Goal: Transaction & Acquisition: Download file/media

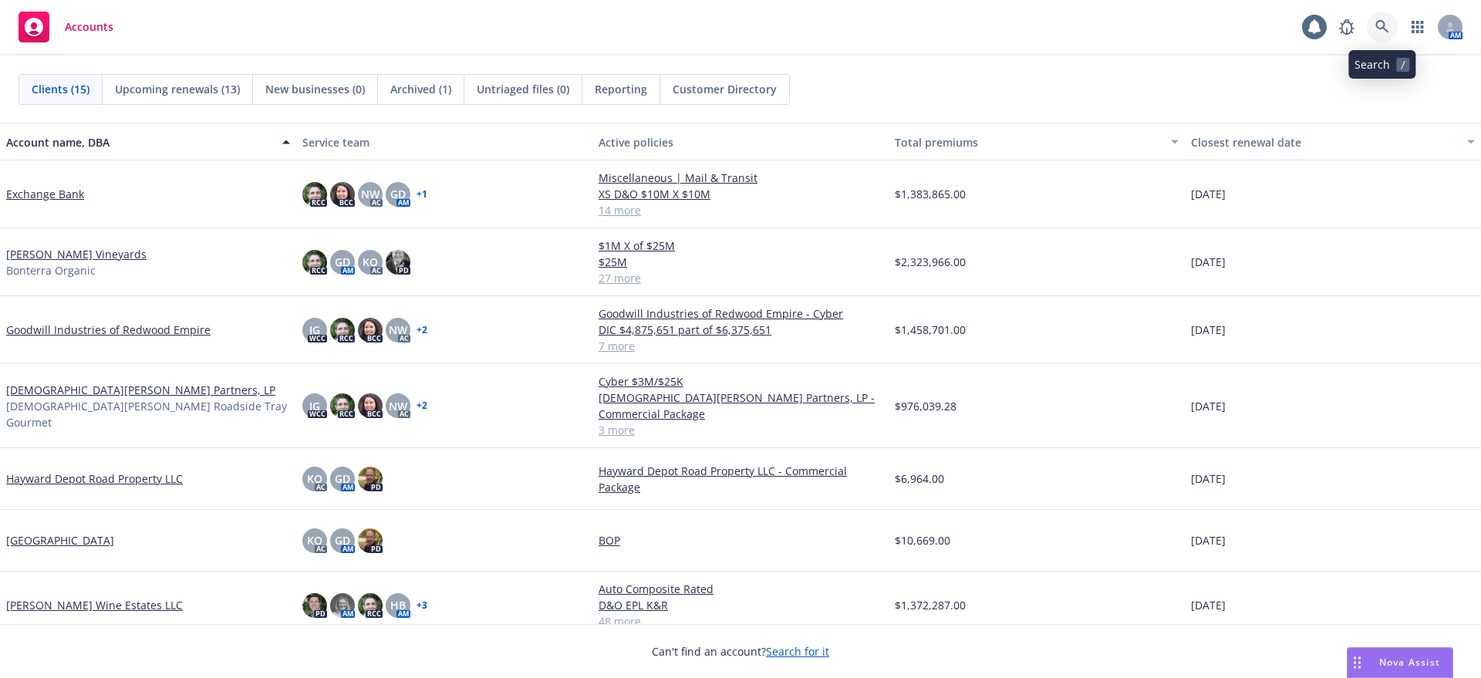
click at [1381, 25] on icon at bounding box center [1382, 27] width 14 height 14
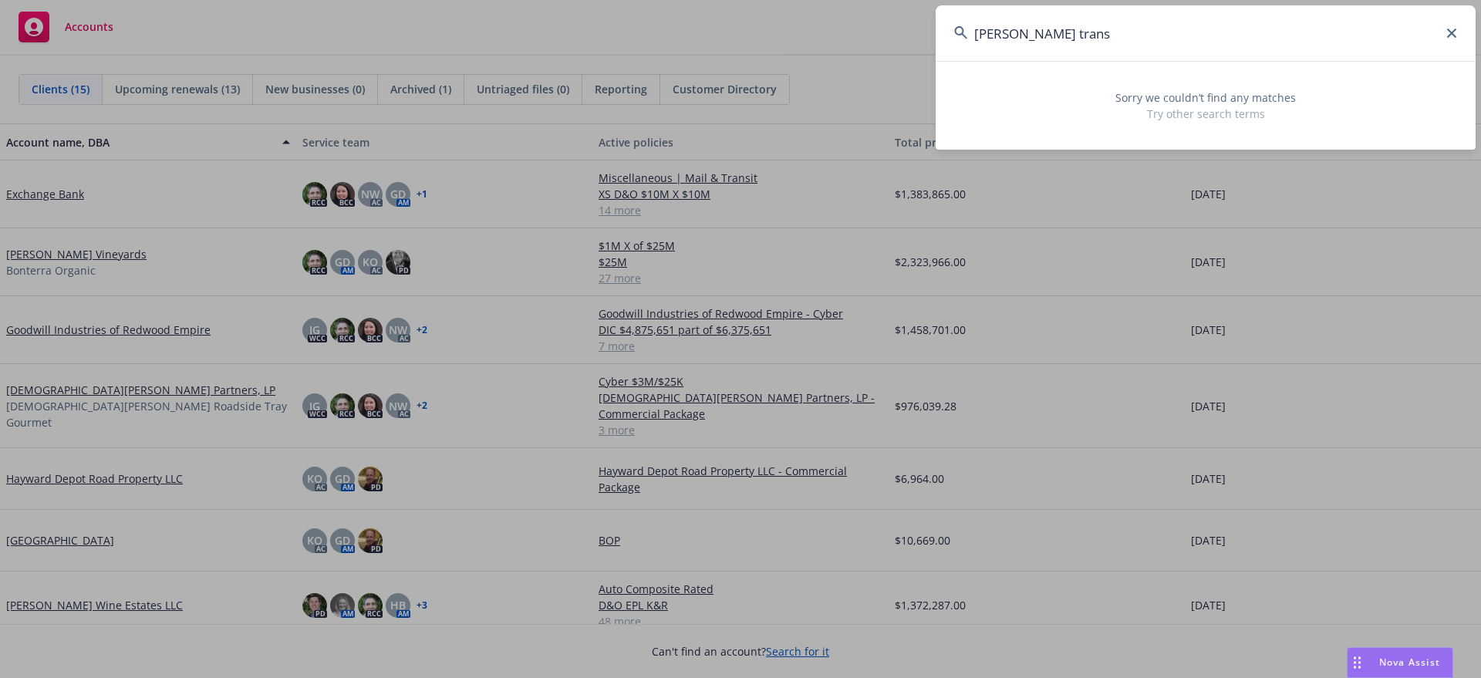
drag, startPoint x: 1058, startPoint y: 31, endPoint x: 1017, endPoint y: 33, distance: 40.2
click at [1017, 33] on input "salazar trans" at bounding box center [1206, 33] width 540 height 56
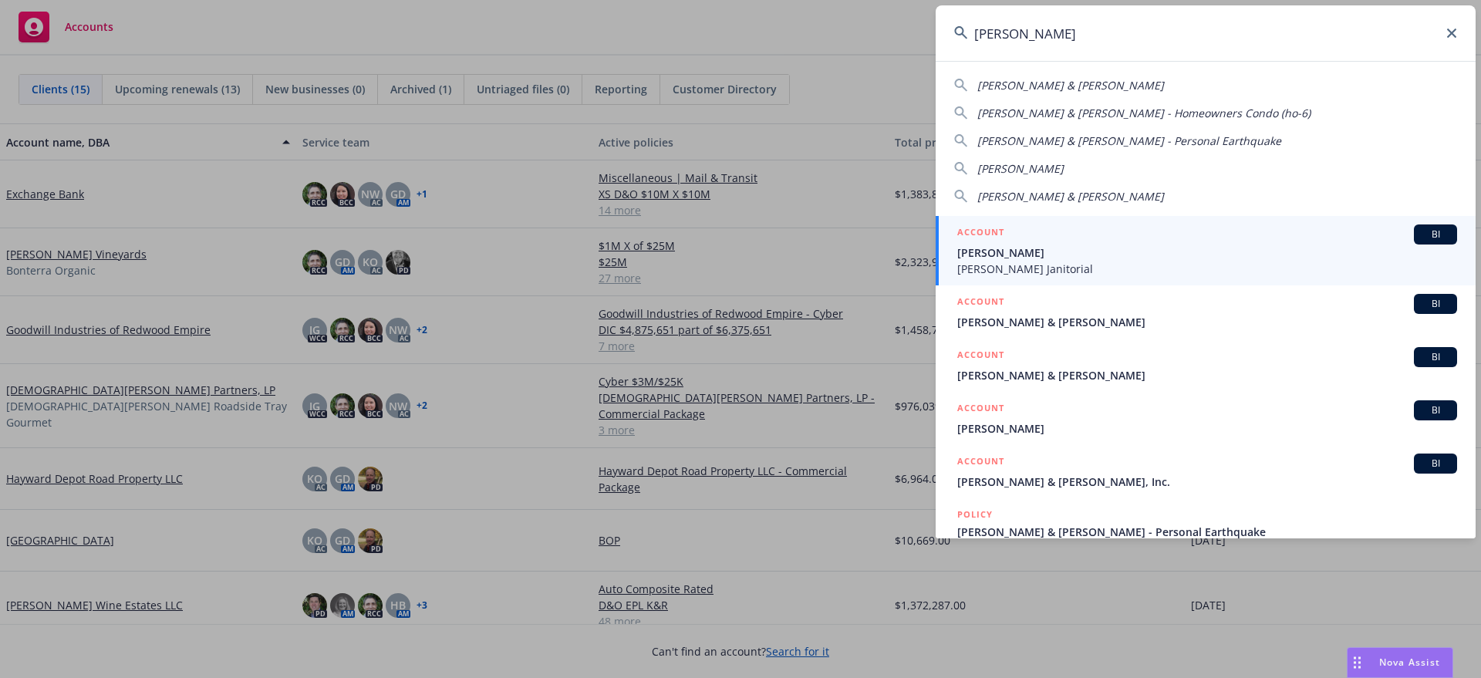
type input "salazar"
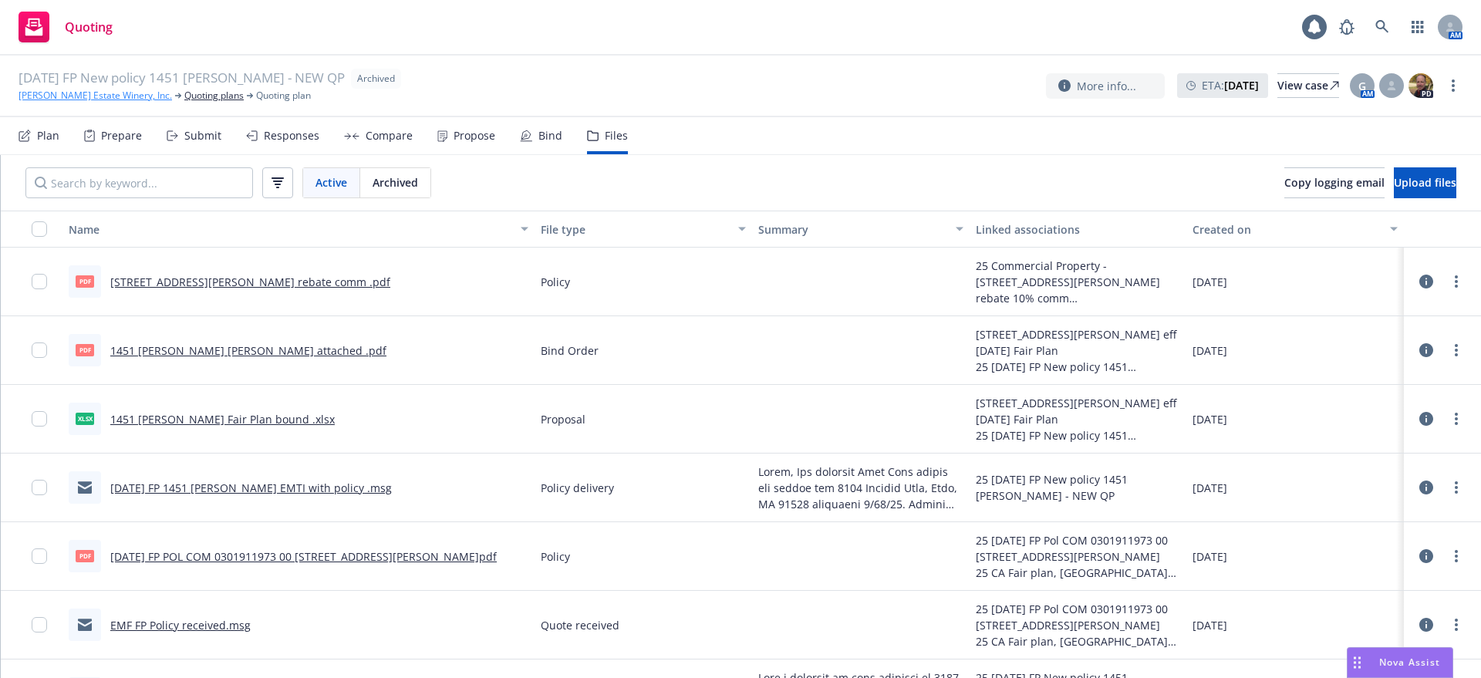
click at [109, 92] on link "[PERSON_NAME] Estate Winery, Inc." at bounding box center [95, 96] width 153 height 14
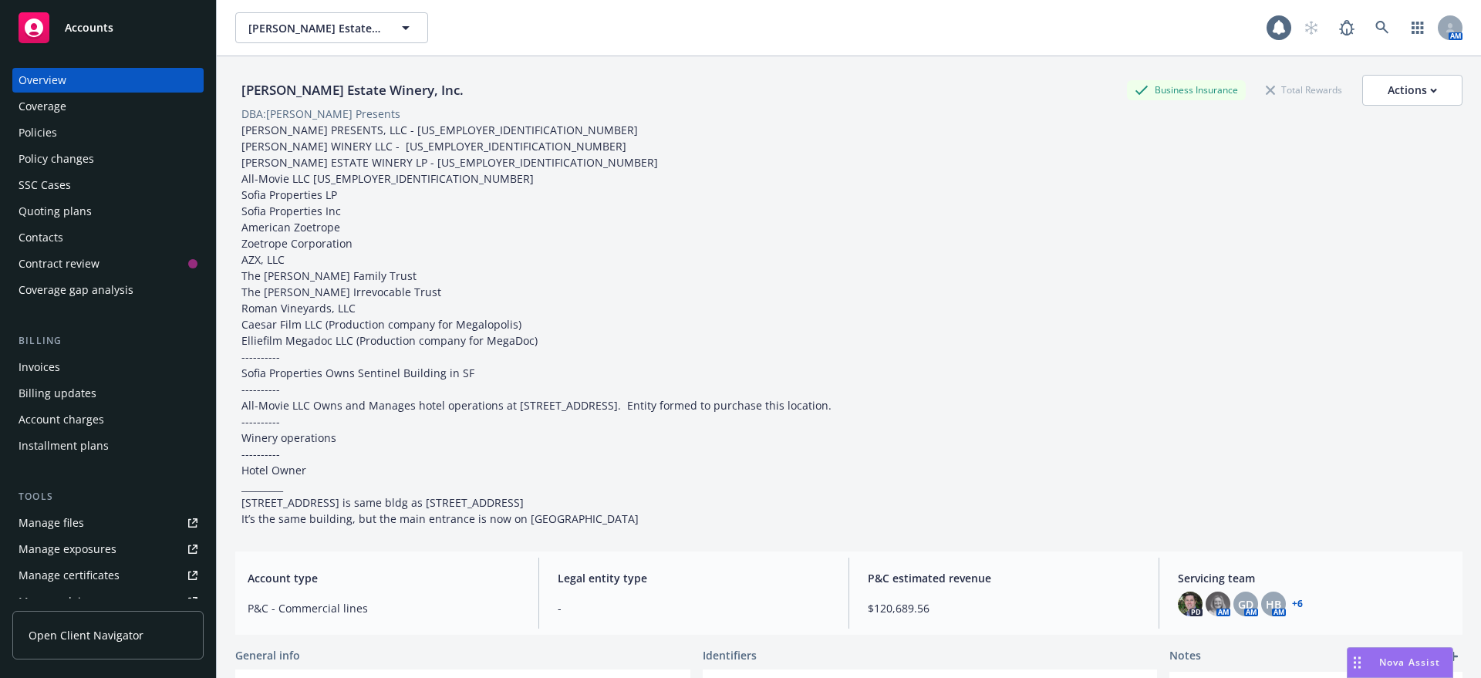
click at [78, 156] on div "Policy changes" at bounding box center [57, 159] width 76 height 25
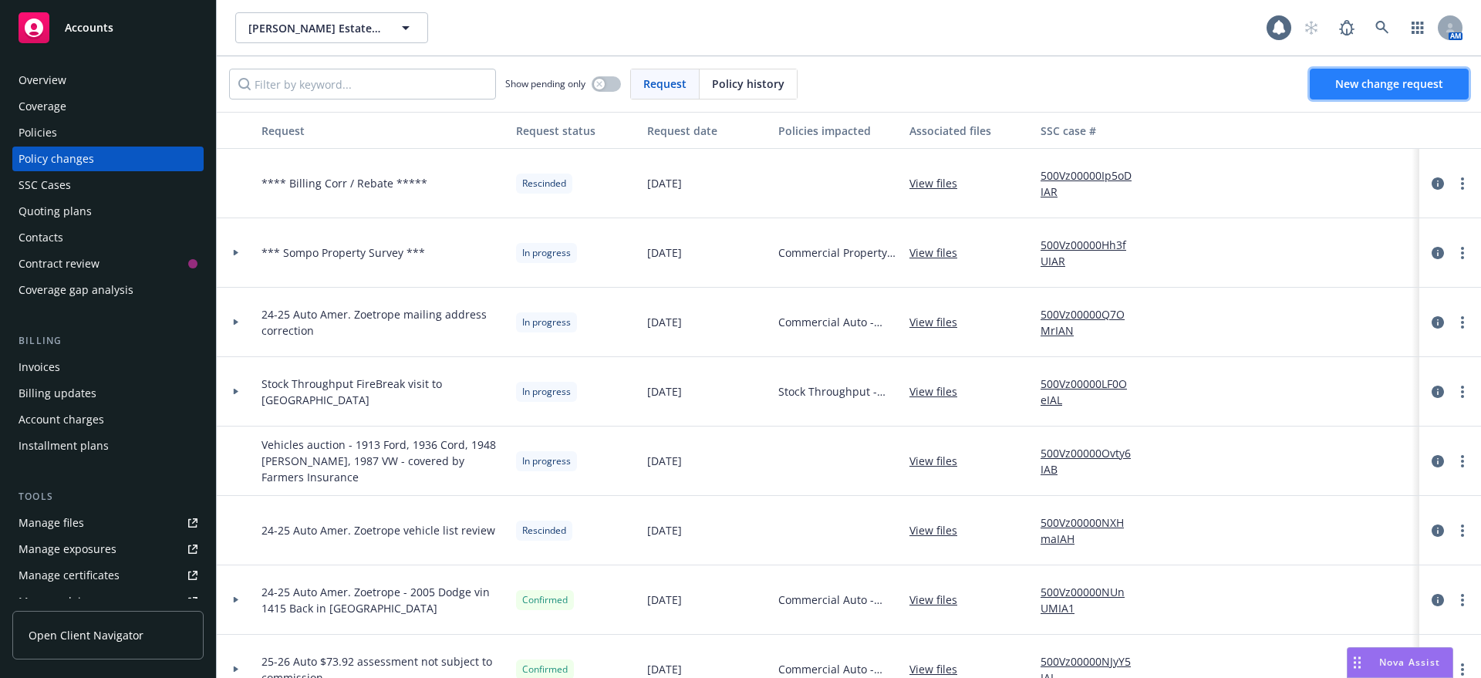
click at [1416, 78] on span "New change request" at bounding box center [1389, 83] width 108 height 15
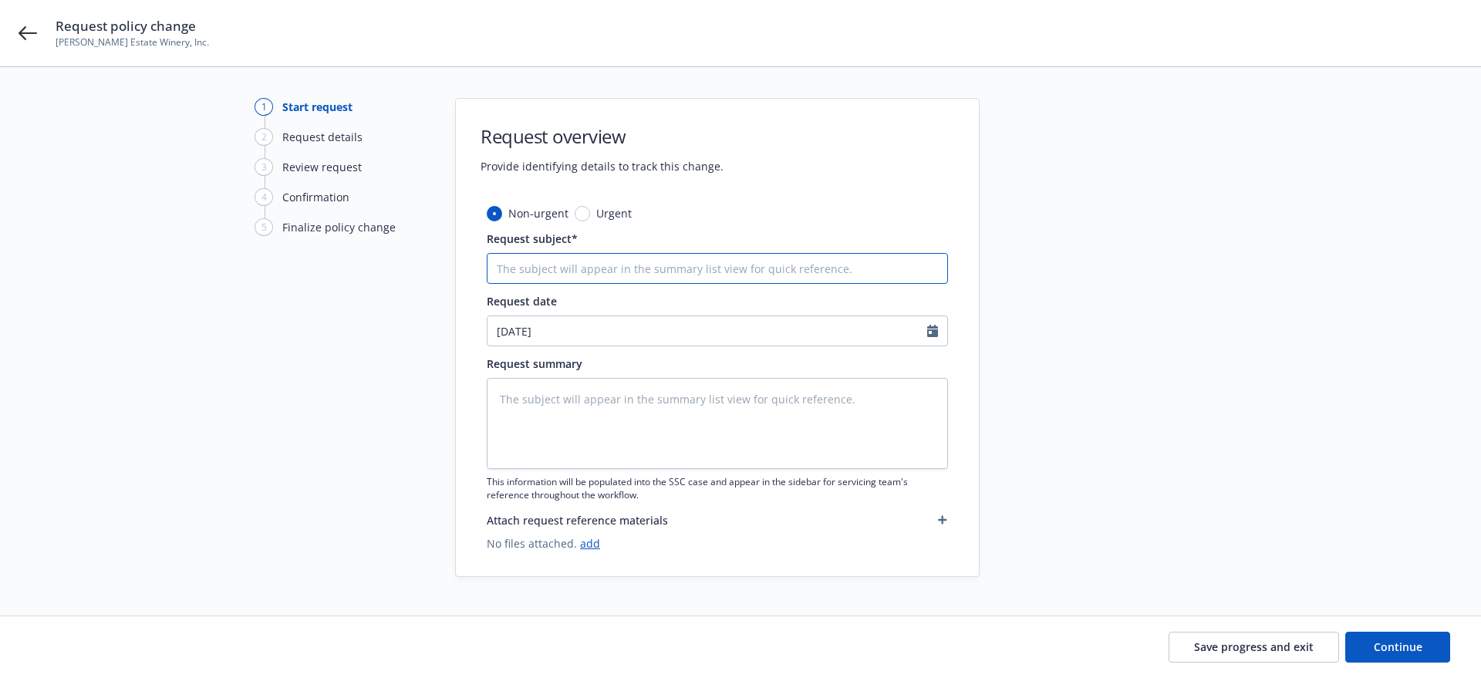
click at [509, 268] on input "Request subject*" at bounding box center [717, 268] width 461 height 31
click at [496, 270] on input "Request subject*" at bounding box center [717, 268] width 461 height 31
type textarea "x"
type input "1"
type textarea "x"
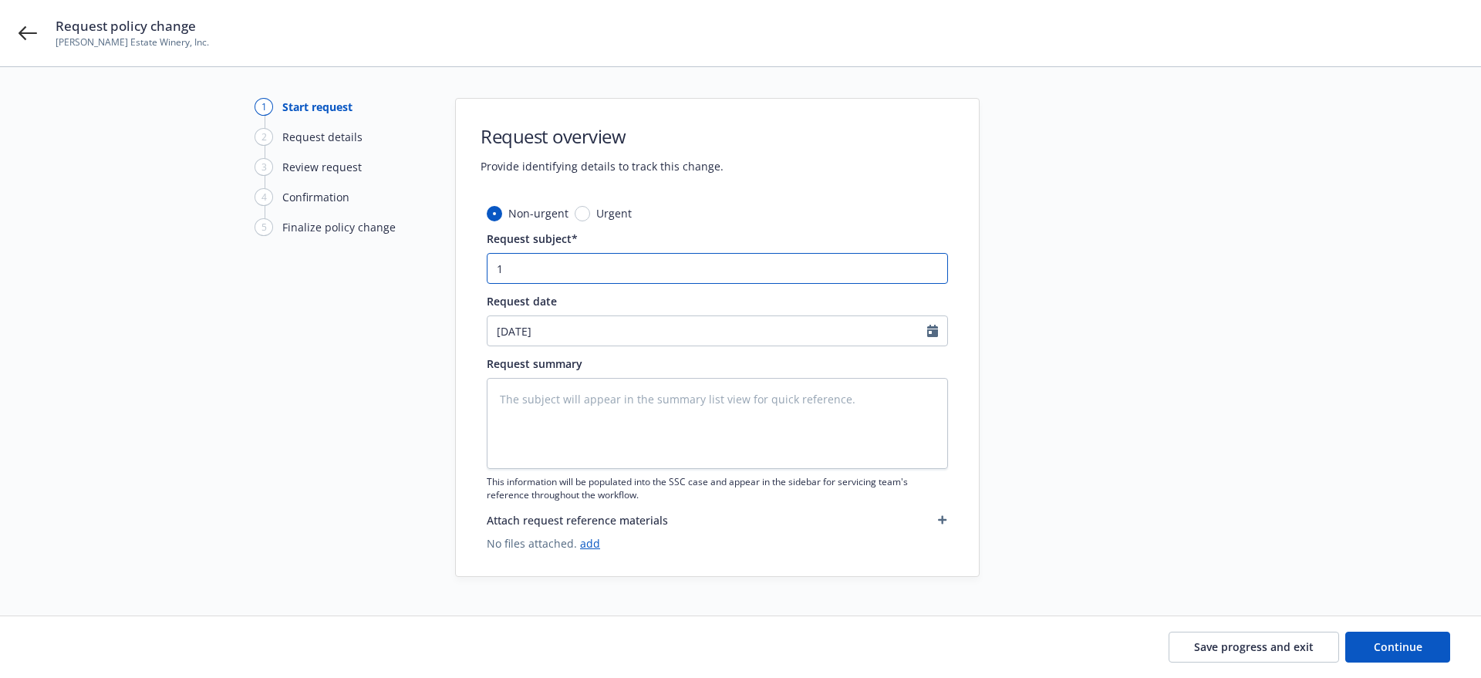
type input "14"
type textarea "x"
type input "145"
type textarea "x"
type input "1451"
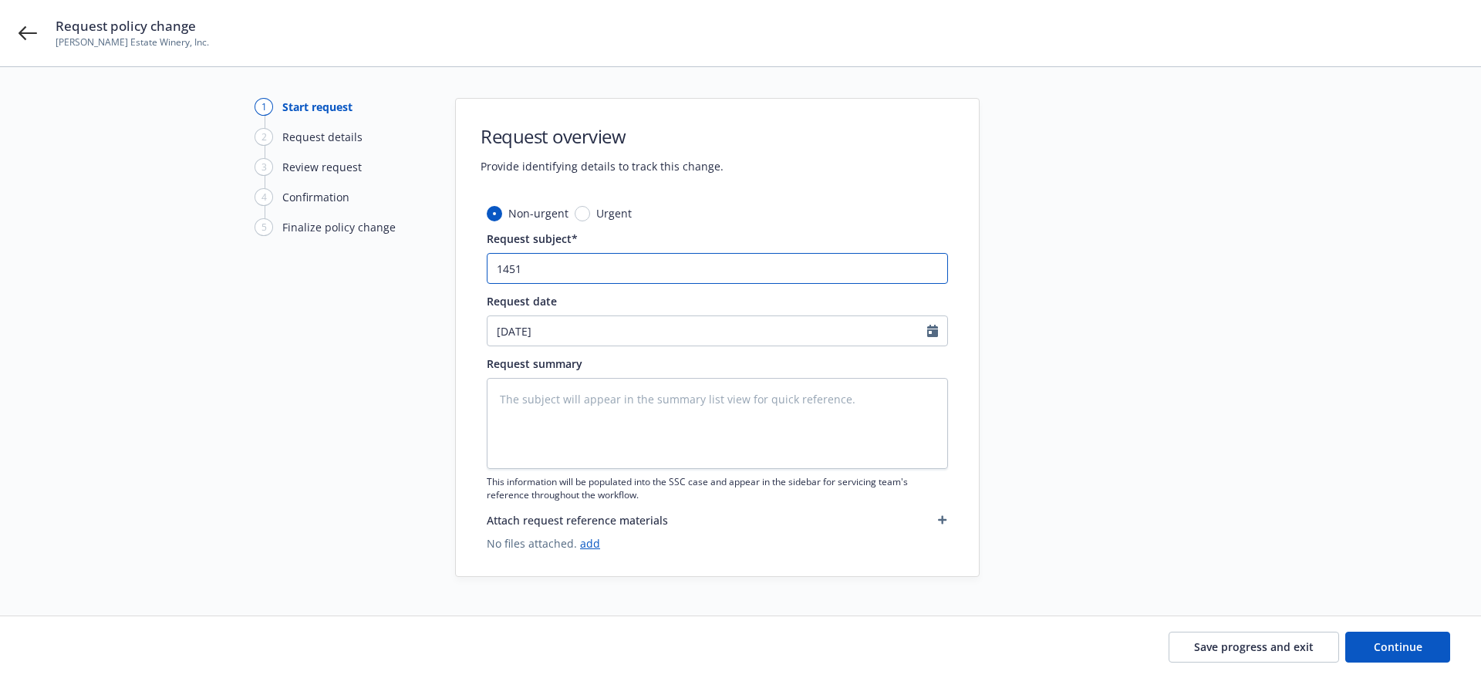
type textarea "x"
type input "1451"
type textarea "x"
type input "1451 N"
type textarea "x"
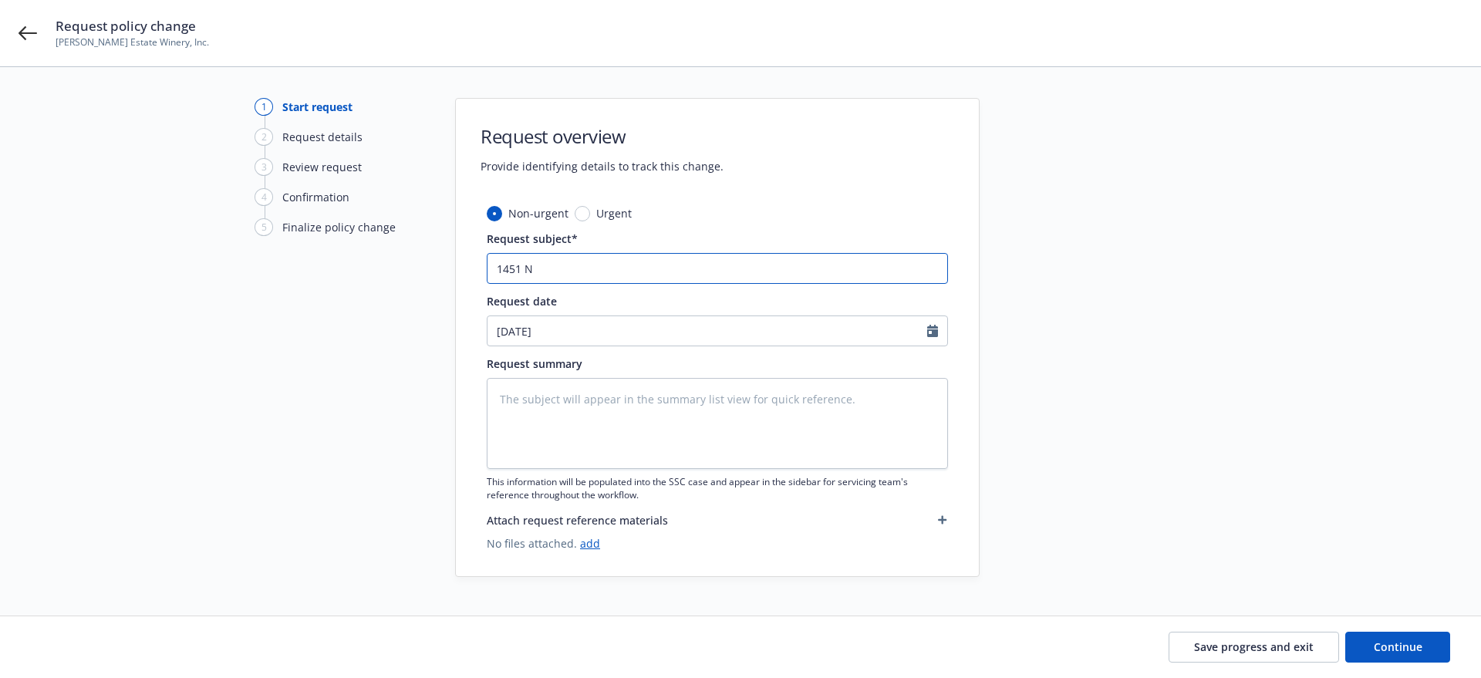
type input "1451 Ni"
type textarea "x"
type input "1451 Nie"
type textarea "x"
type input "1451 Nieb"
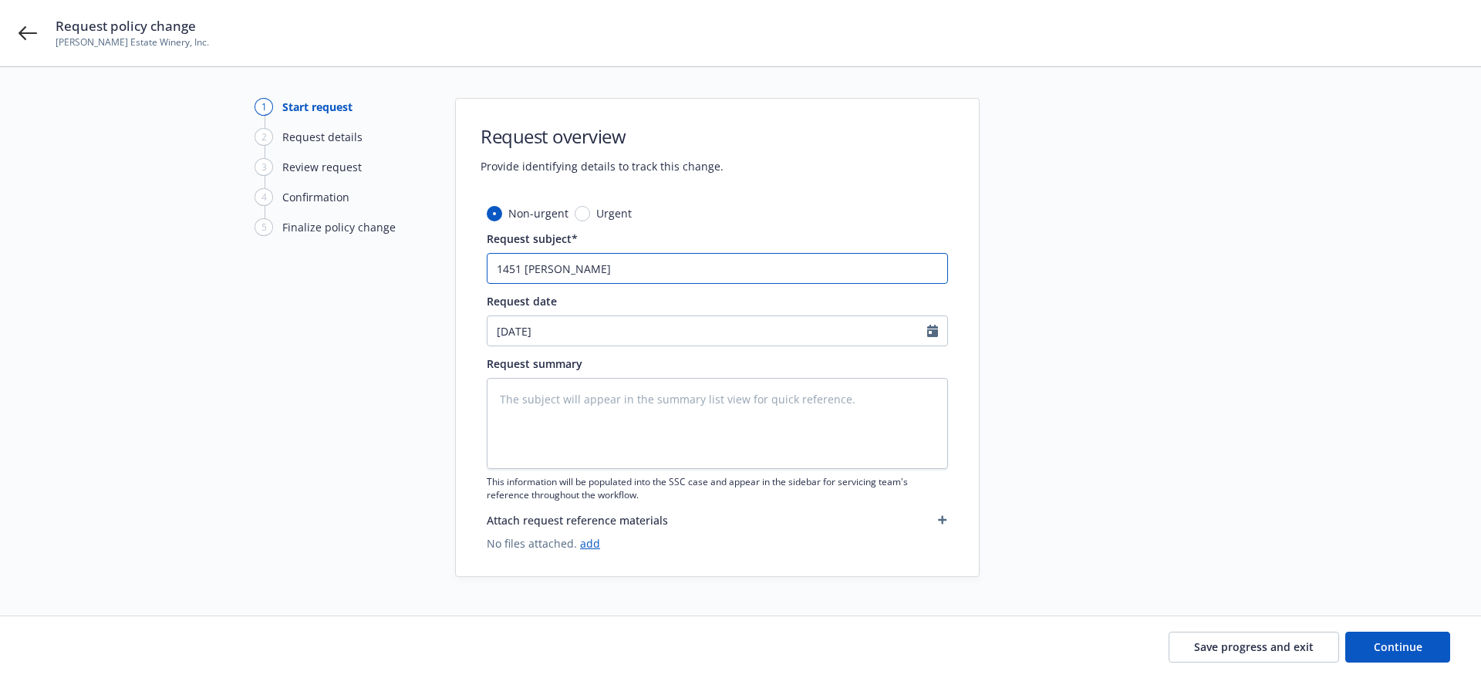
type textarea "x"
type input "1451 Nieba"
type textarea "x"
type input "1451 Niebau"
type textarea "x"
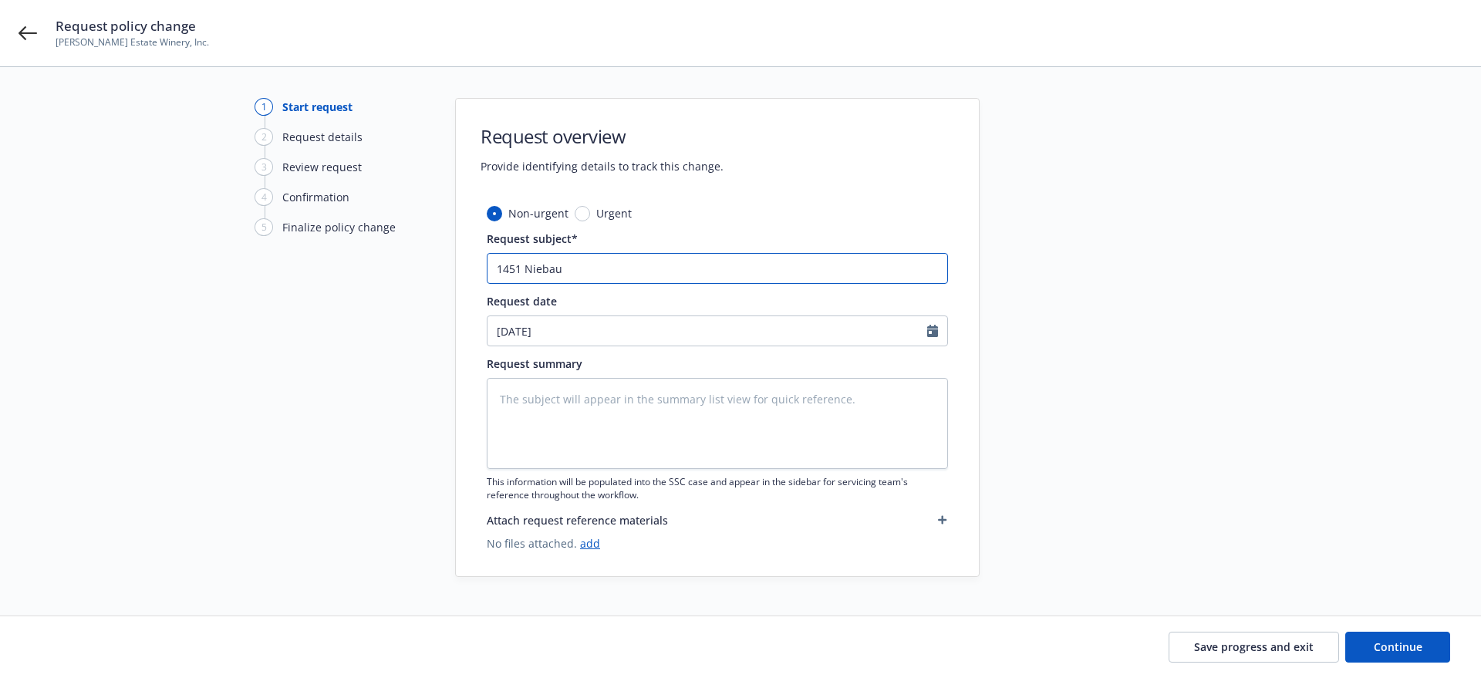
type input "1451 Niebaum"
type textarea "x"
type input "1451 Niebaum"
type textarea "x"
type input "1451 Niebaum L"
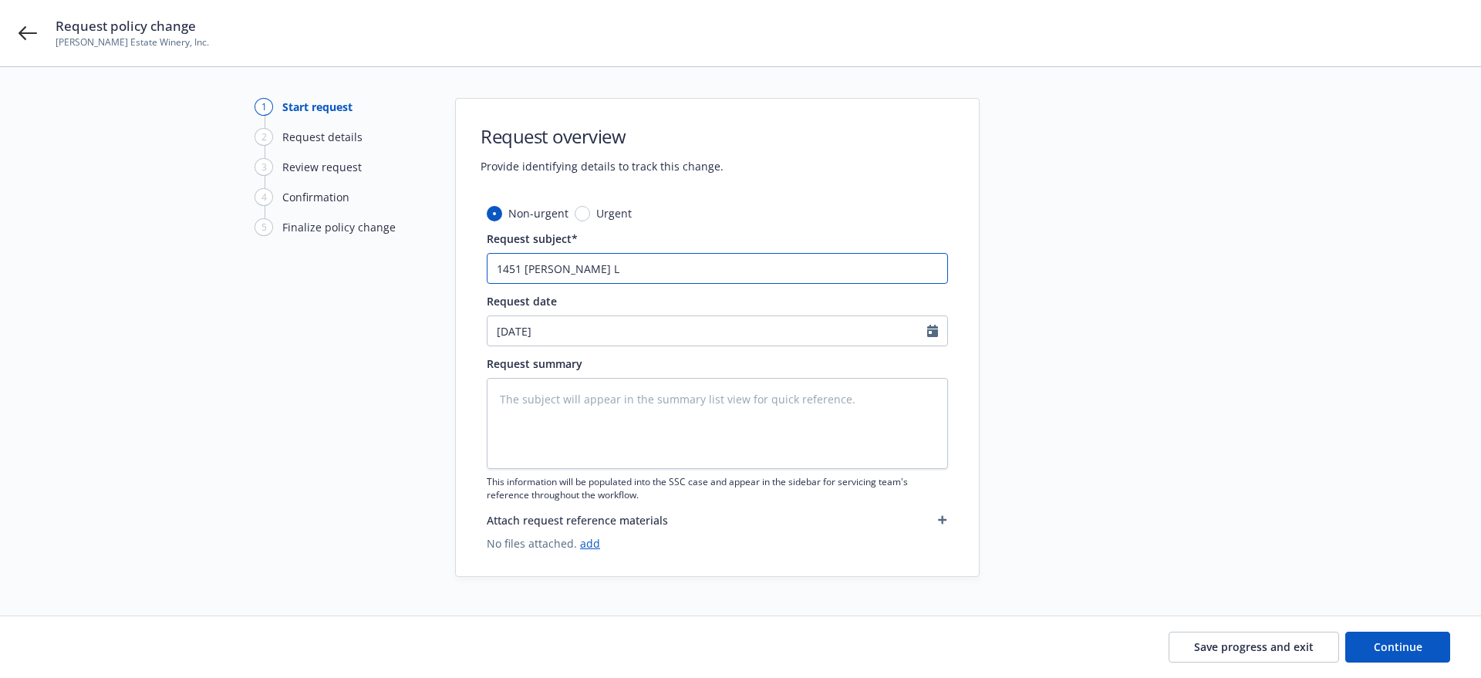
type textarea "x"
type input "1451 Niebaum La"
type textarea "x"
type input "1451 Niebaum Lan"
type textarea "x"
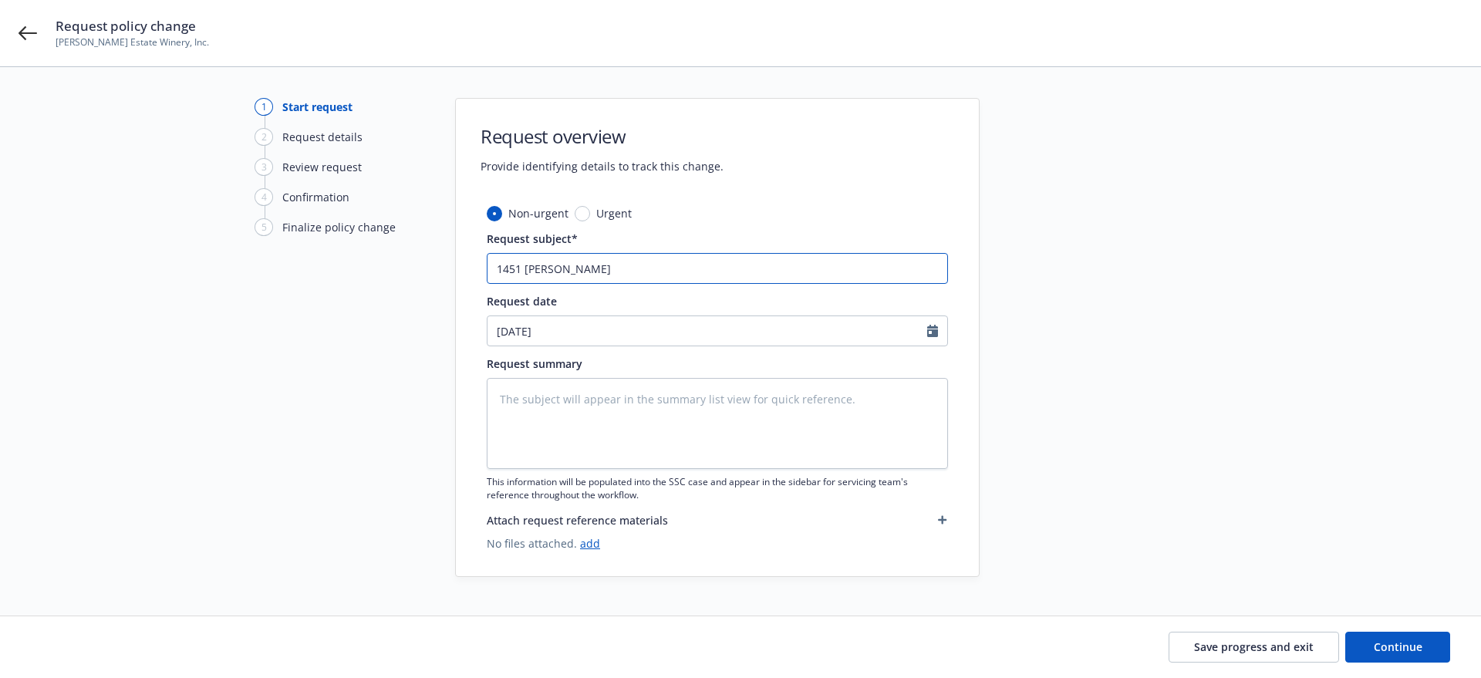
type input "1451 Niebaum Lan"
type textarea "x"
type input "1451 Niebaum Lan"
type textarea "x"
type input "1451 Niebaum Lane"
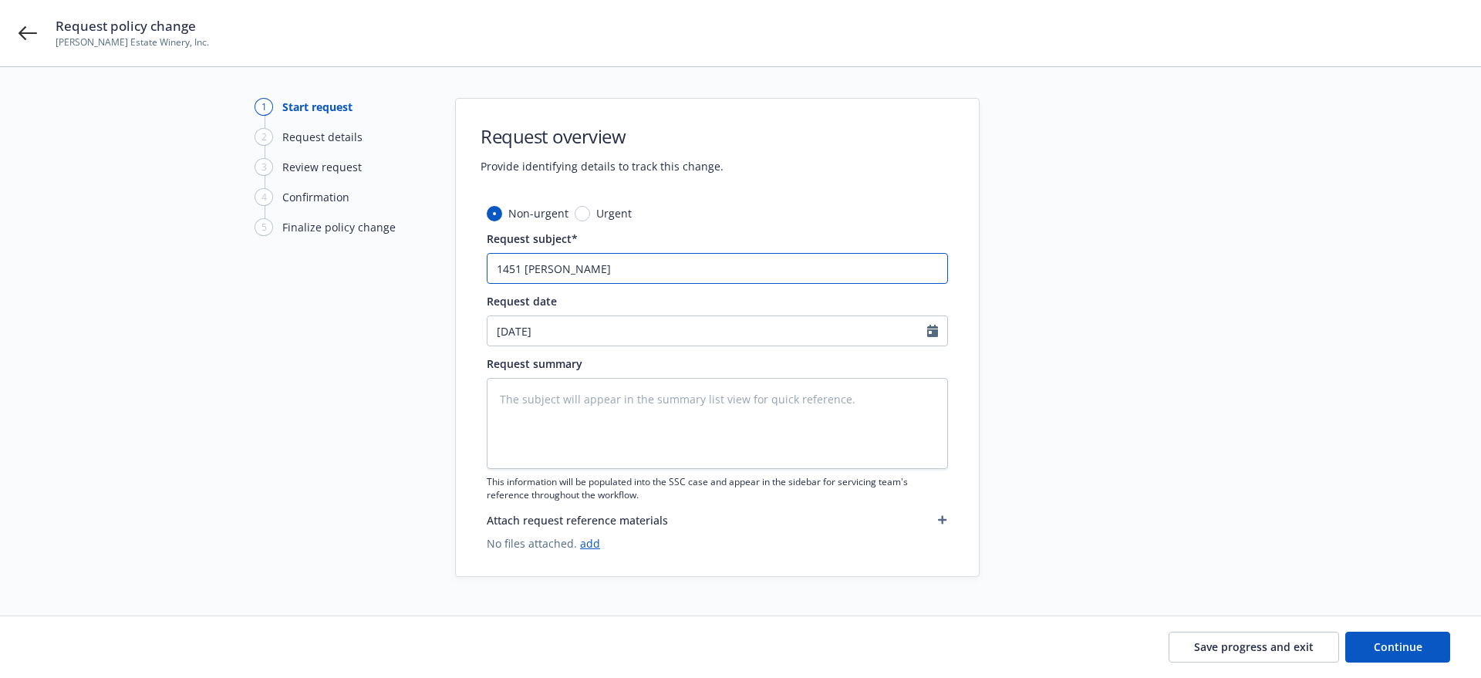
type textarea "x"
type input "1451 Niebaum Lane"
type textarea "x"
type input "1451 Niebaum Lane F"
type textarea "x"
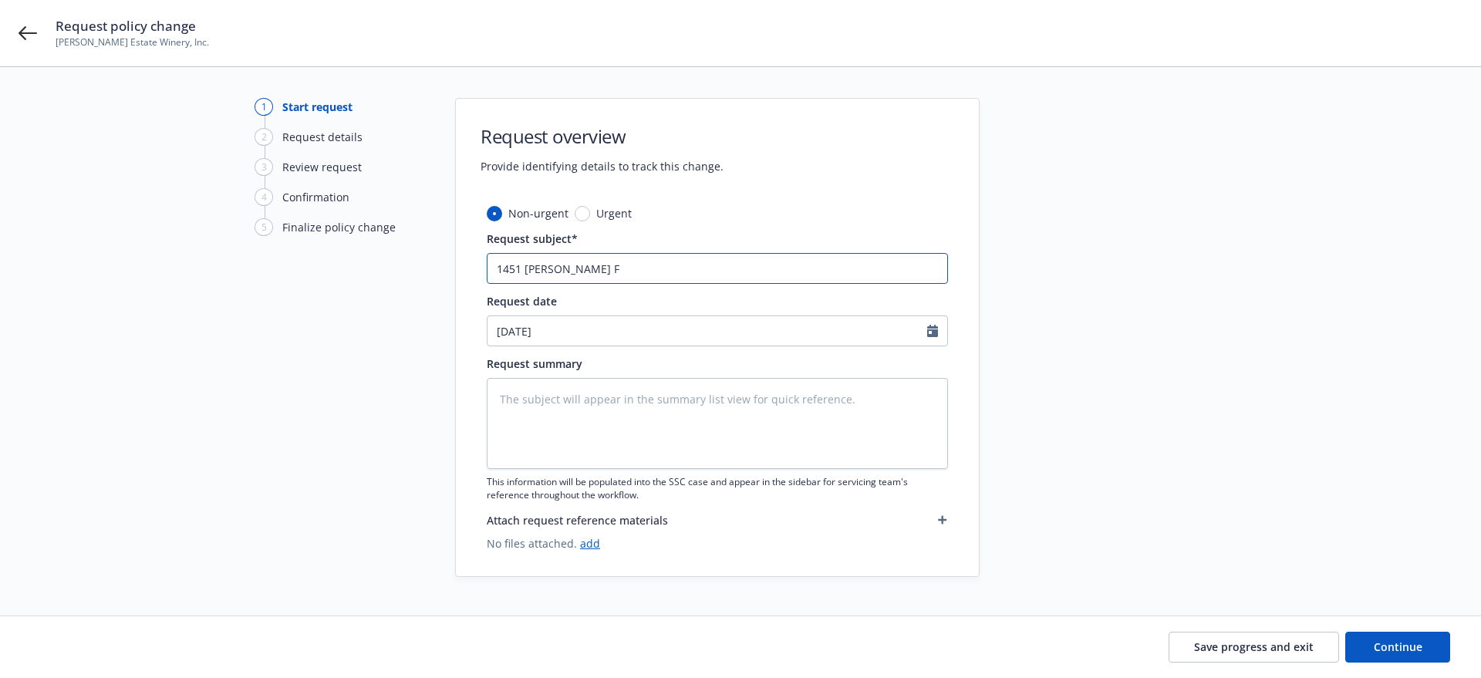
type input "1451 Niebaum Lane FP"
type textarea "x"
type input "1451 Niebaum Lane FP"
type textarea "x"
type input "1451 Niebaum Lane FP r"
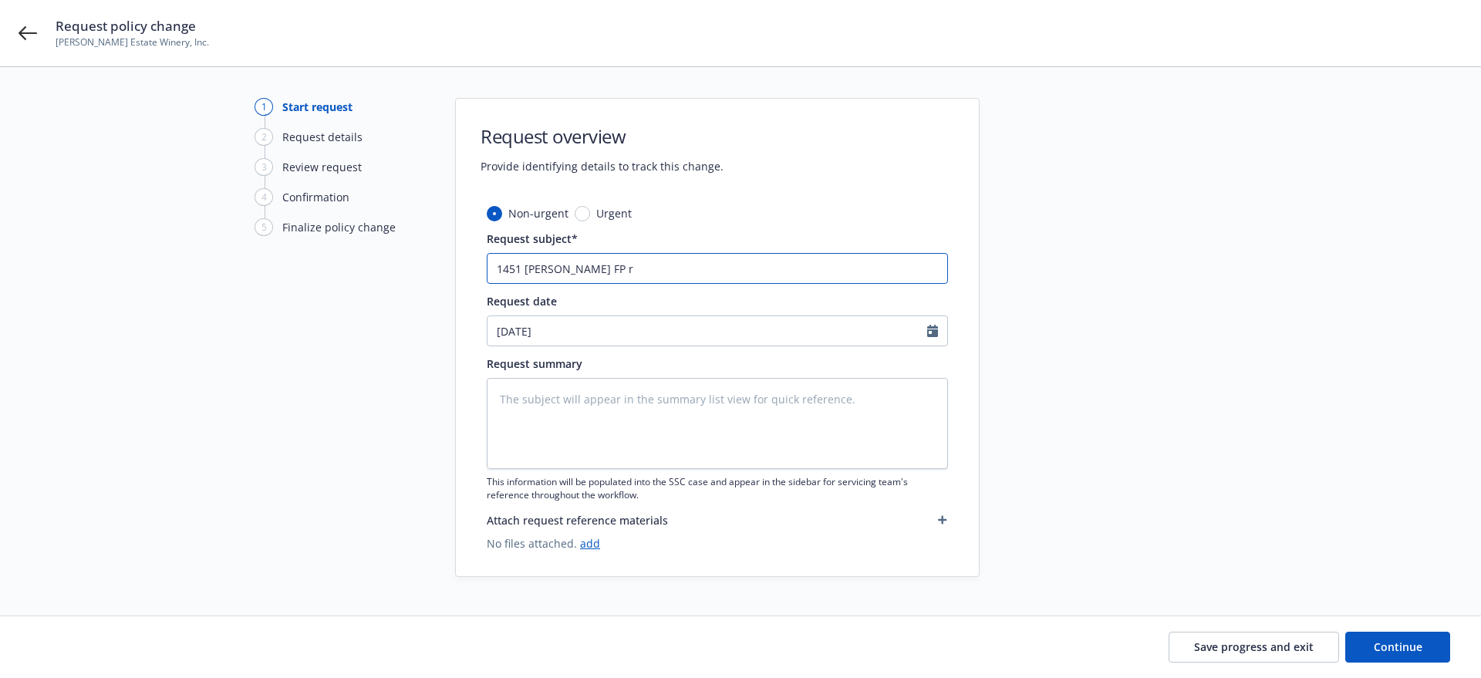
type textarea "x"
type input "1451 Niebaum Lane FP re"
type textarea "x"
type input "1451 Niebaum Lane FP reu"
type textarea "x"
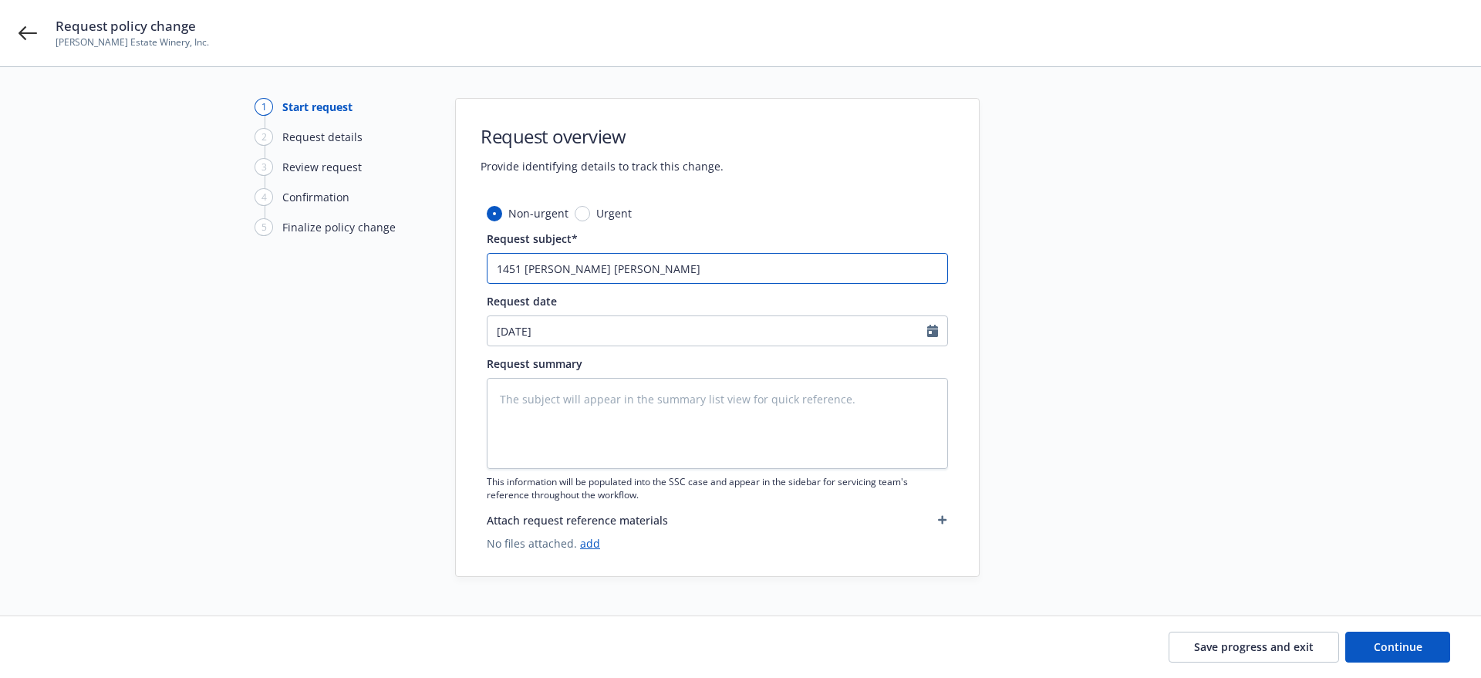
type input "1451 Niebaum Lane FP reui"
type textarea "x"
type input "1451 Niebaum Lane FP reuir"
type textarea "x"
type input "1451 Niebaum Lane FP reuire"
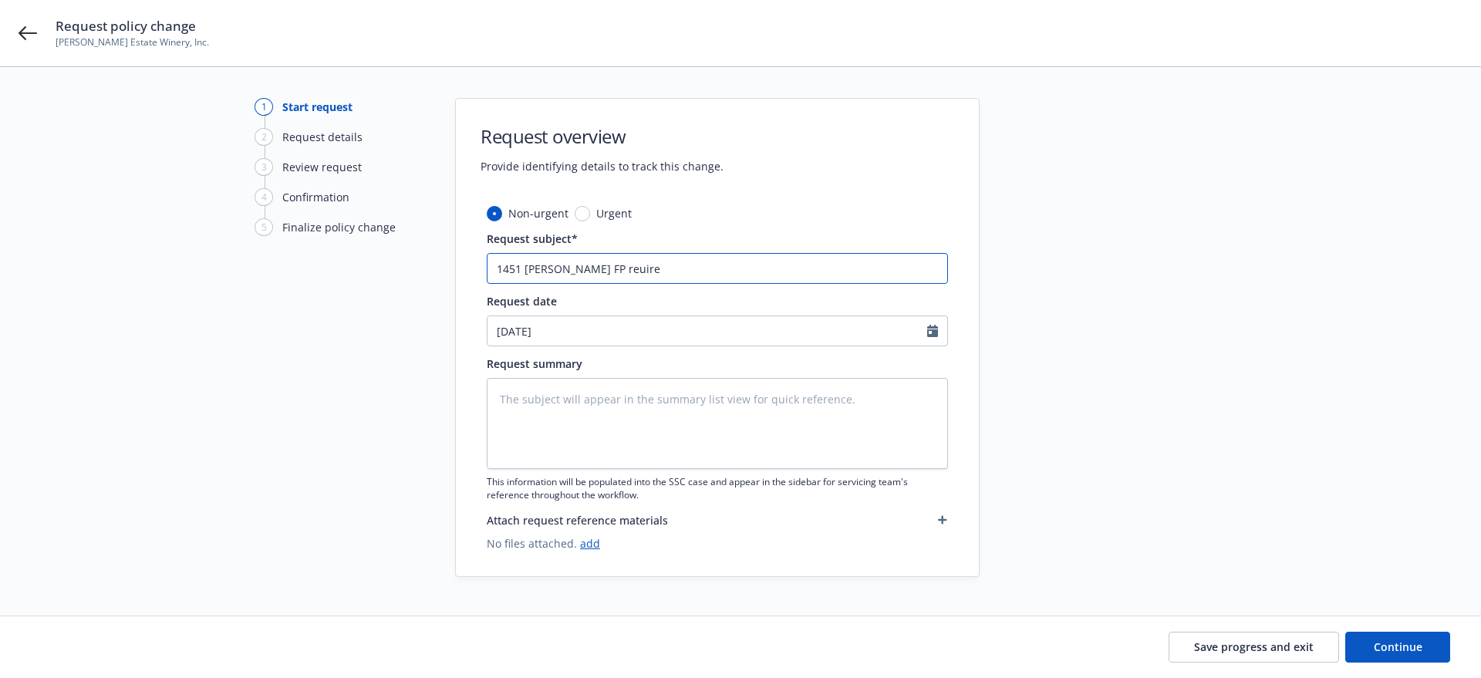
type textarea "x"
type input "1451 Niebaum Lane FP reuires"
type textarea "x"
type input "1451 Niebaum Lane FP reuires"
type textarea "x"
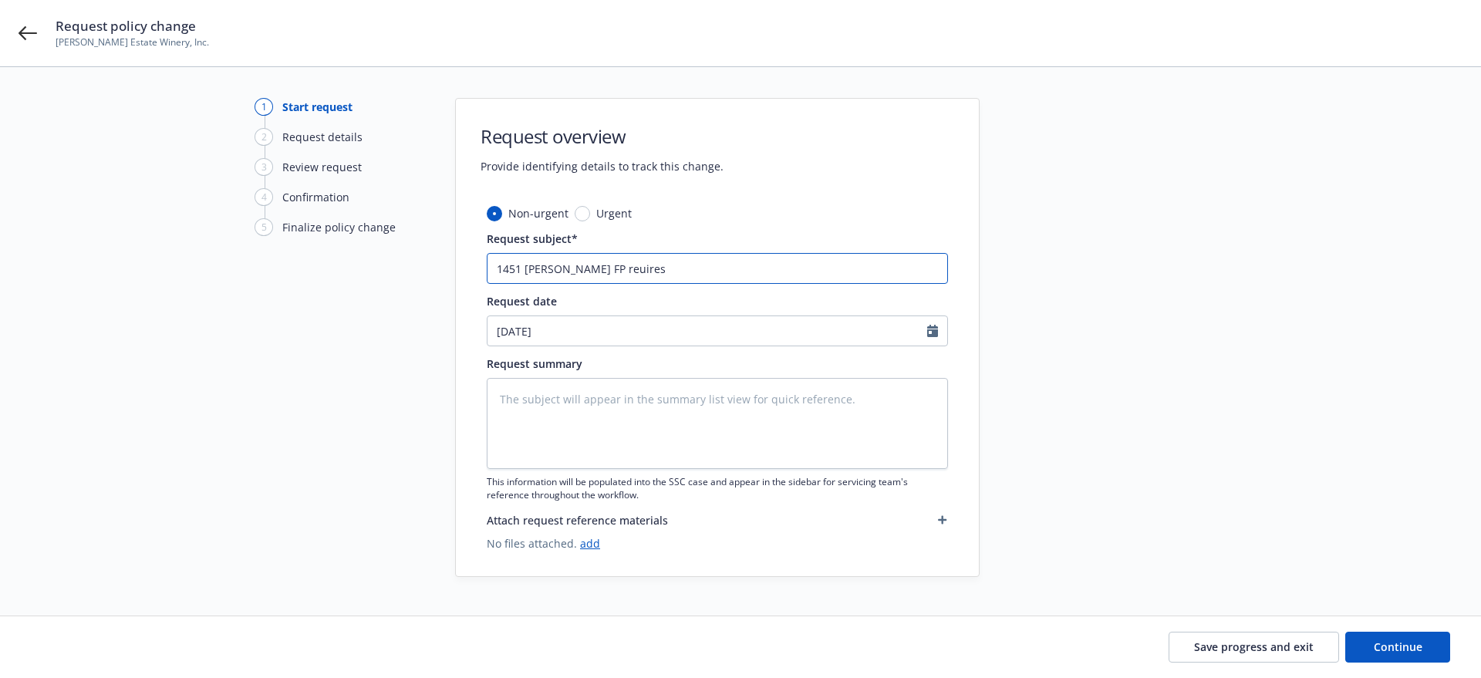
type input "1451 Niebaum Lane FP reuires d"
type textarea "x"
type input "1451 Niebaum Lane FP reuires de"
type textarea "x"
type input "1451 Niebaum Lane FP reuires deb"
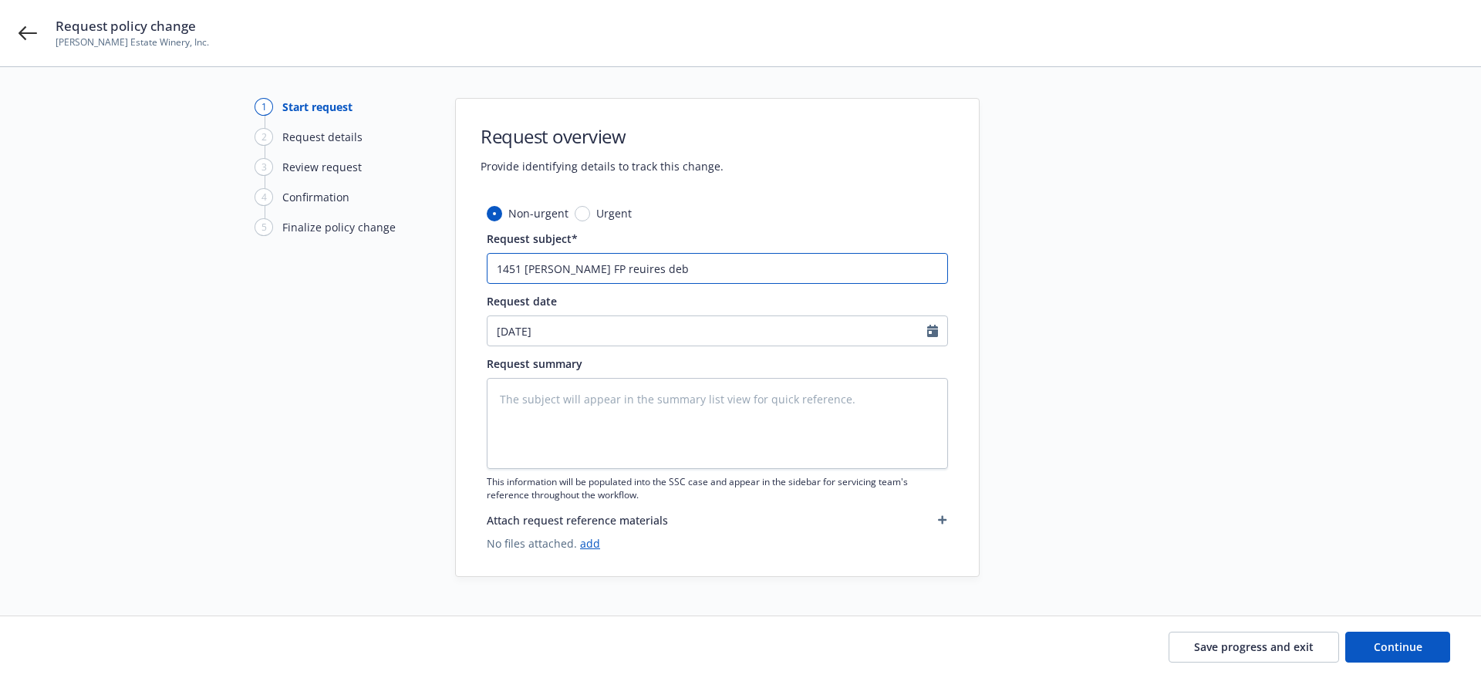
type textarea "x"
type input "1451 Niebaum Lane FP reuires debr"
type textarea "x"
type input "1451 Niebaum Lane FP reuires debri"
type textarea "x"
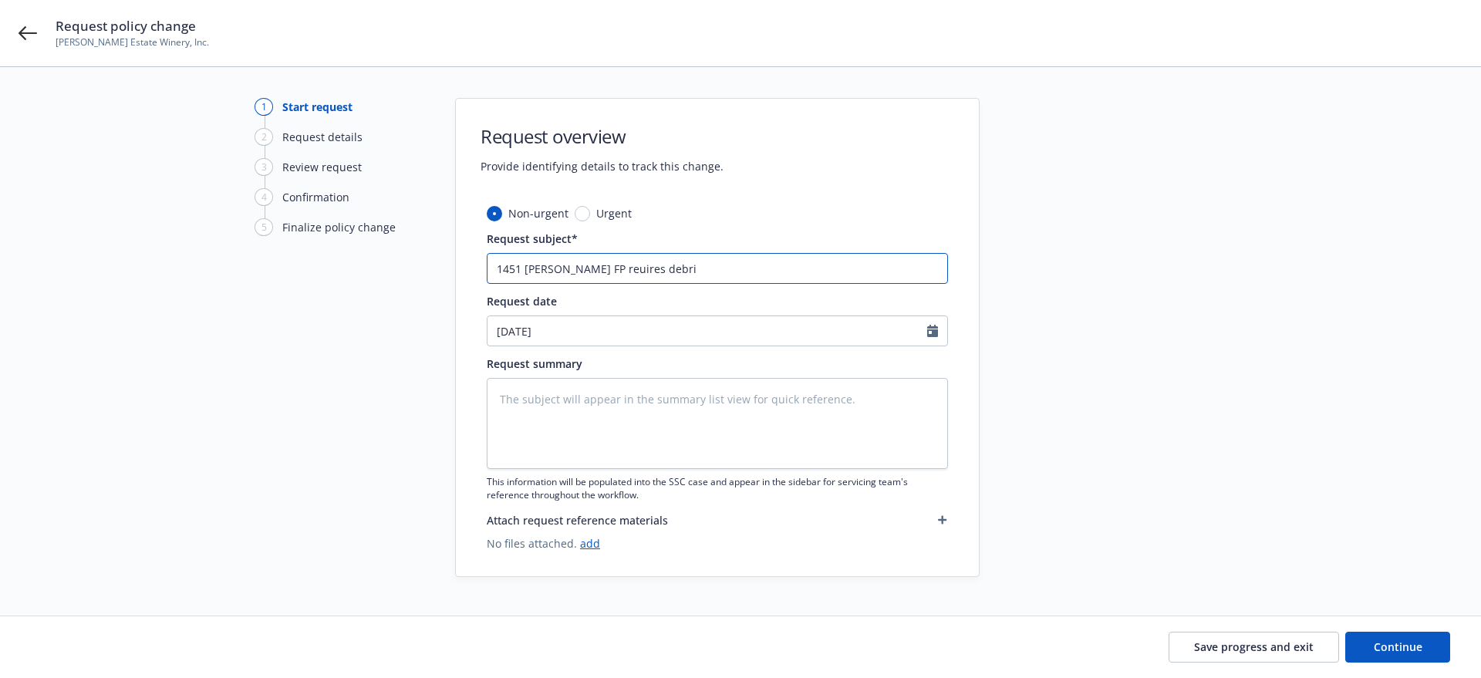
type input "1451 Niebaum Lane FP reuires debris"
type textarea "x"
type input "1451 Niebaum Lane FP reuires debris"
type textarea "x"
type input "1451 Niebaum Lane FP reuires debris c"
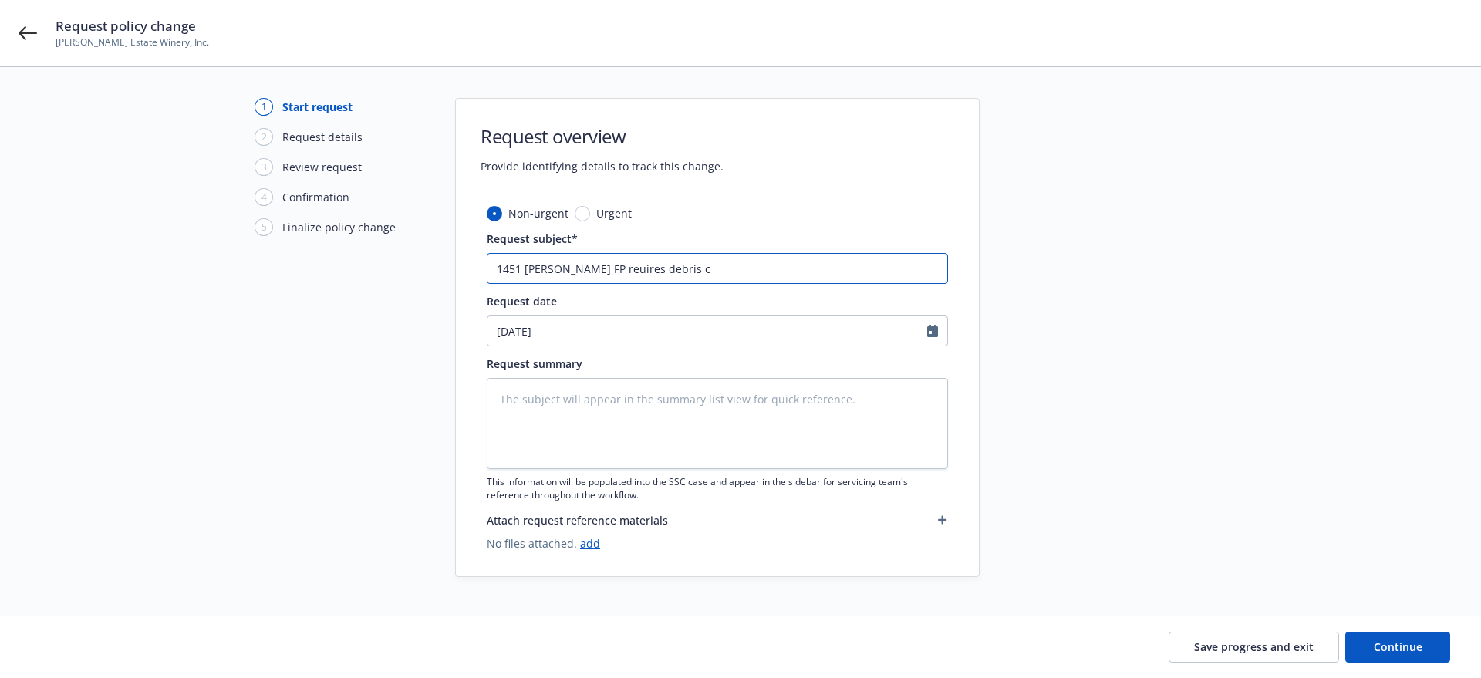
type textarea "x"
type input "1451 Niebaum Lane FP reuires debris cl"
type textarea "x"
type input "1451 Niebaum Lane FP reuires debris cle"
type textarea "x"
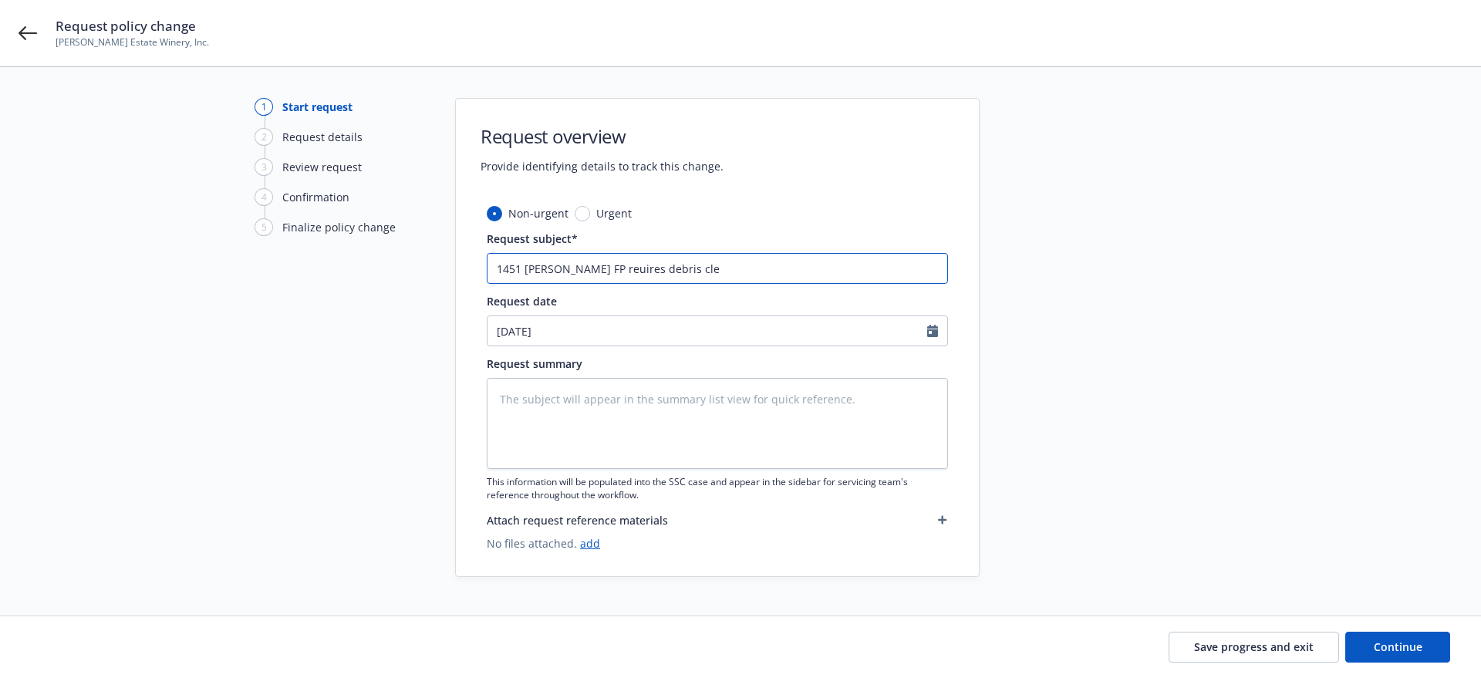
type input "1451 Niebaum Lane FP reuires debris clea"
type textarea "x"
type input "1451 Niebaum Lane FP reuires debris clean"
type textarea "x"
type input "1451 Niebaum Lane FP reuires debris cleane"
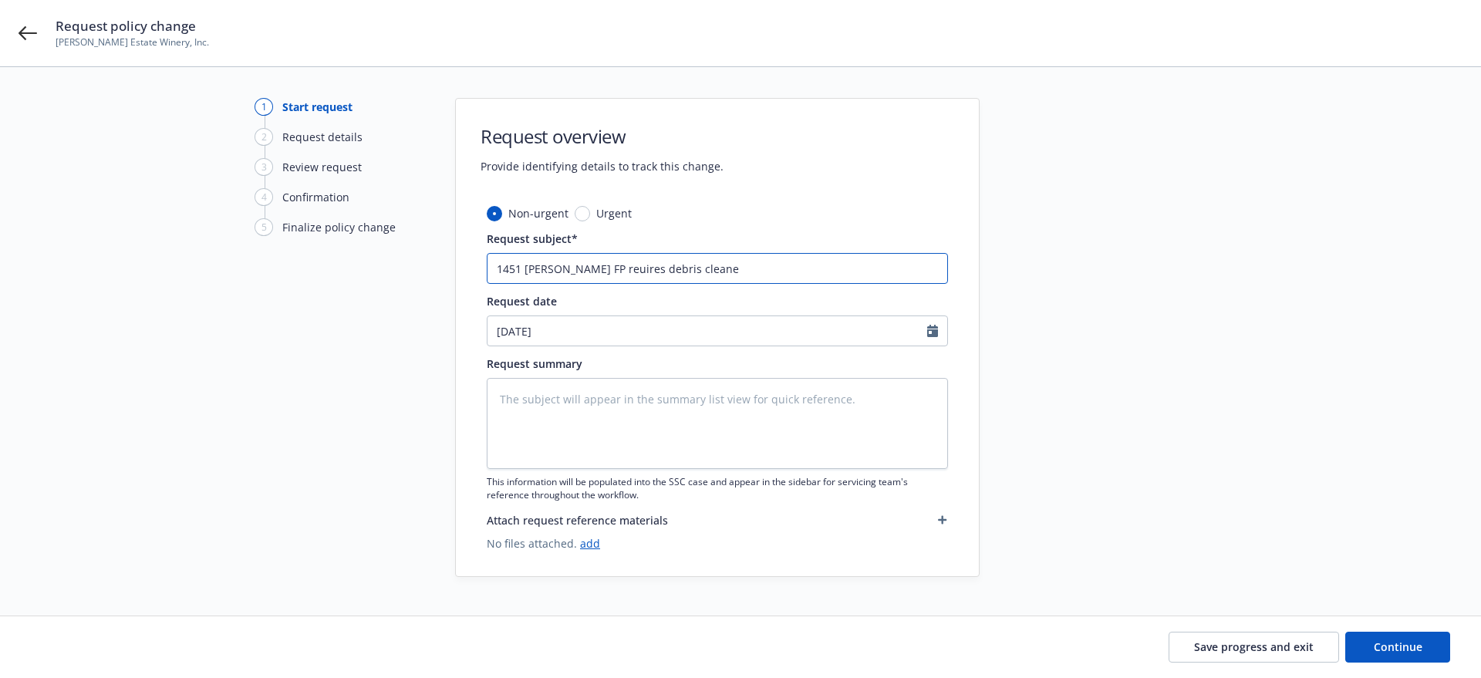
type textarea "x"
type input "1451 Niebaum Lane FP reuires debris cleaned"
type textarea "x"
type input "1451 Niebaum Lane FP reuires debris cleaned"
type textarea "x"
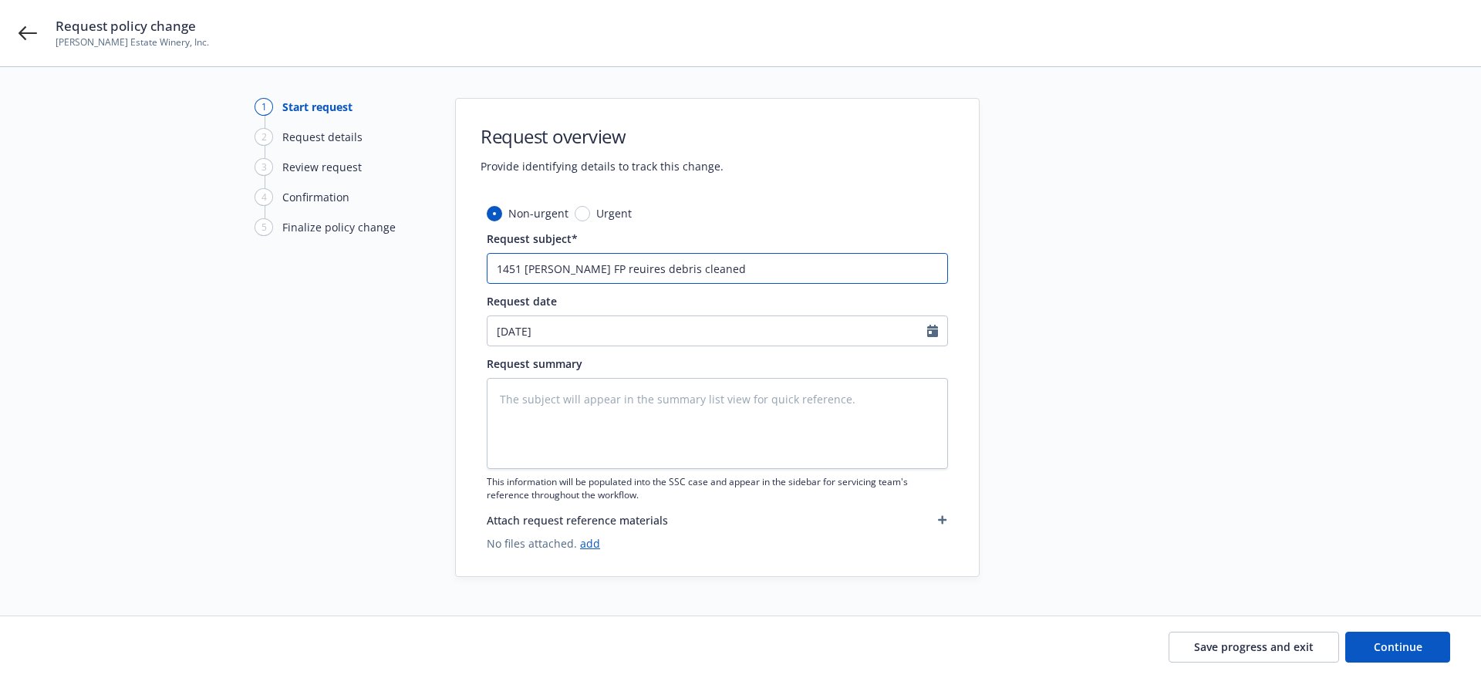
type input "1451 Niebaum Lane FP reuires debris cleaned u"
type textarea "x"
type input "1451 Niebaum Lane FP reuires debris cleaned up"
type textarea "x"
type input "1451 Niebaum Lane FP reuires debris cleaned up"
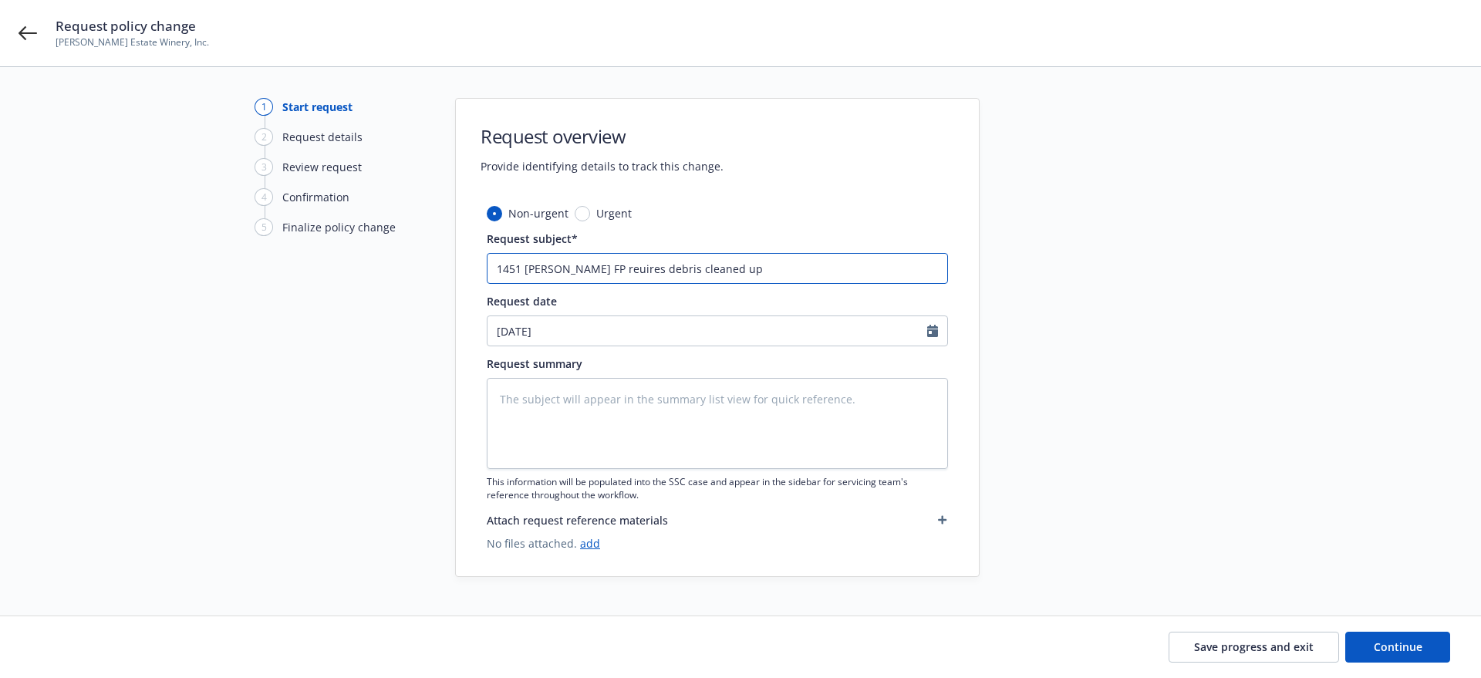
click at [623, 267] on input "1451 Niebaum Lane FP reuires debris cleaned up" at bounding box center [717, 268] width 461 height 31
type textarea "x"
click at [771, 266] on input "1451 Niebaum Lane FP requires debris cleaned up" at bounding box center [717, 268] width 461 height 31
type input "1451 Niebaum Lane FP requires debris cleaned up"
click at [500, 393] on textarea at bounding box center [717, 423] width 461 height 91
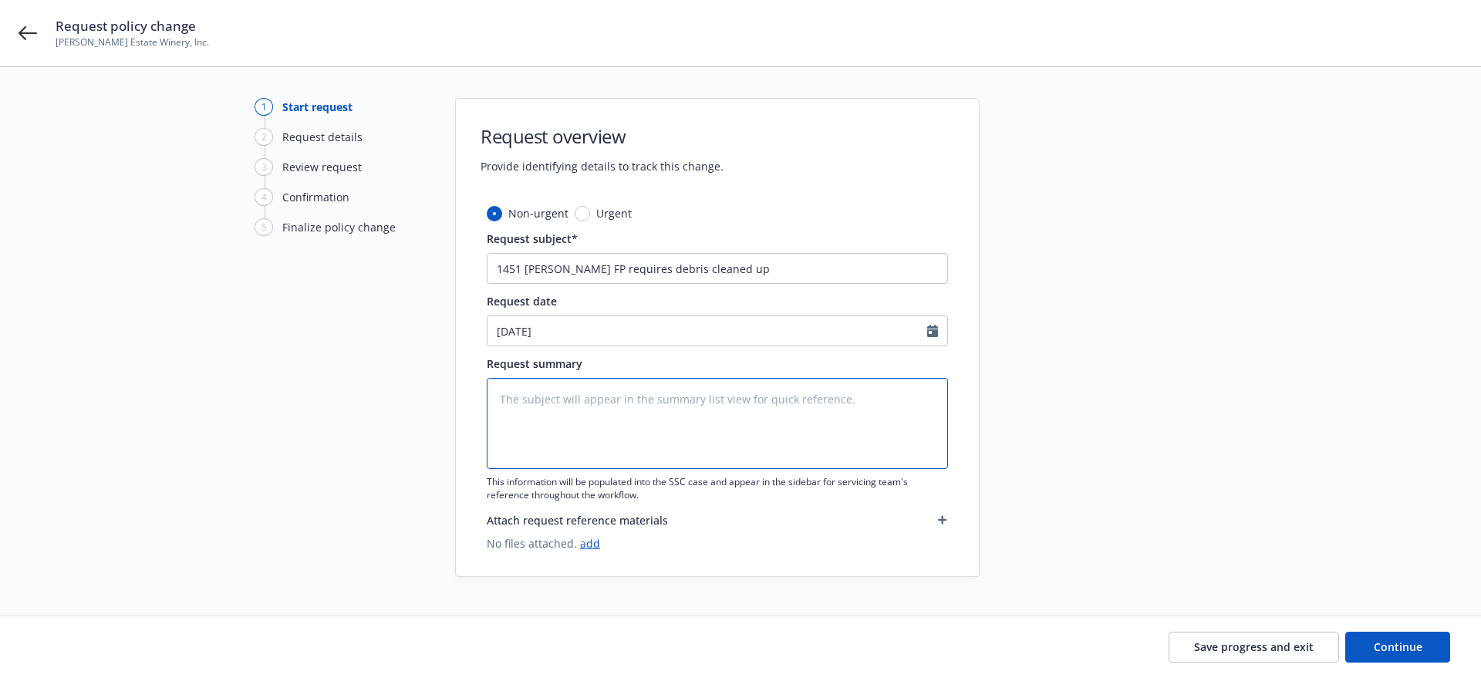
paste textarea "Exterior with foliage, clutter or debris that creates a fire hazard, or materia…"
type textarea "x"
type textarea "Exterior with foliage, clutter or debris that creates a fire hazard, or materia…"
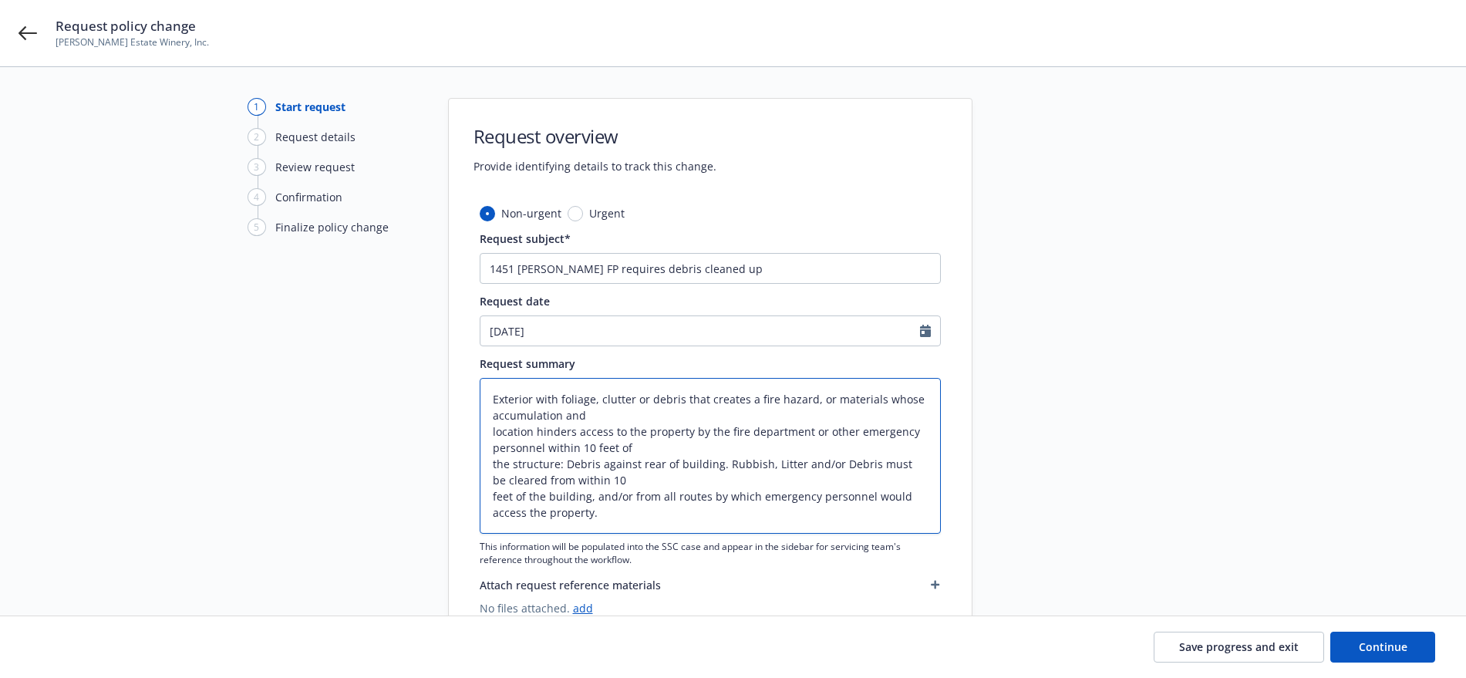
click at [608, 412] on textarea "Exterior with foliage, clutter or debris that creates a fire hazard, or materia…" at bounding box center [710, 456] width 461 height 156
type textarea "x"
type textarea "Exterior with foliage, clutter or debris that creates a fire hazard, or materia…"
type textarea "x"
type textarea "Exterior with foliage, clutter or debris that creates a fire hazard, or materia…"
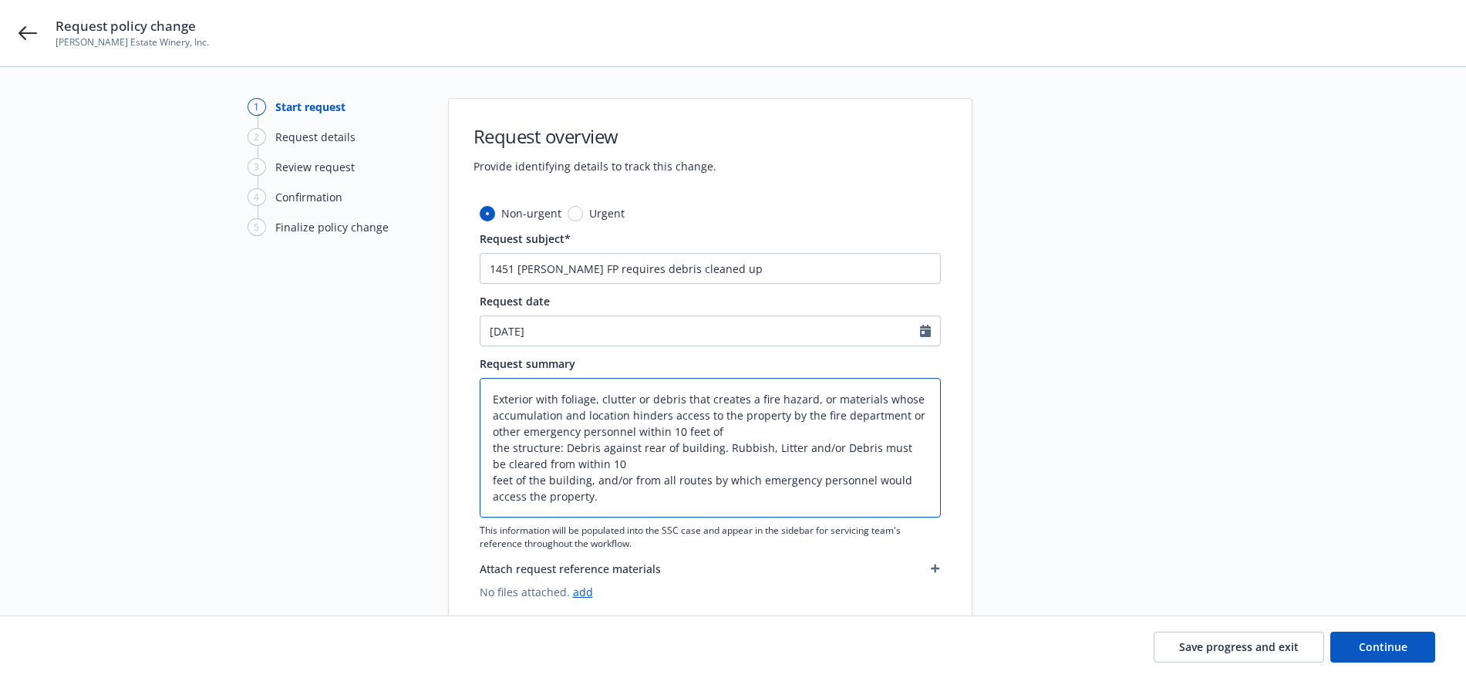
type textarea "x"
type textarea "Exterior with foliage, clutter or debris that creates a fire hazard, or materia…"
type textarea "x"
type textarea "Exterior with foliage, clutter or debris that creates a fire hazard, or materia…"
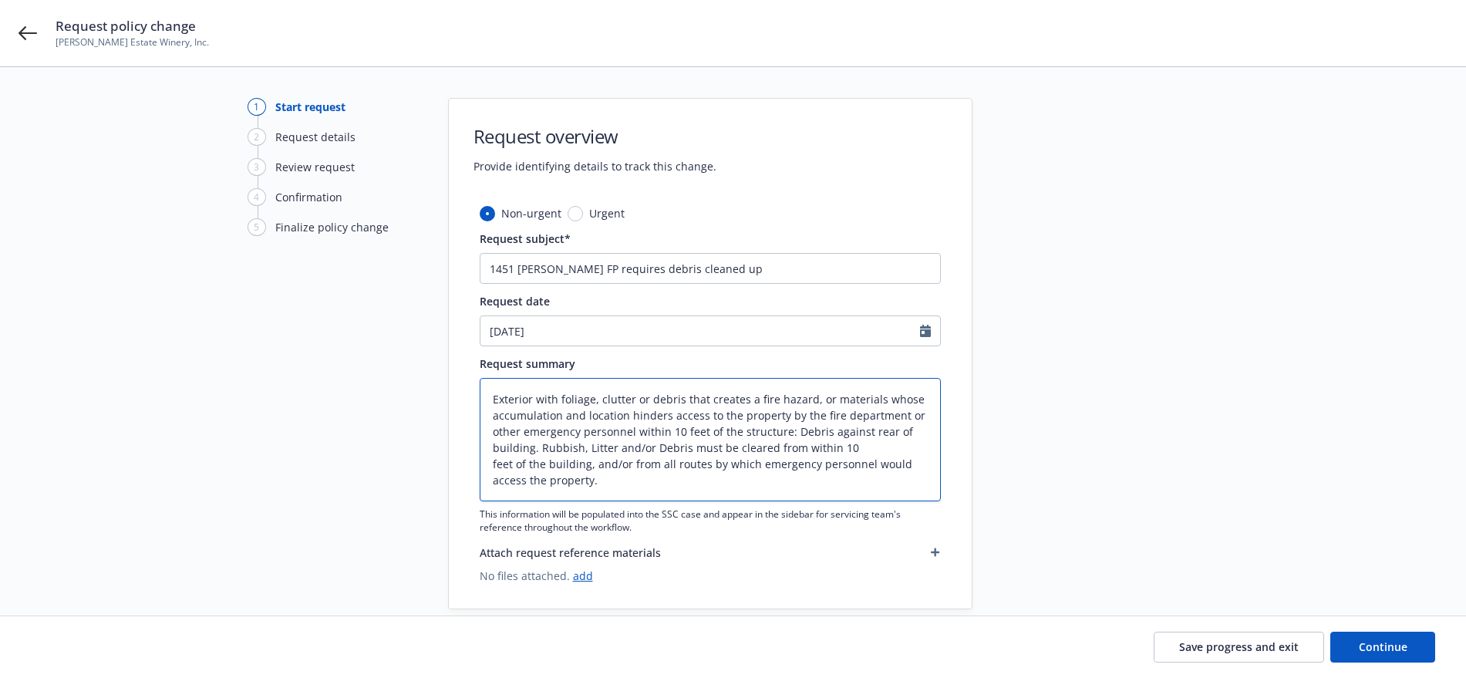
type textarea "x"
type textarea "Exterior with foliage, clutter or debris that creates a fire hazard, or materia…"
type textarea "x"
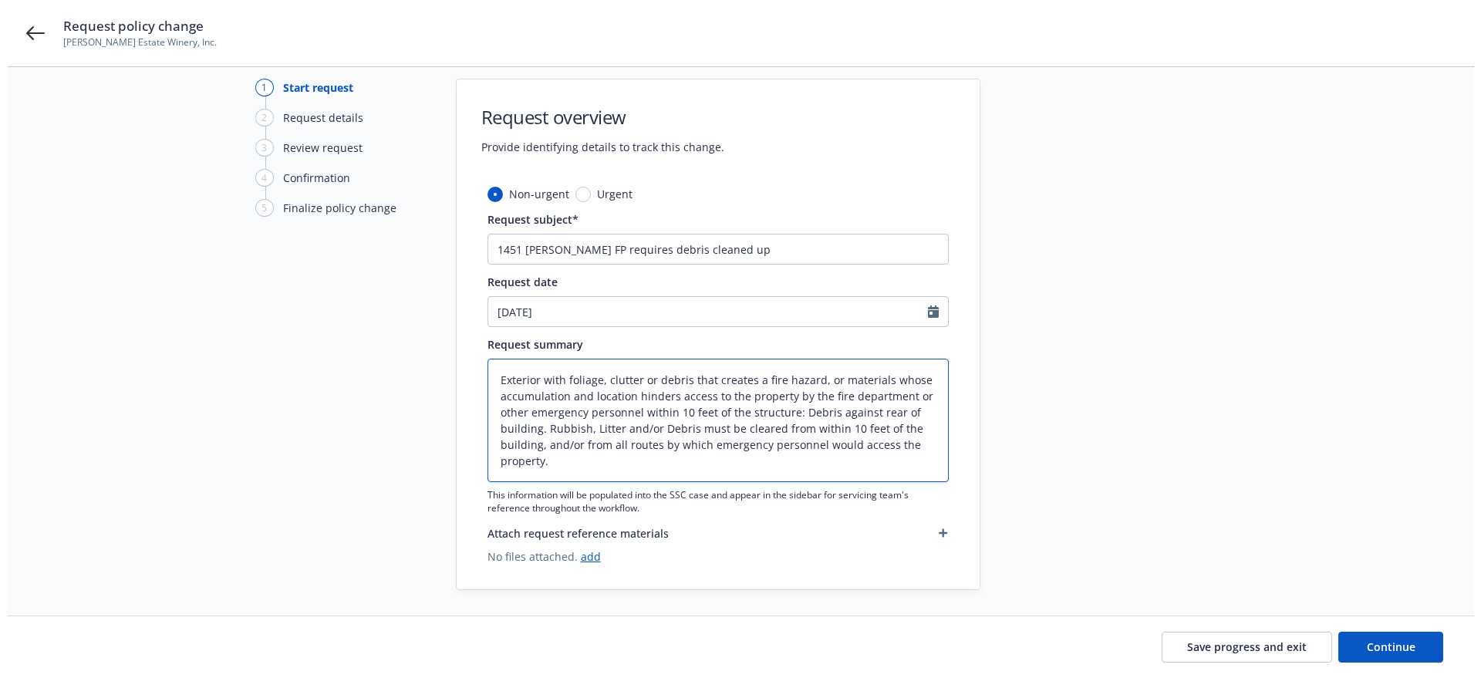
scroll to position [25, 0]
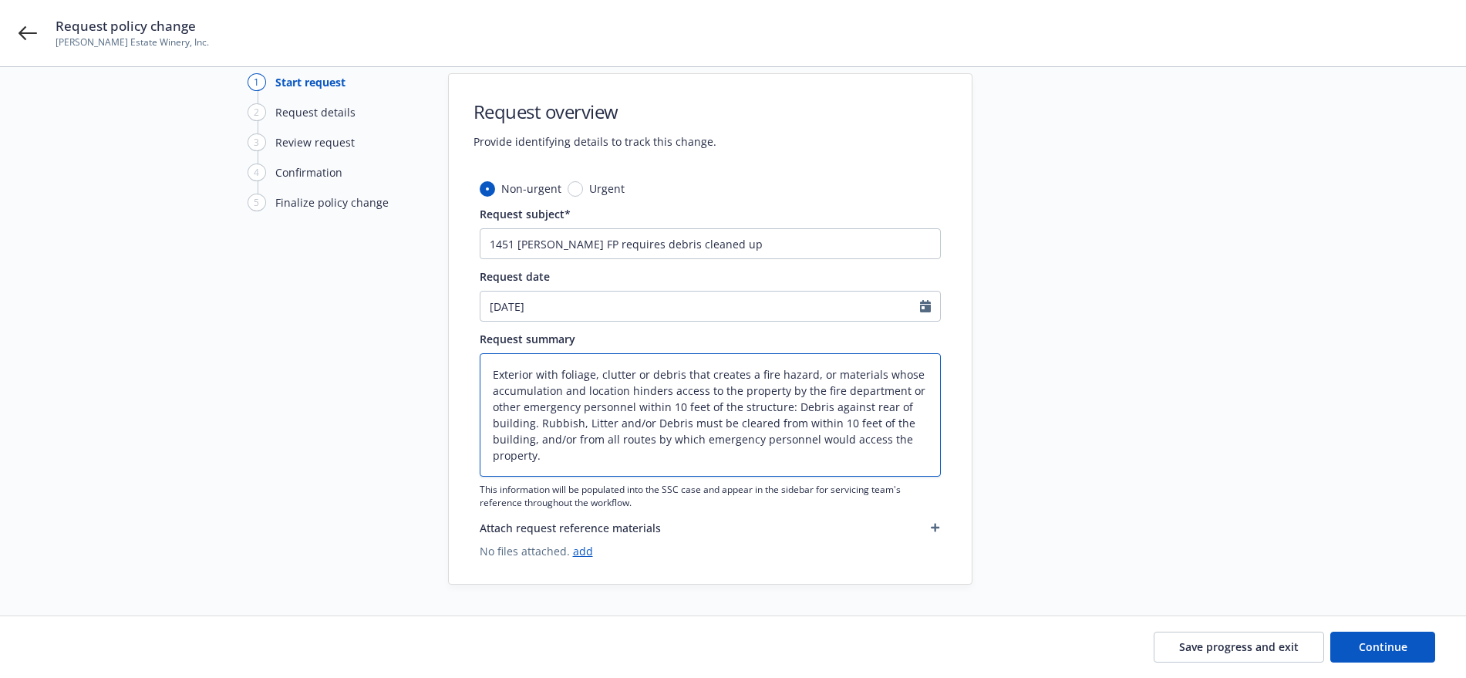
type textarea "Exterior with foliage, clutter or debris that creates a fire hazard, or materia…"
click at [584, 550] on link "add" at bounding box center [583, 551] width 20 height 15
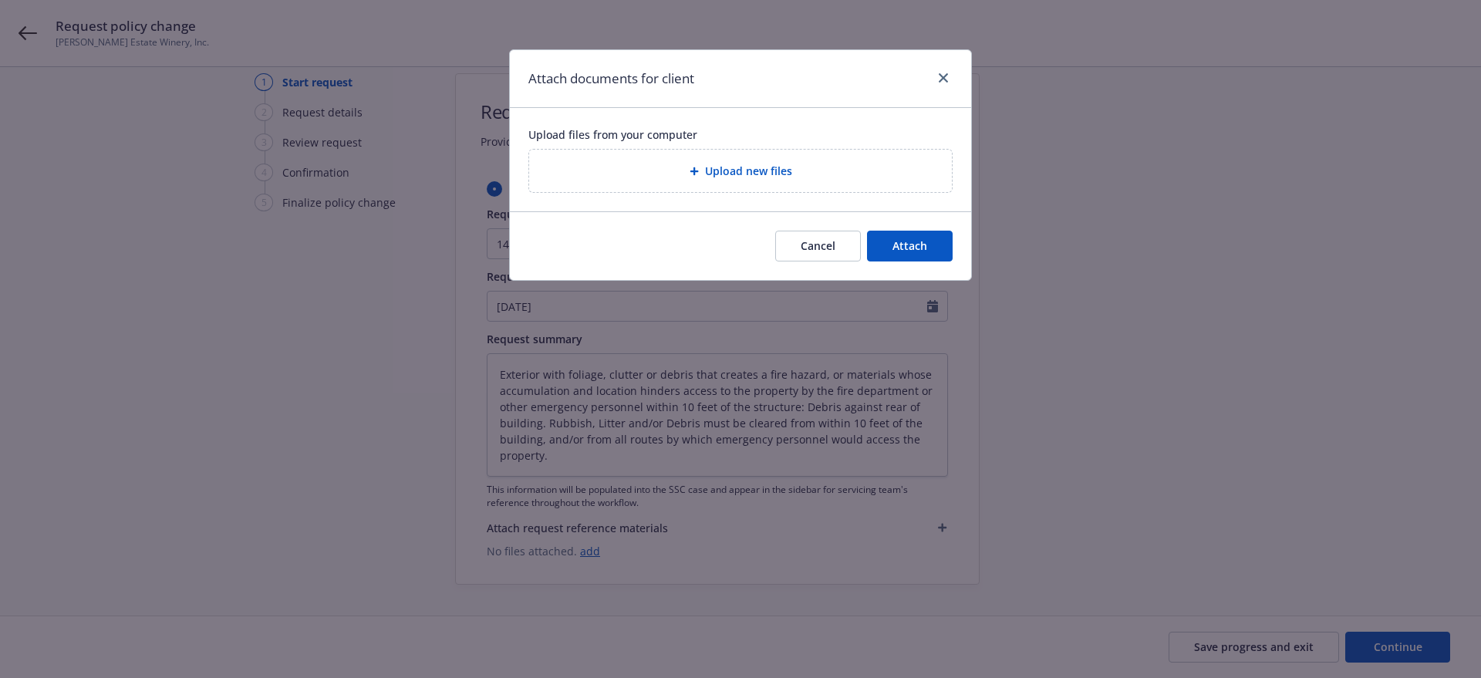
type textarea "x"
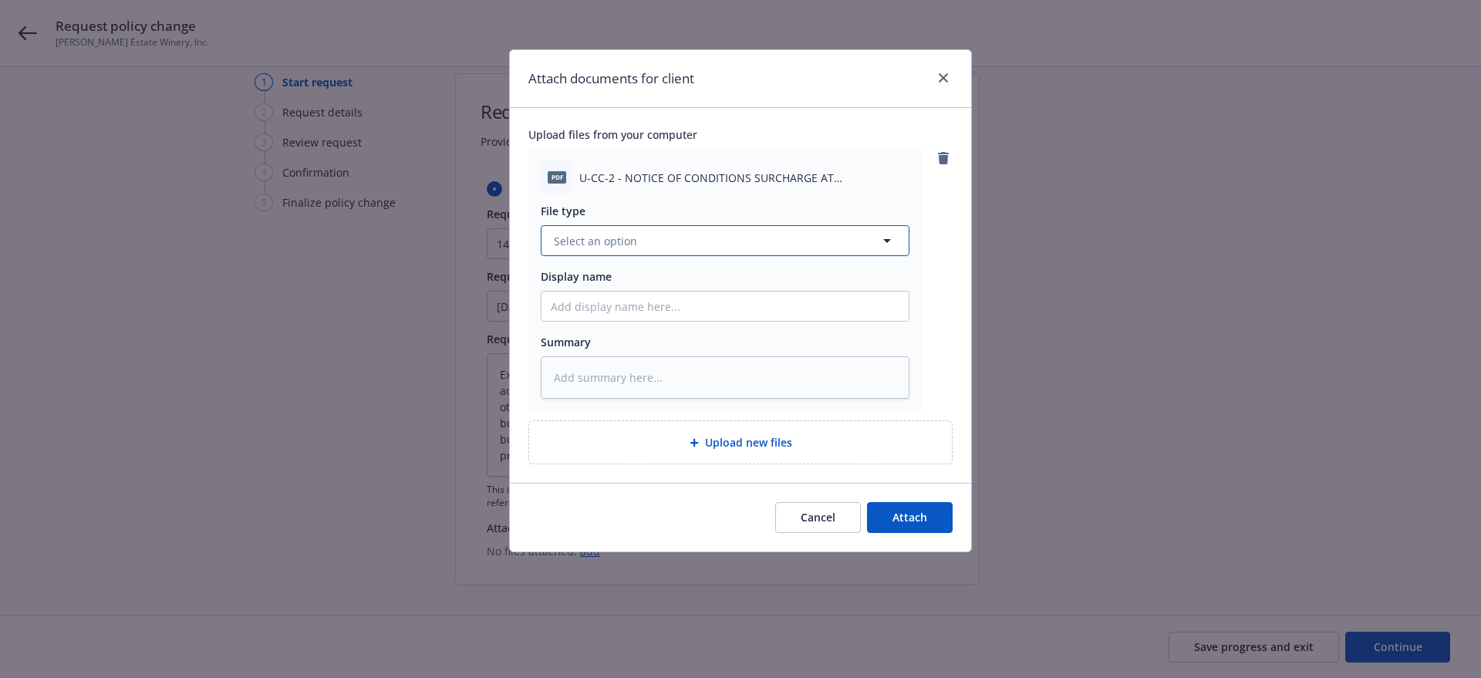
click at [563, 238] on span "Select an option" at bounding box center [595, 241] width 83 height 16
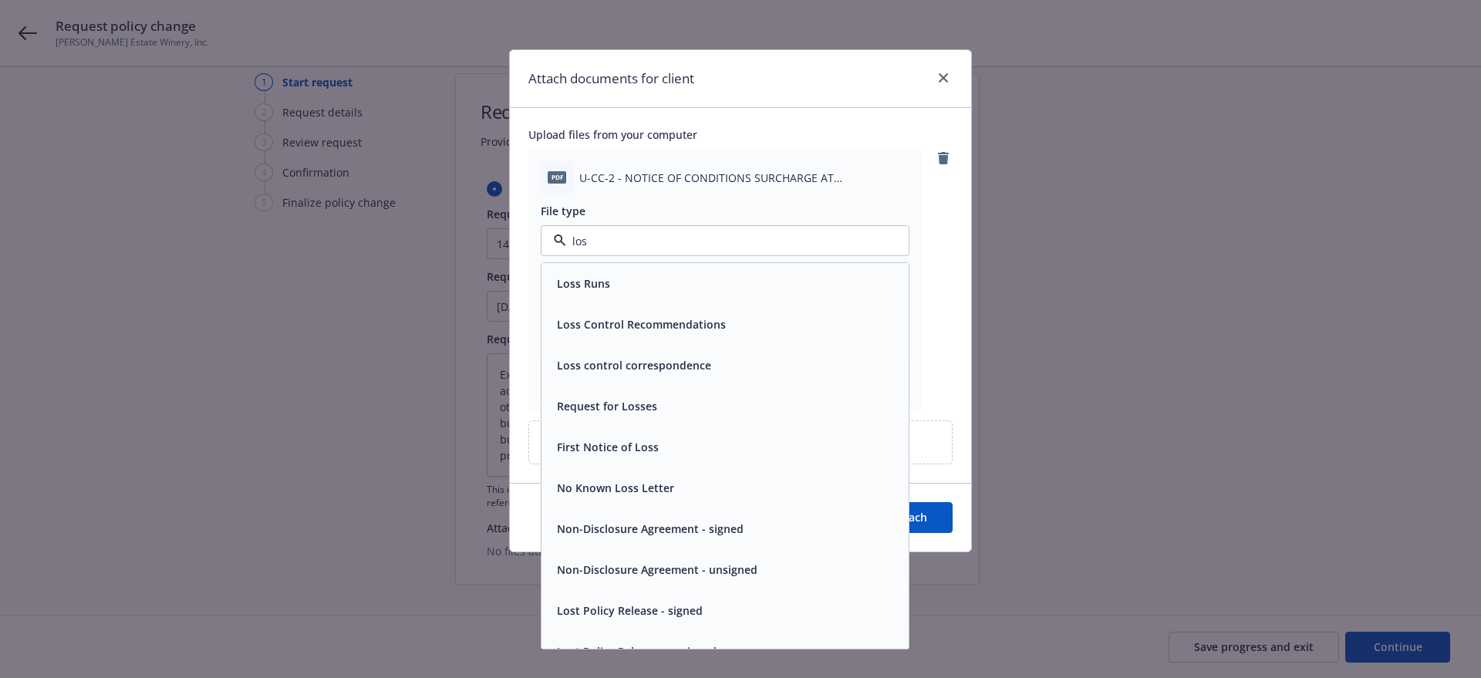
type input "loss"
click at [599, 321] on span "Loss Control Recommendations" at bounding box center [641, 324] width 169 height 16
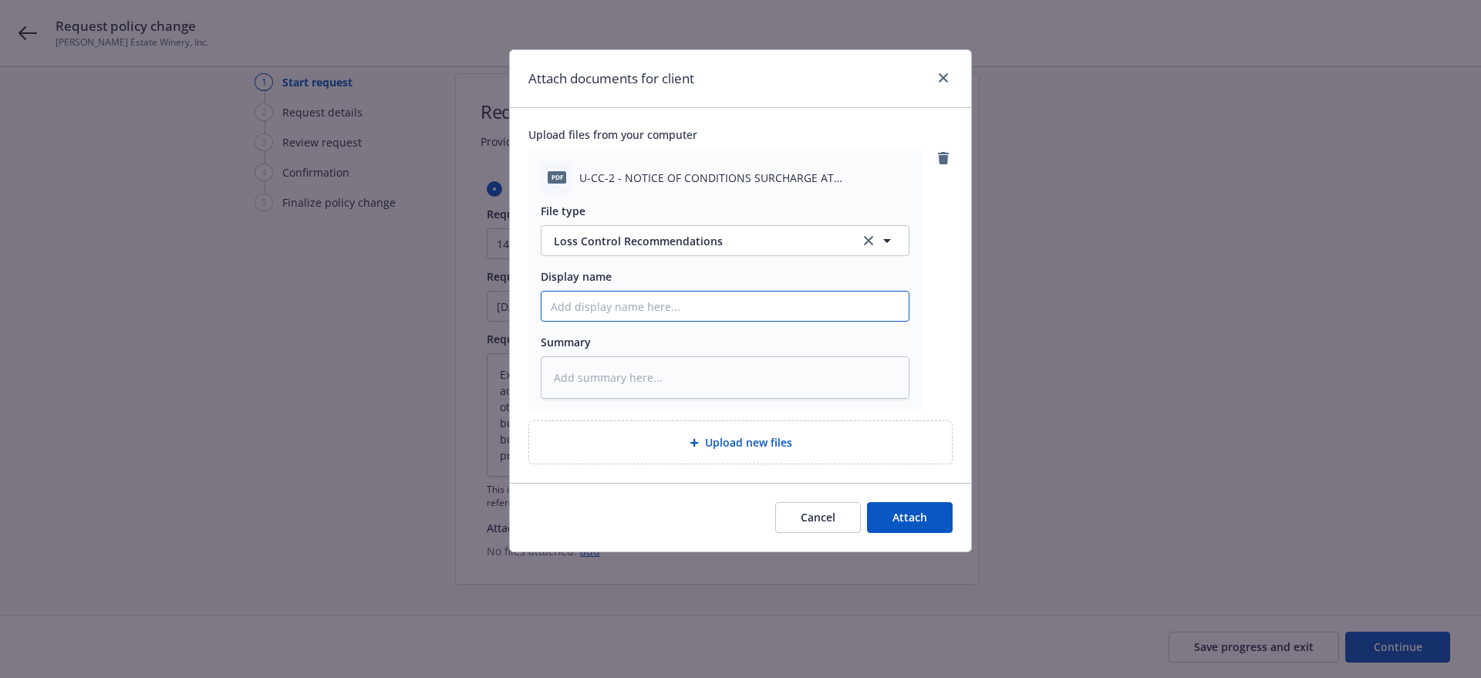
click at [548, 307] on input "Display name" at bounding box center [724, 306] width 367 height 29
type textarea "x"
type input "1"
type textarea "x"
type input "14"
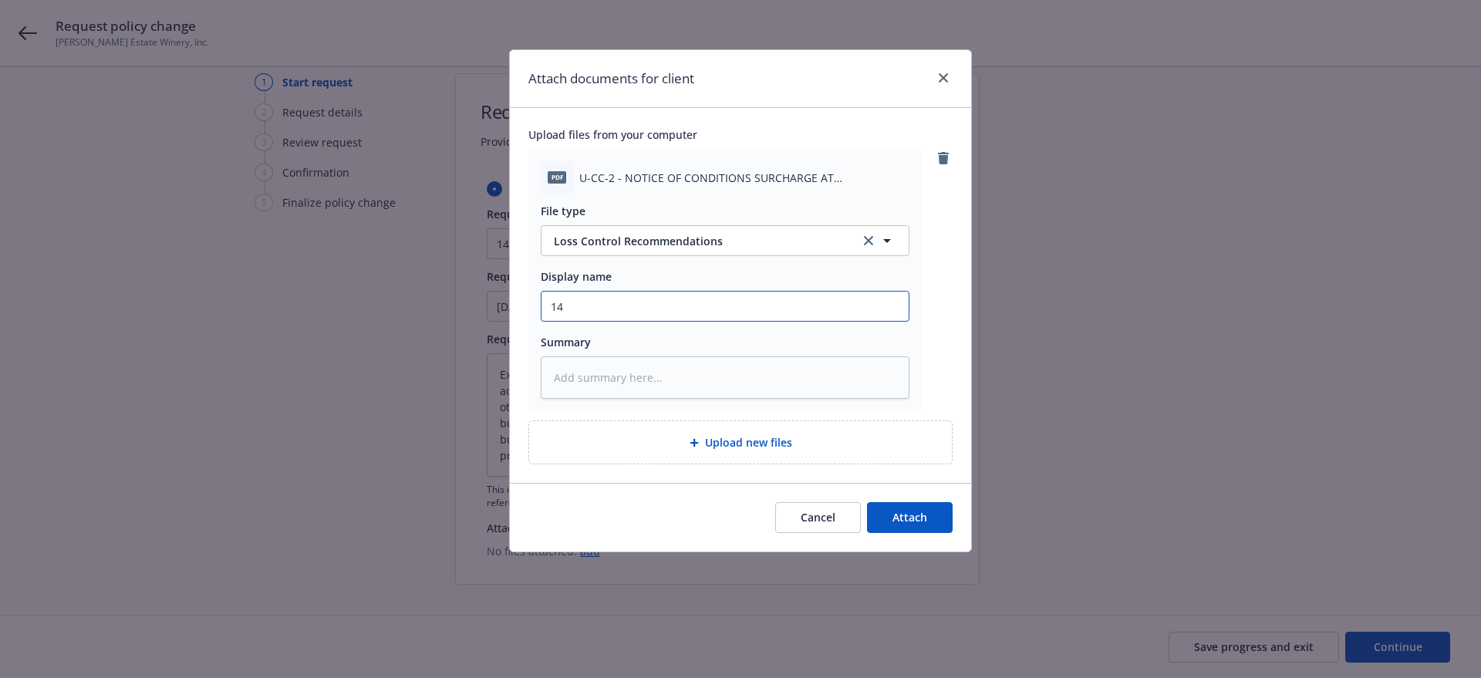
type textarea "x"
type input "145"
type textarea "x"
type input "1451"
type textarea "x"
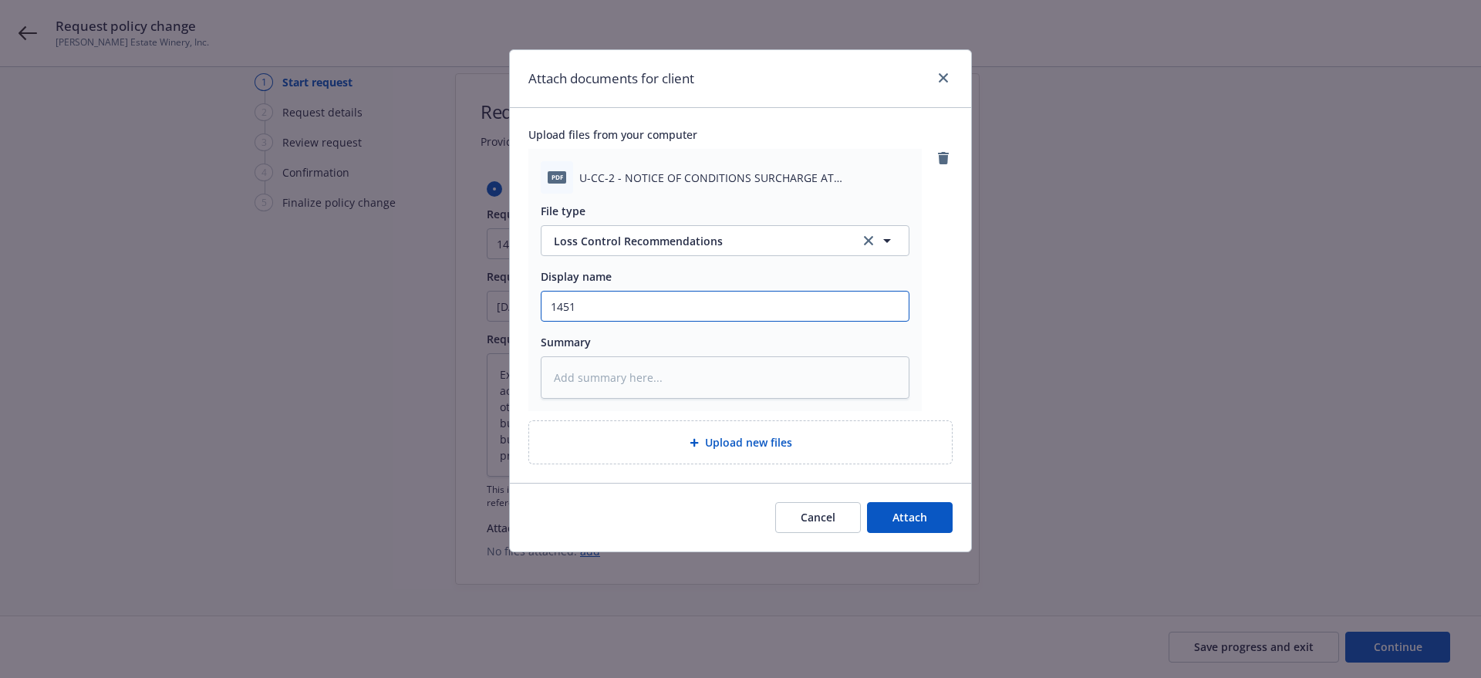
type input "1451"
type textarea "x"
type input "1451 N"
type textarea "x"
type input "1451 Ni"
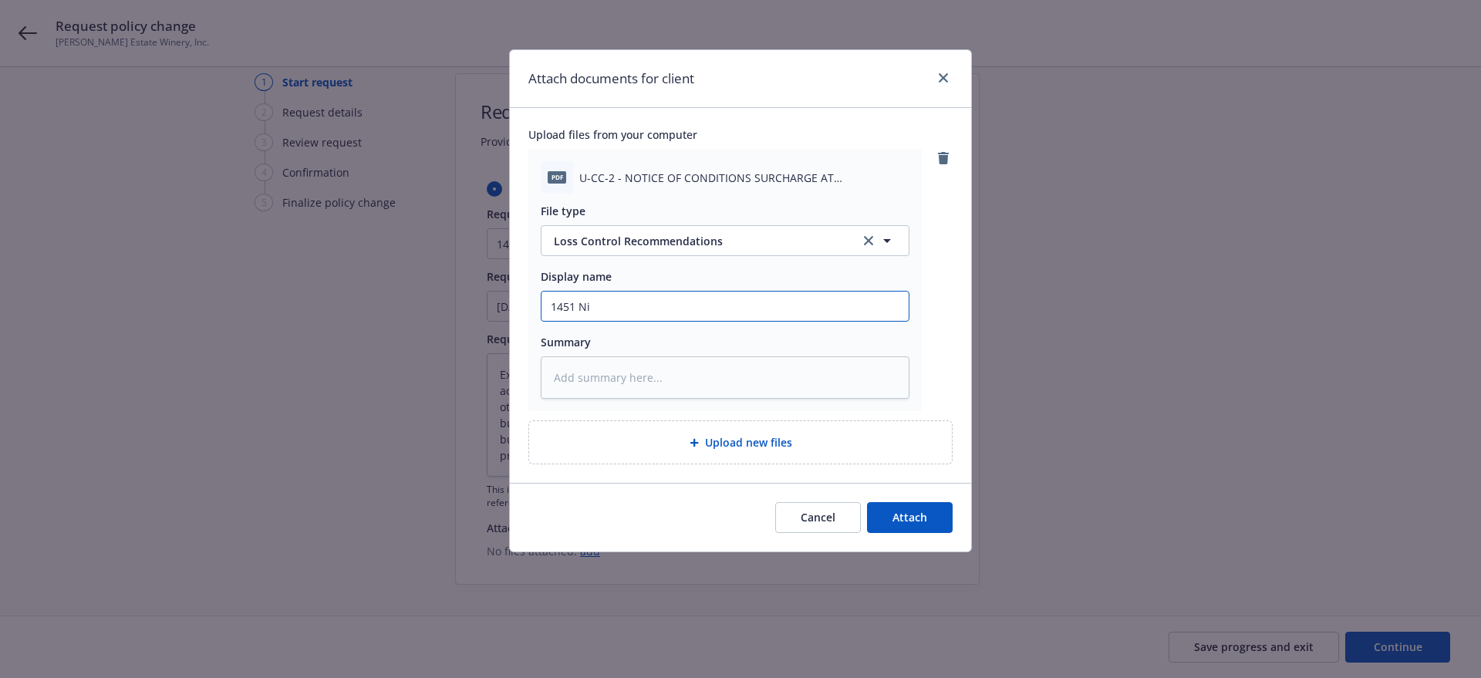
type textarea "x"
type input "1451 Nie"
type textarea "x"
type input "1451 Nieb"
type textarea "x"
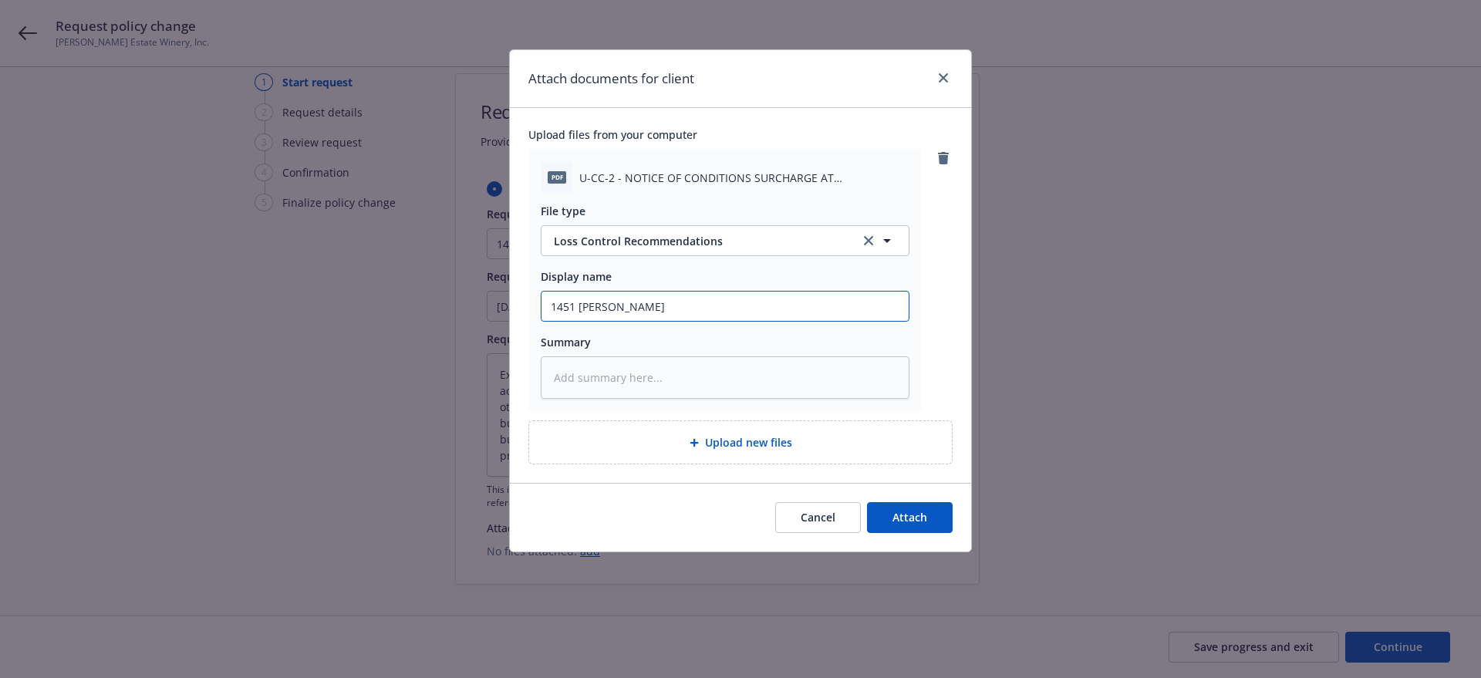
type input "1451 Nieba"
type textarea "x"
type input "1451 Niebau"
type textarea "x"
type input "1451 Niebaum"
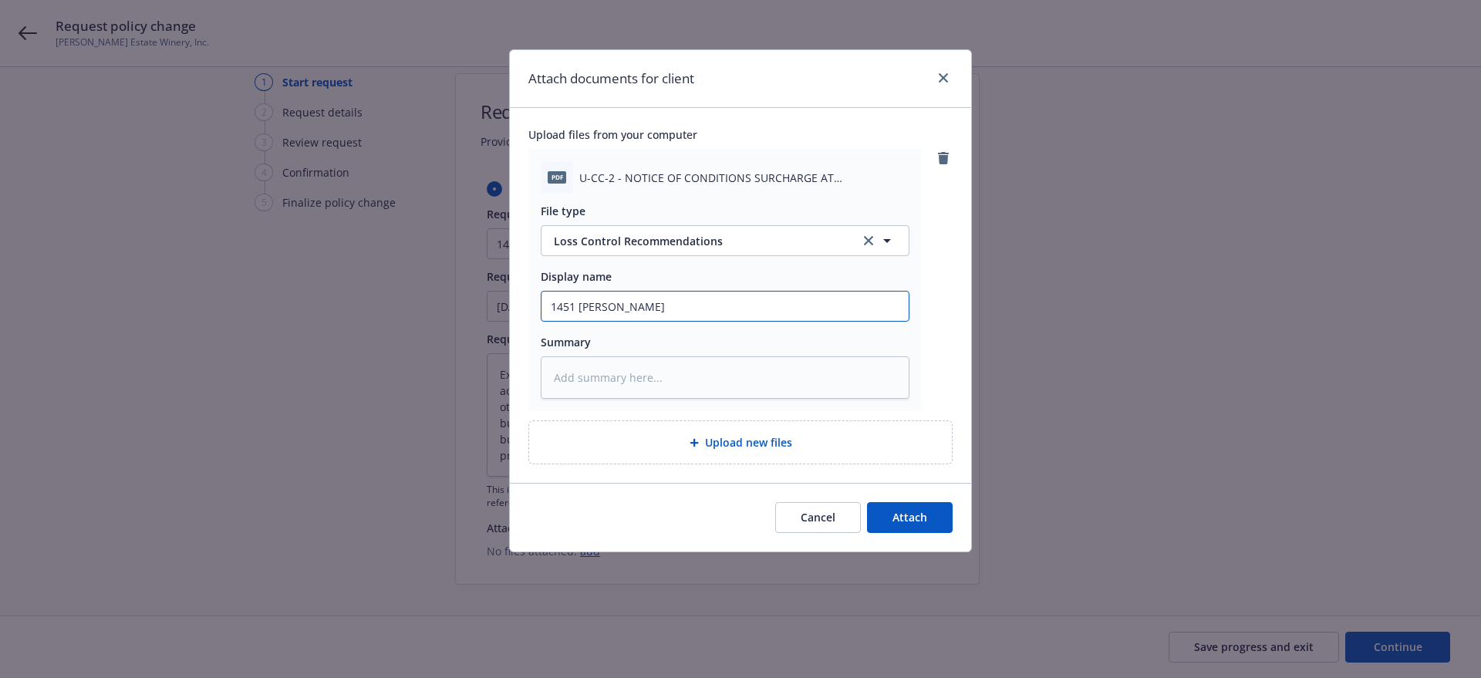
type textarea "x"
type input "1451 Niebaum"
type textarea "x"
type input "1451 Niebaum L"
type textarea "x"
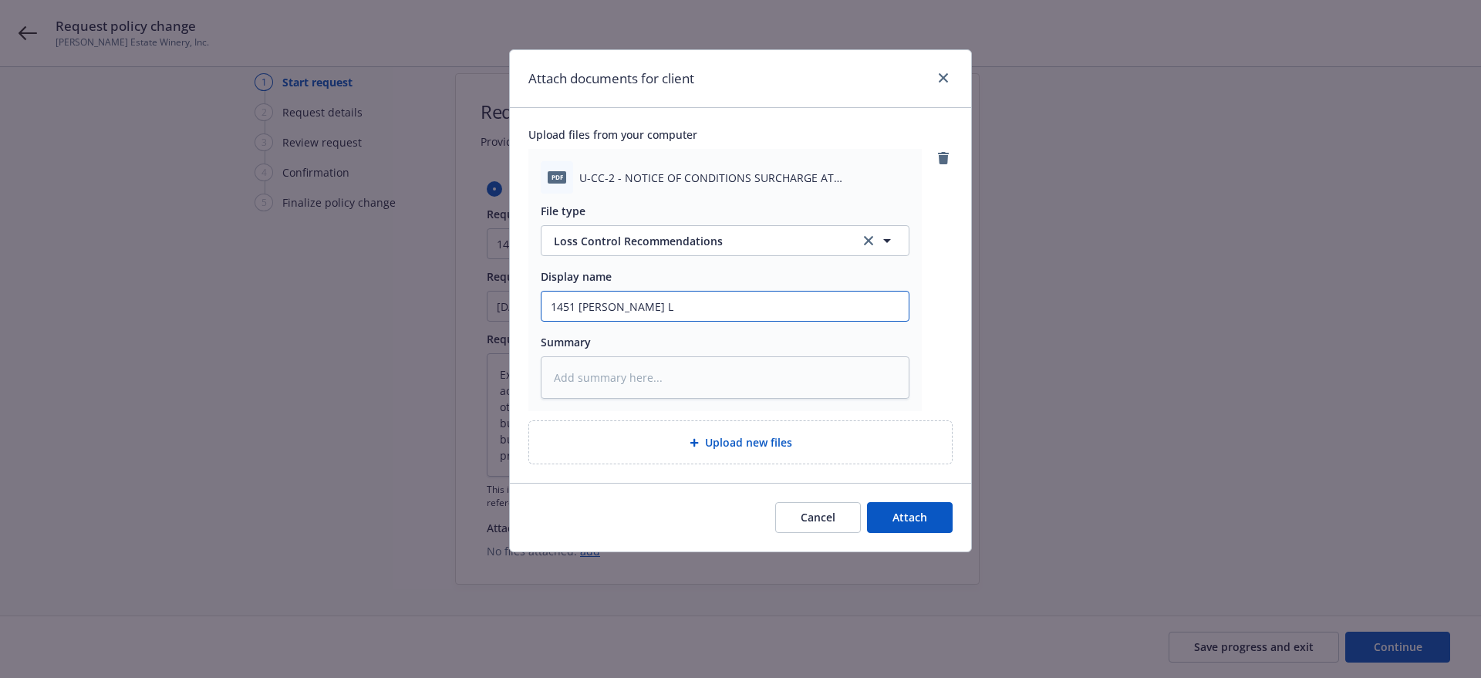
type input "1451 Niebaum La"
type textarea "x"
type input "1451 Niebaum Lan"
type textarea "x"
type input "1451 Niebaum Lane"
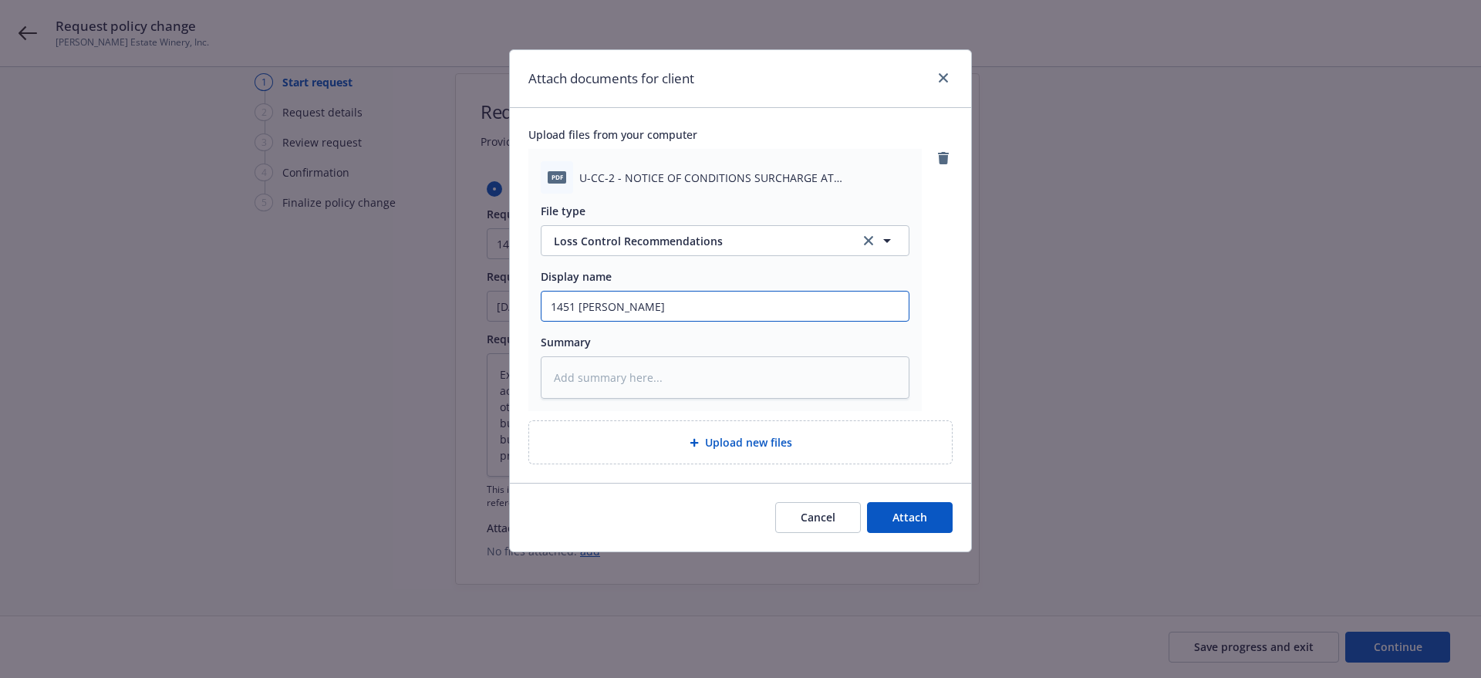
type textarea "x"
type input "1451 Niebaum Lane"
type textarea "x"
type input "1451 Niebaum Lane F"
type textarea "x"
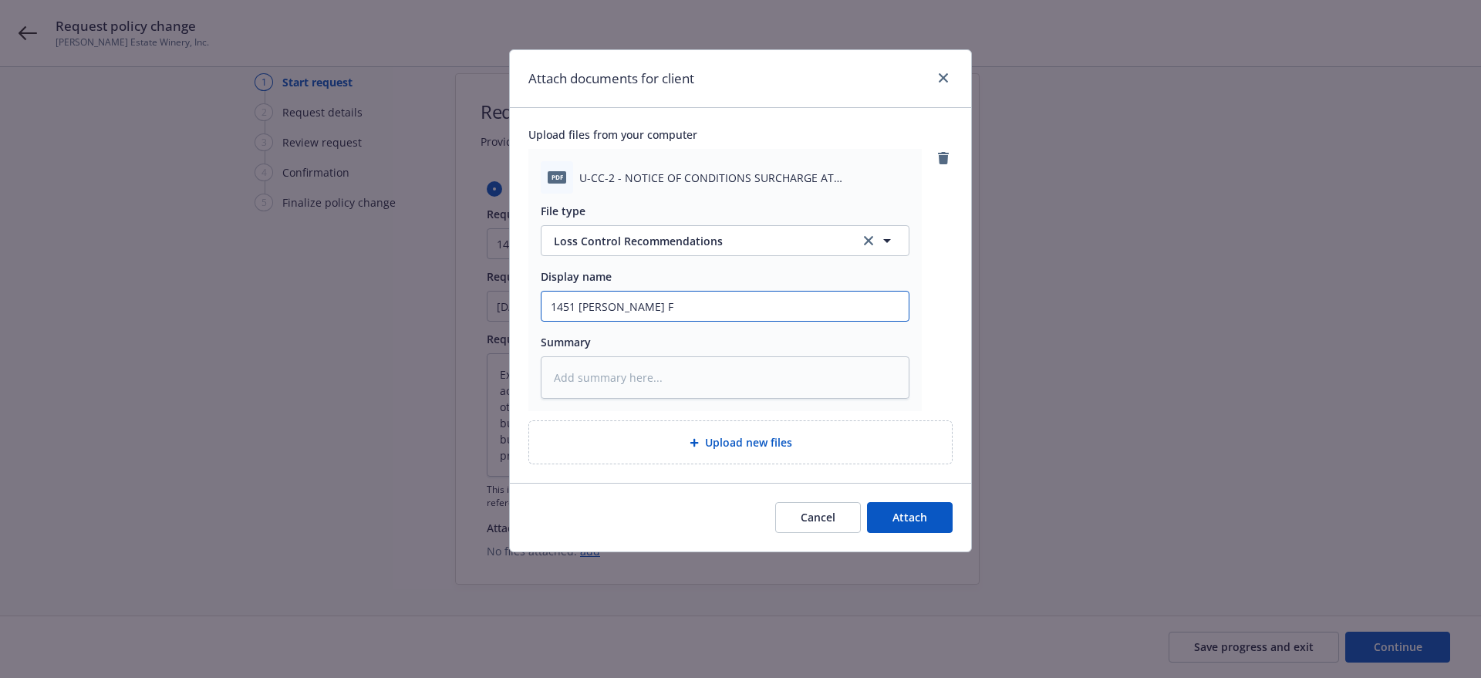
type input "1451 Niebaum Lane FP"
type textarea "x"
type input "1451 Niebaum Lane FP"
type textarea "x"
type input "1451 Niebaum Lane FP R"
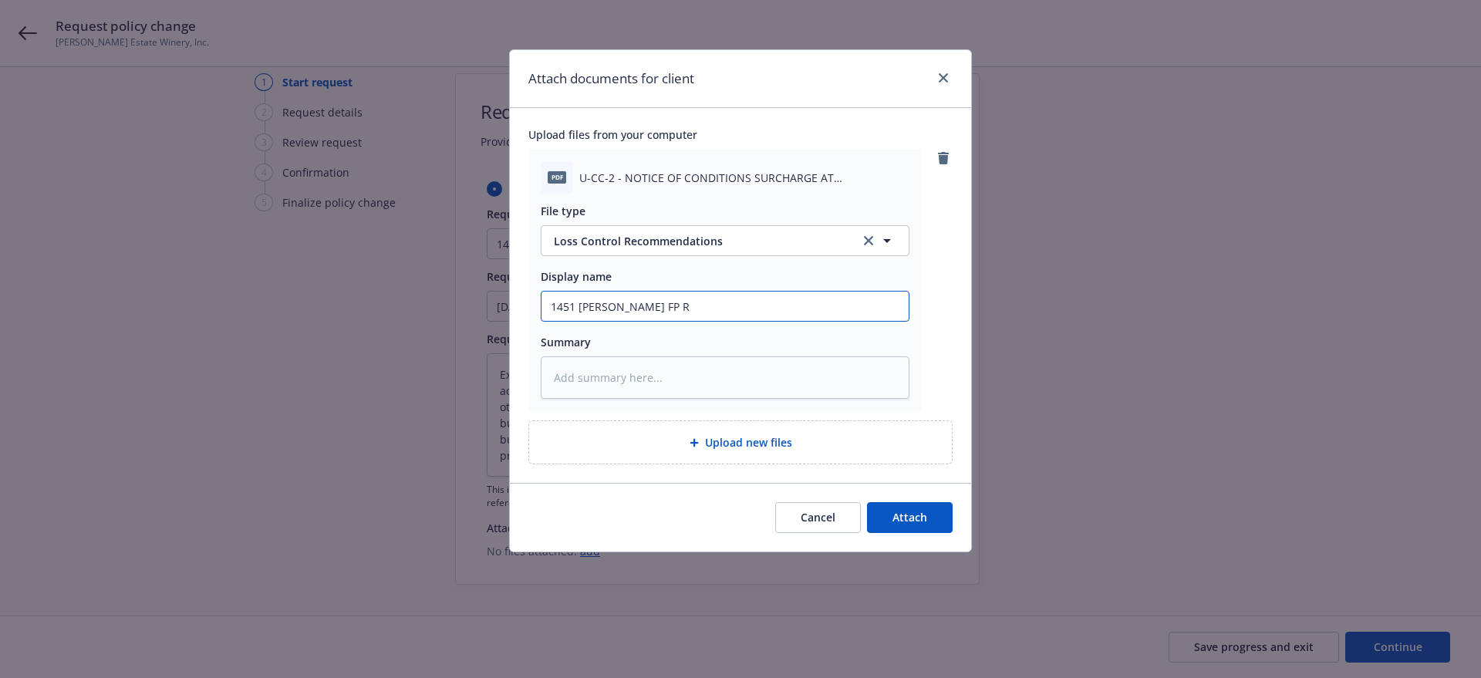
type textarea "x"
type input "1451 Niebaum Lane FP Re"
type textarea "x"
type input "1451 Niebaum Lane FP Rec"
type textarea "x"
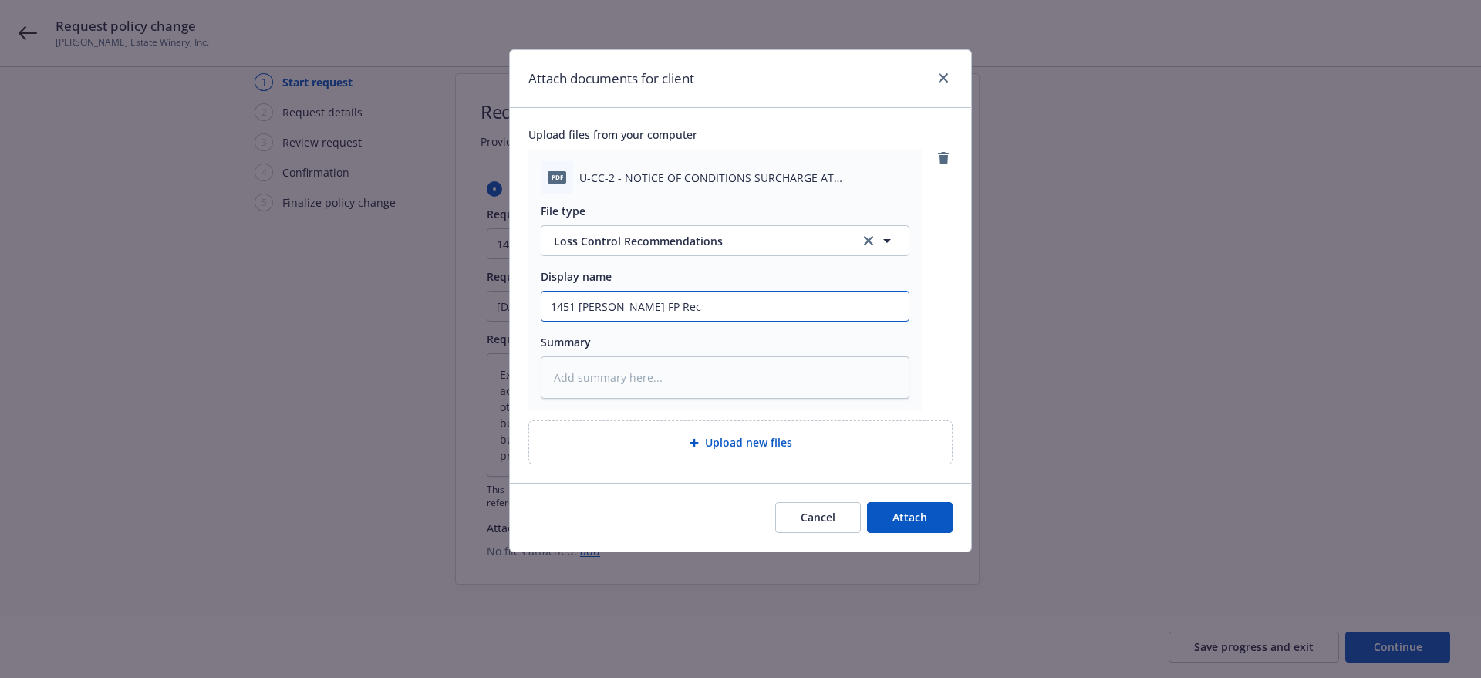
type input "1451 Niebaum Lane FP Recs"
type textarea "x"
type input "1451 Niebaum Lane FP Recs"
type textarea "x"
type input "1451 Niebaum Lane FP Recs d"
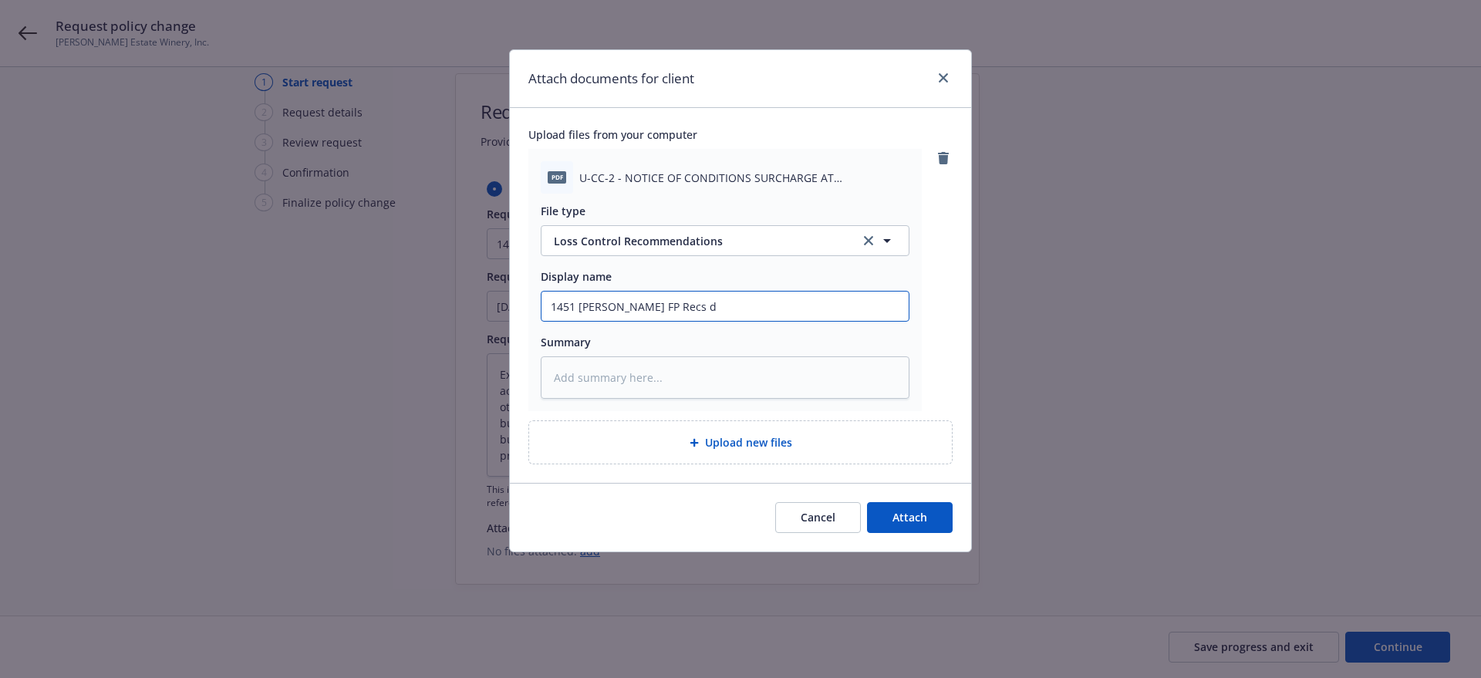
type textarea "x"
type input "1451 Niebaum Lane FP Recs de"
type textarea "x"
type input "1451 Niebaum Lane FP Recs deb"
type textarea "x"
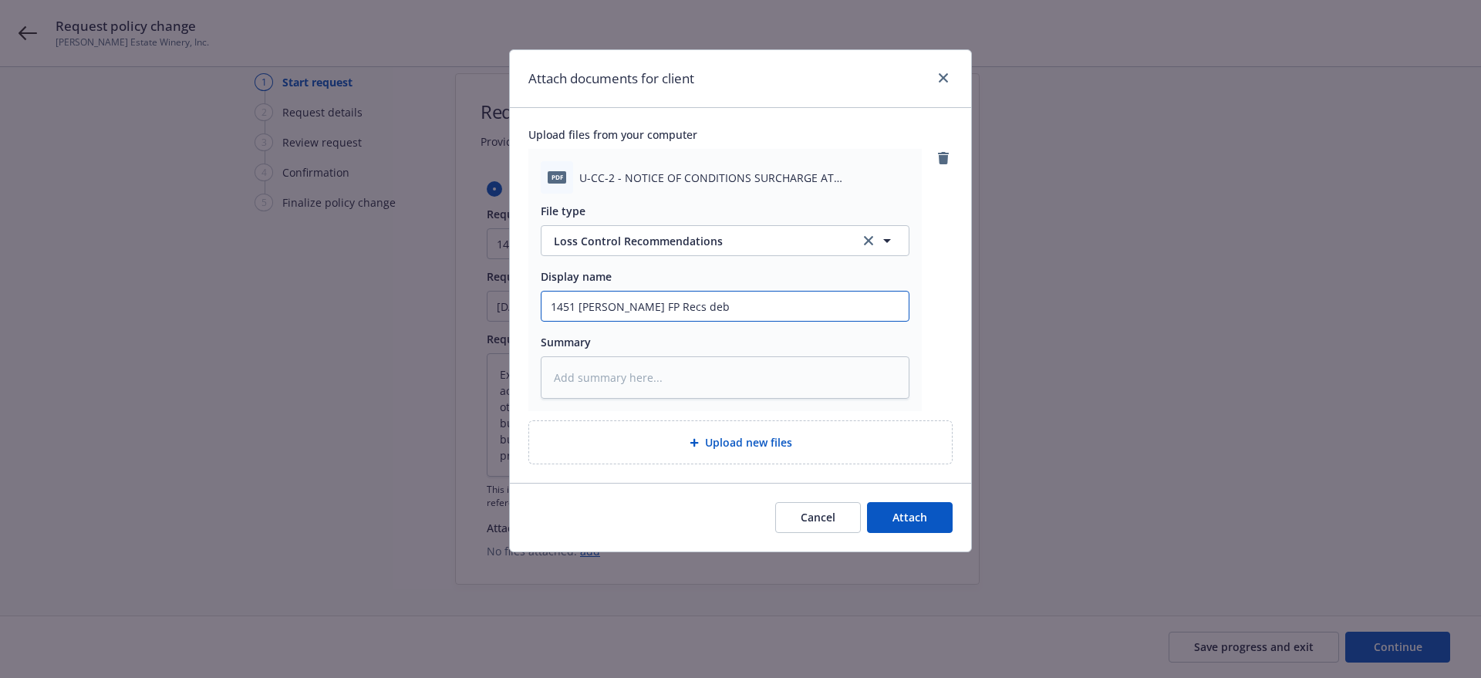
type input "1451 Niebaum Lane FP Recs debr"
type textarea "x"
type input "1451 Niebaum Lane FP Recs debri"
type textarea "x"
type input "1451 Niebaum Lane FP Recs debris"
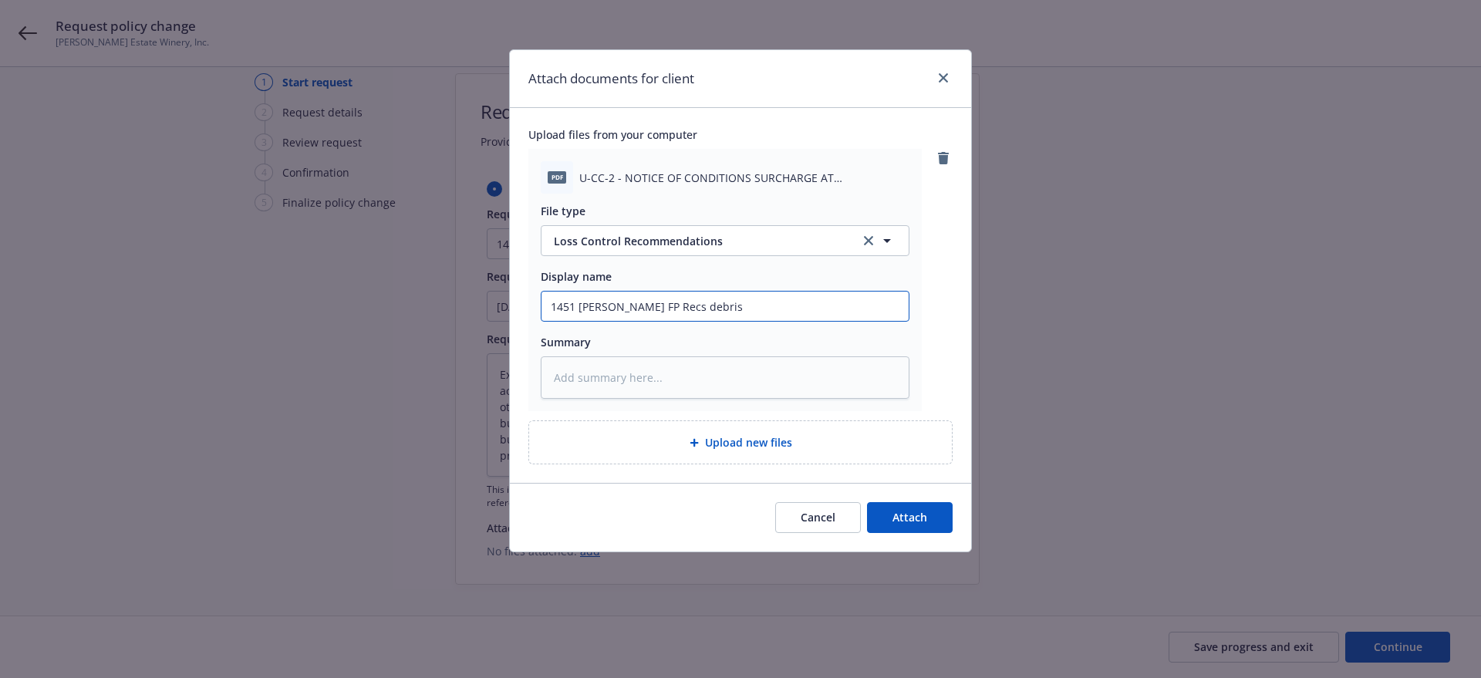
type textarea "x"
type input "1451 Niebaum Lane FP Recs debris"
type textarea "x"
type input "1451 Niebaum Lane FP Recs debris re"
type textarea "x"
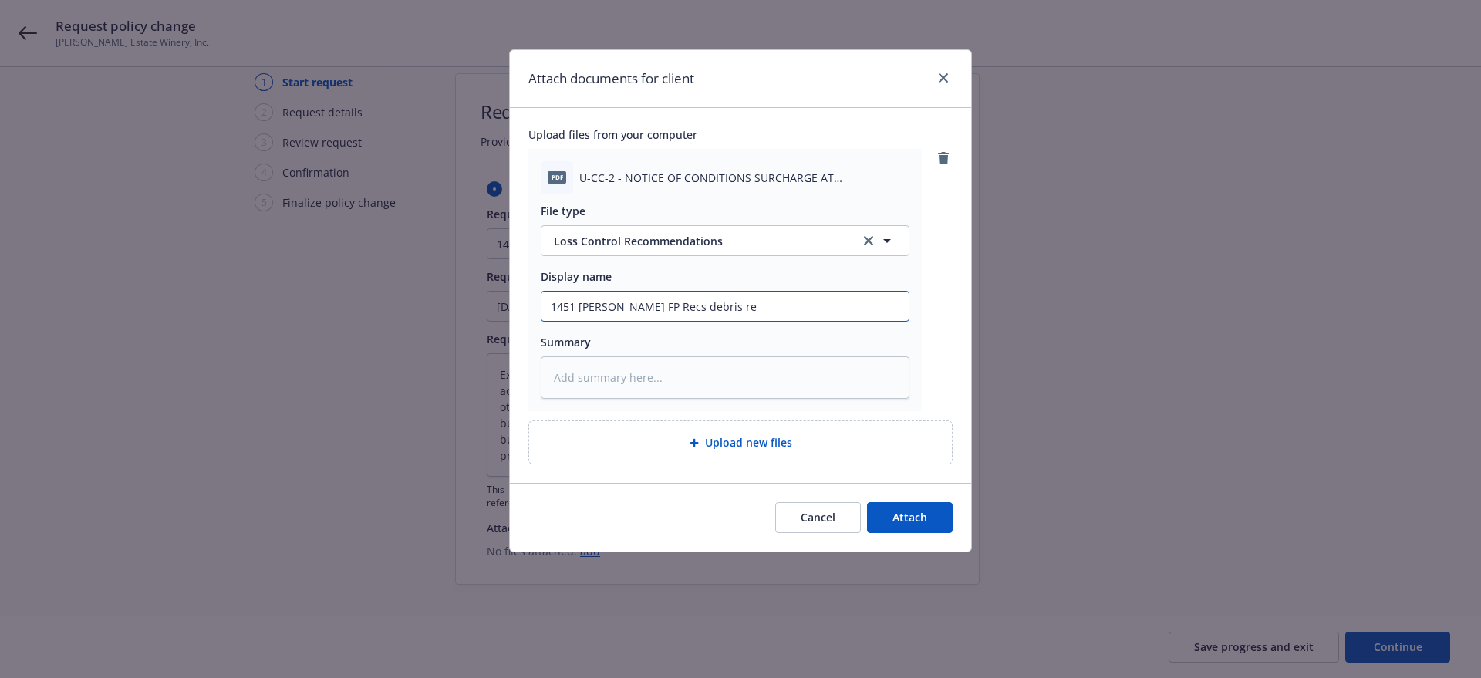
type input "1451 Niebaum Lane FP Recs debris rem"
type textarea "x"
type input "1451 Niebaum Lane FP Recs debris remo"
type textarea "x"
type input "1451 Niebaum Lane FP Recs debris remov"
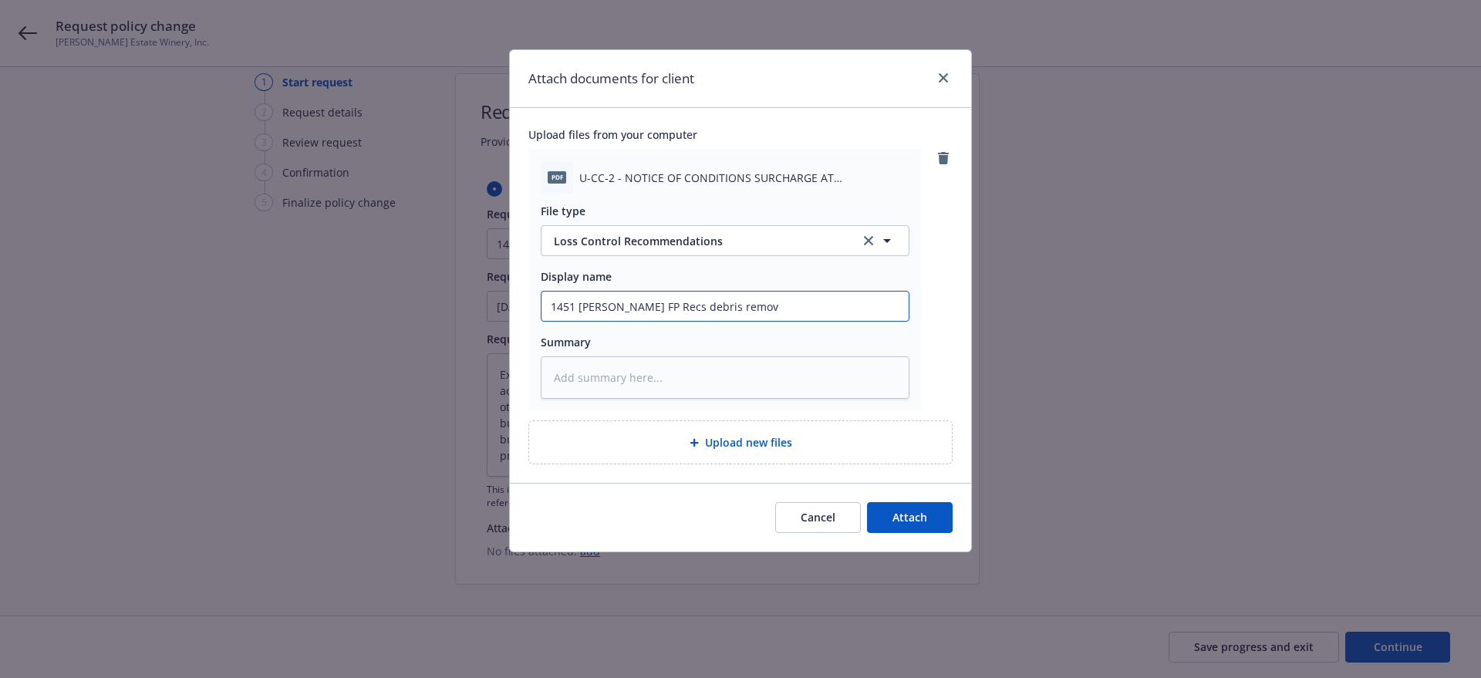
type textarea "x"
type input "1451 Niebaum Lane FP Recs debris remova"
type textarea "x"
type input "1451 Niebaum Lane FP Recs debris removal"
type textarea "x"
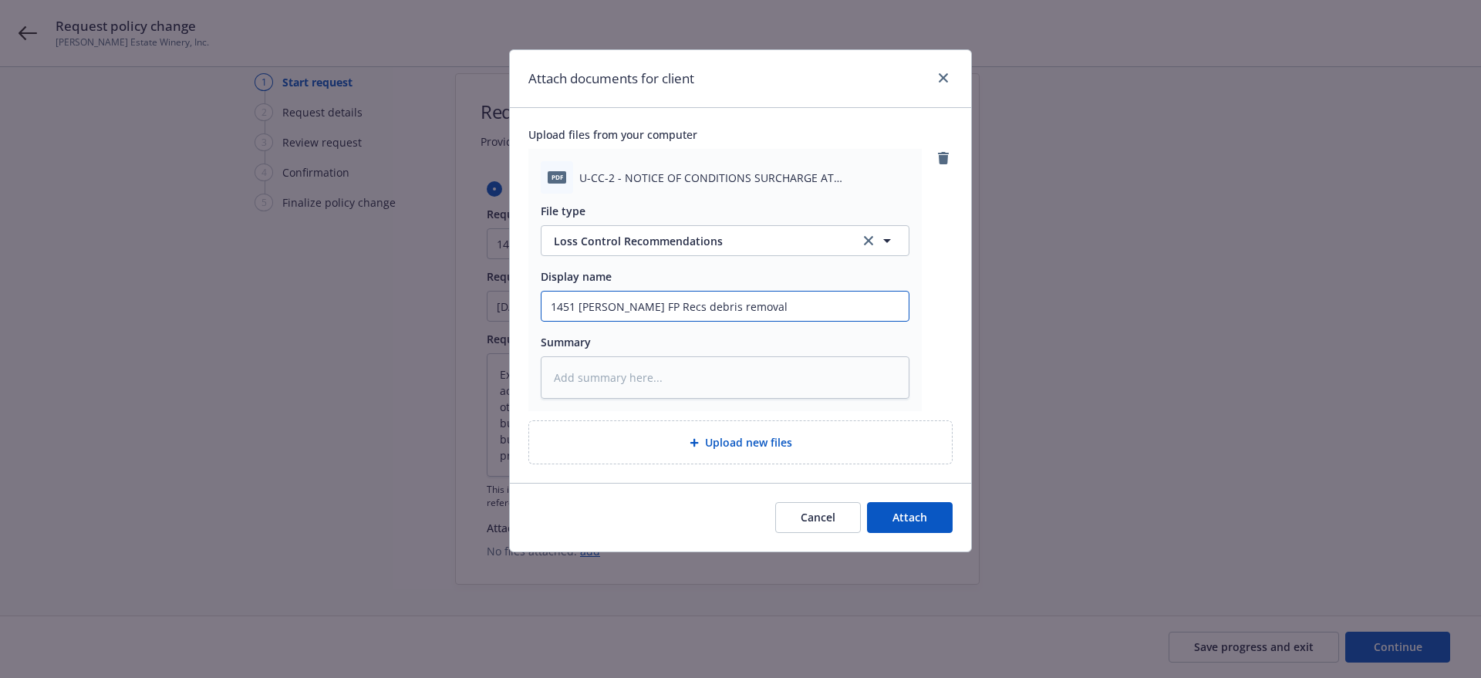
type input "1451 Niebaum Lane FP Recs debris removal"
type textarea "x"
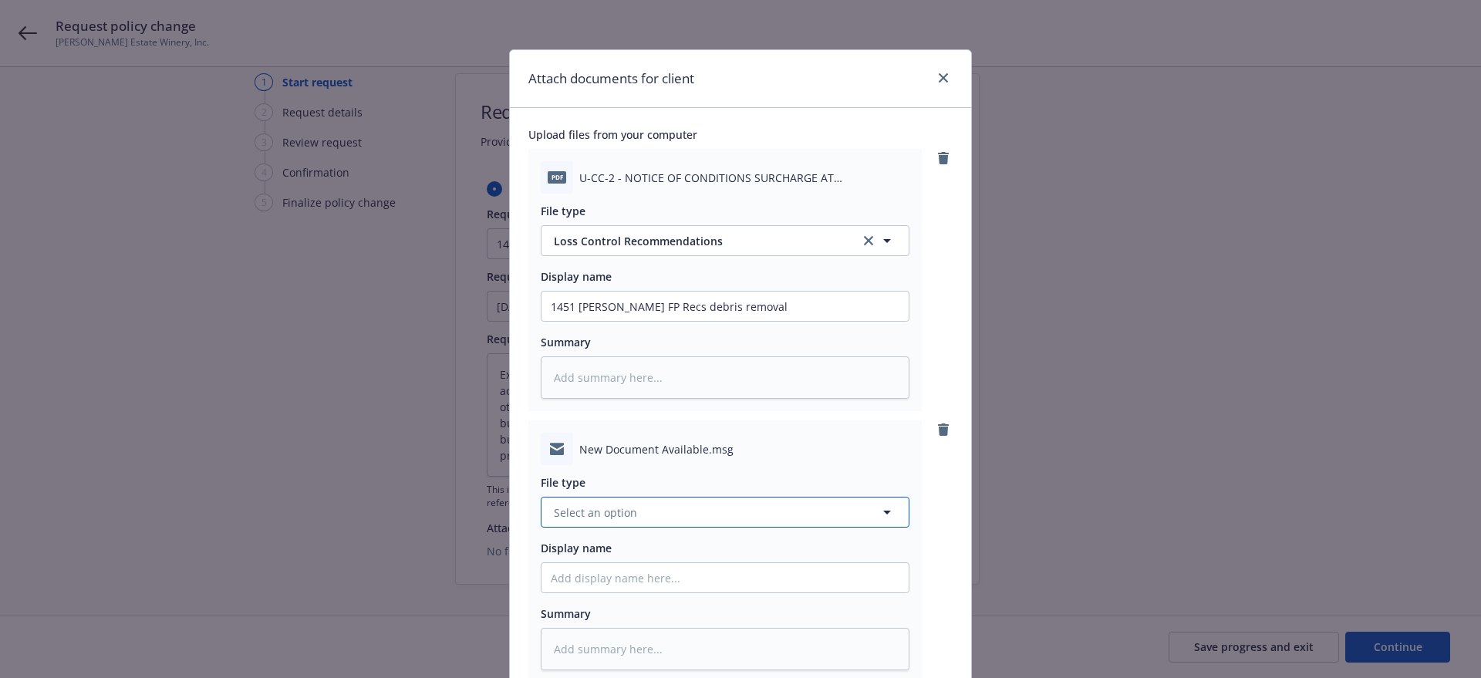
drag, startPoint x: 554, startPoint y: 509, endPoint x: 555, endPoint y: 501, distance: 8.6
click at [554, 507] on span "Select an option" at bounding box center [595, 512] width 83 height 16
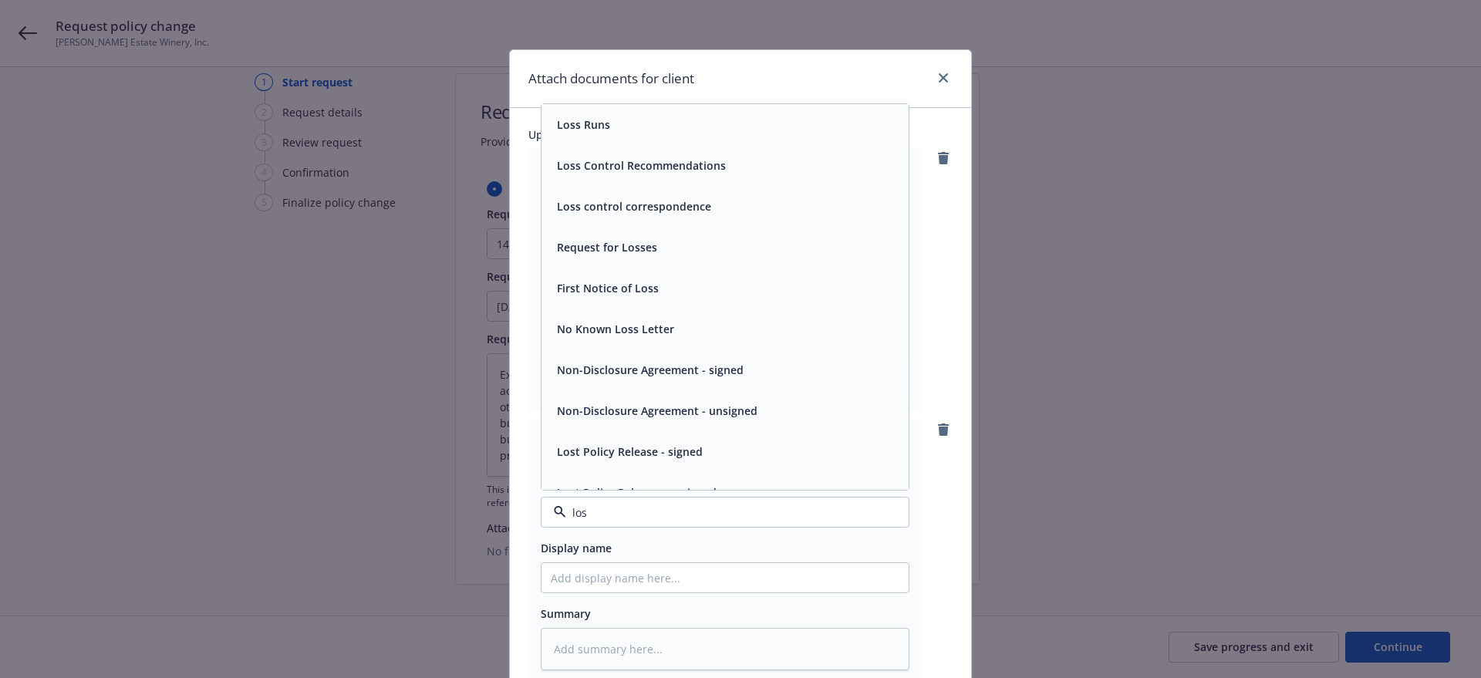
type input "loss"
click at [589, 204] on span "Loss control correspondence" at bounding box center [634, 206] width 154 height 16
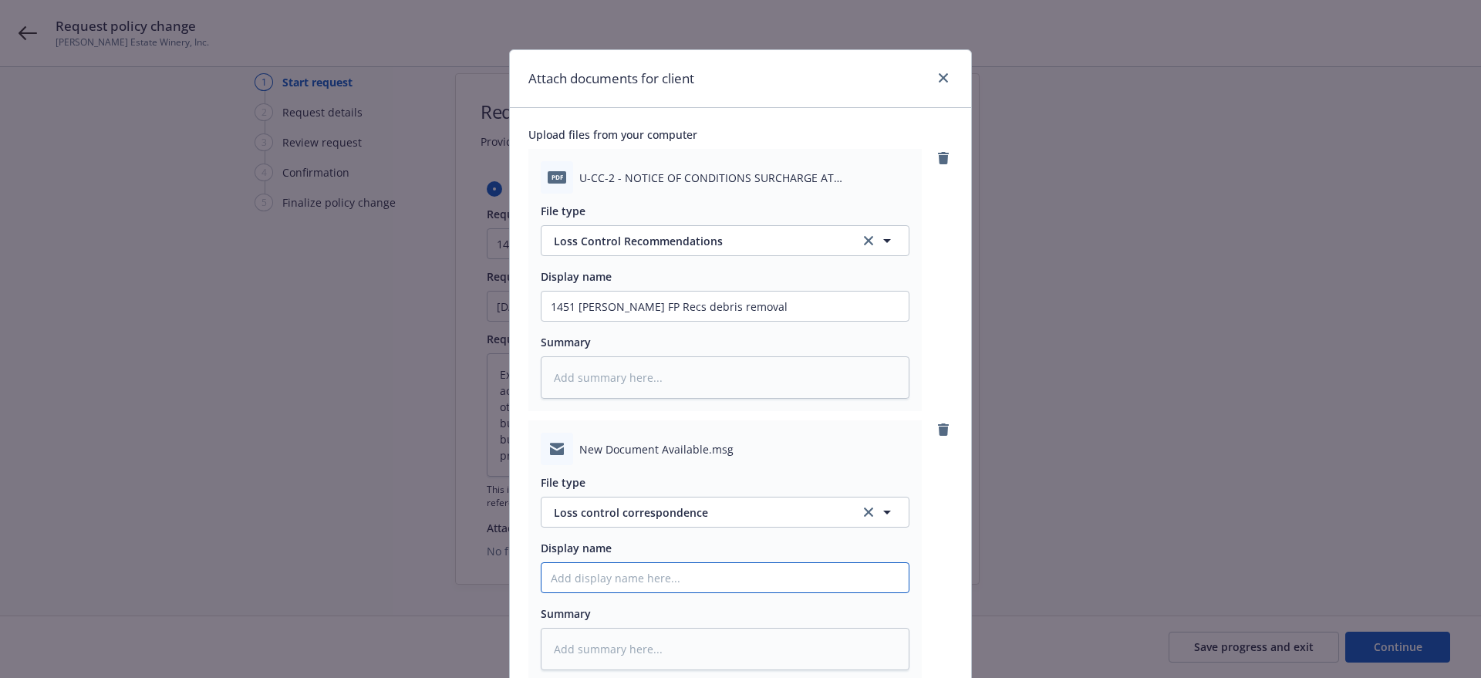
click at [541, 321] on input "Display name" at bounding box center [724, 306] width 367 height 29
type textarea "x"
type input "E"
click at [743, 321] on input "EMFC 1451 Niebaum Lane FL recs debri removal" at bounding box center [724, 306] width 367 height 29
click at [545, 645] on textarea at bounding box center [725, 649] width 369 height 42
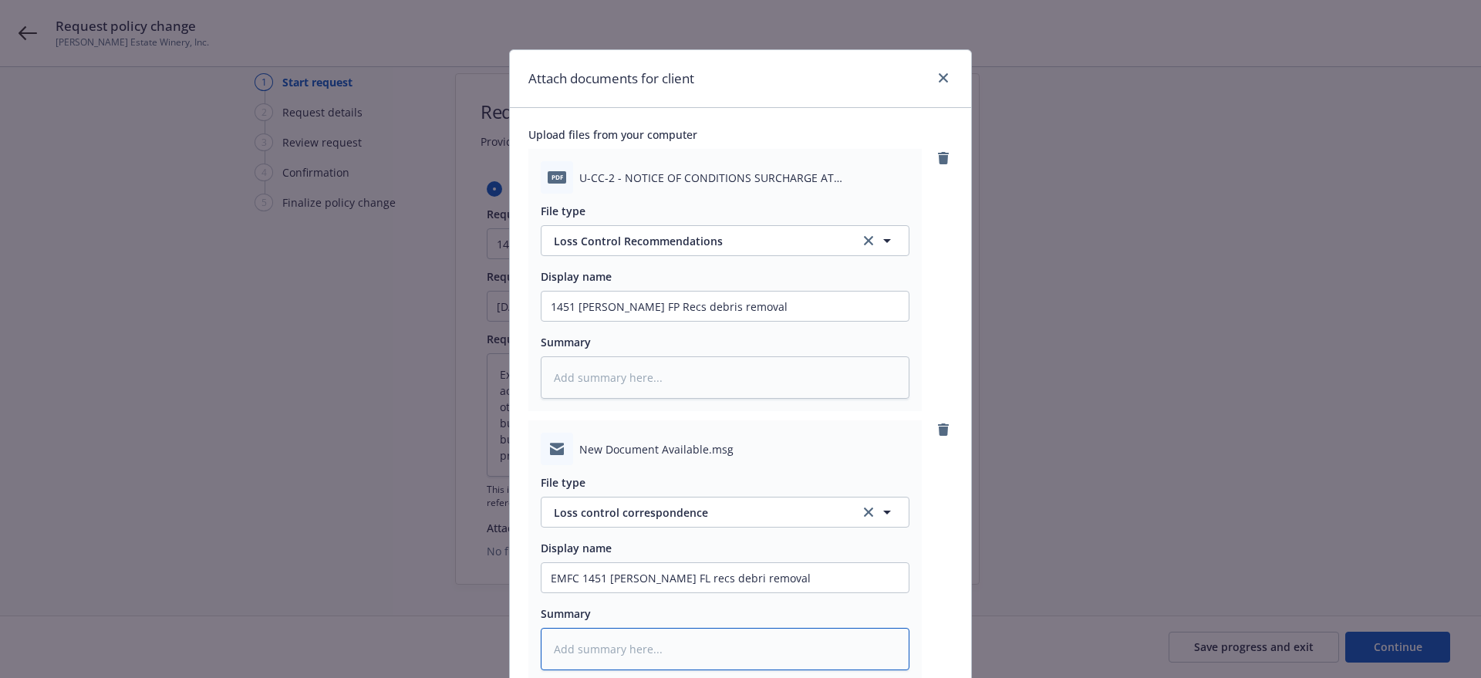
paste textarea "Dear Broker, Your client has been sent a new form or letter related to their FA…"
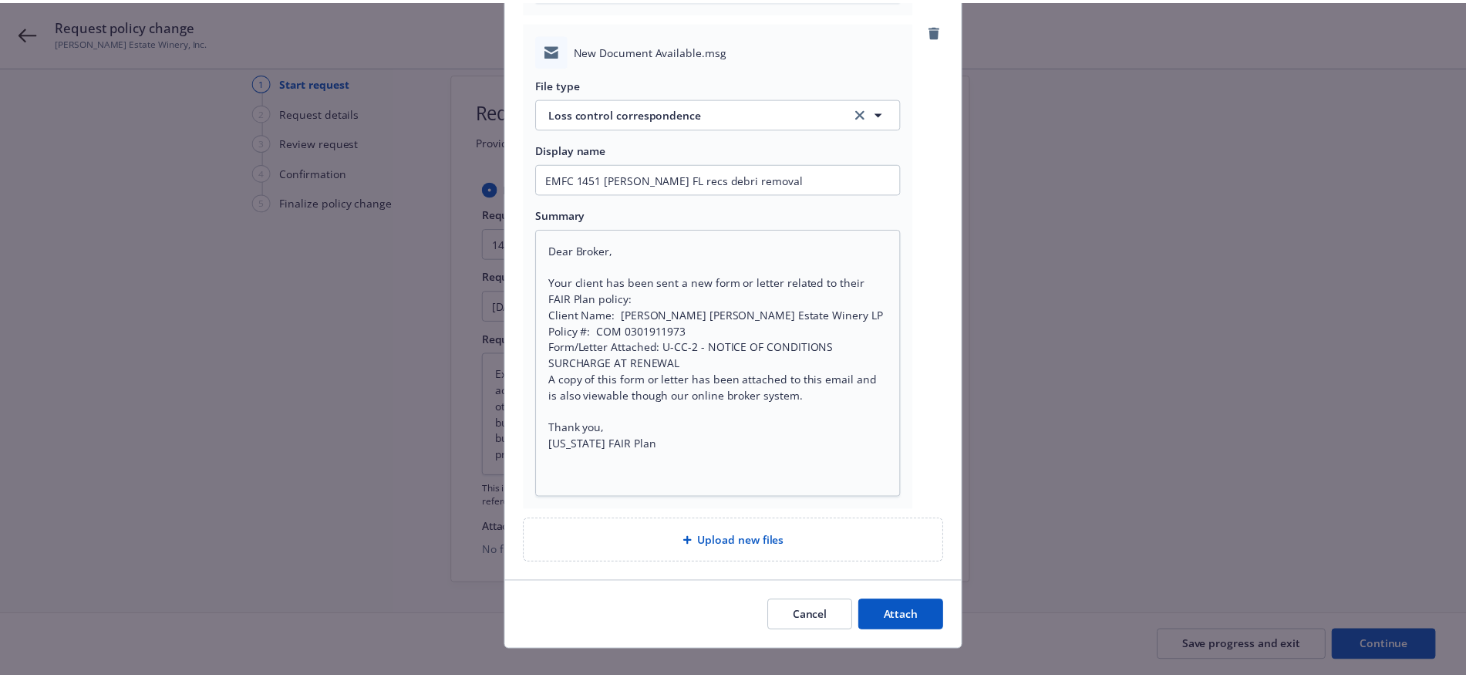
scroll to position [422, 0]
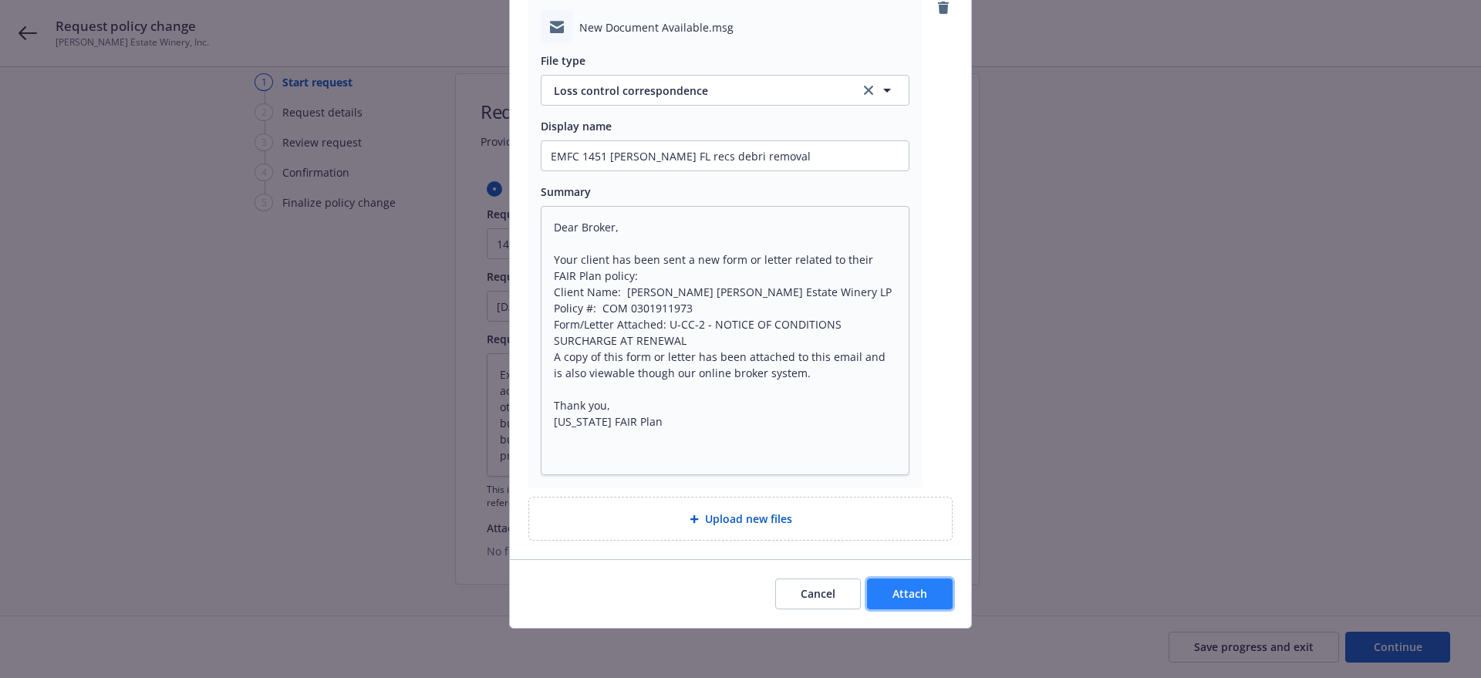
click at [925, 591] on button "Attach" at bounding box center [910, 594] width 86 height 31
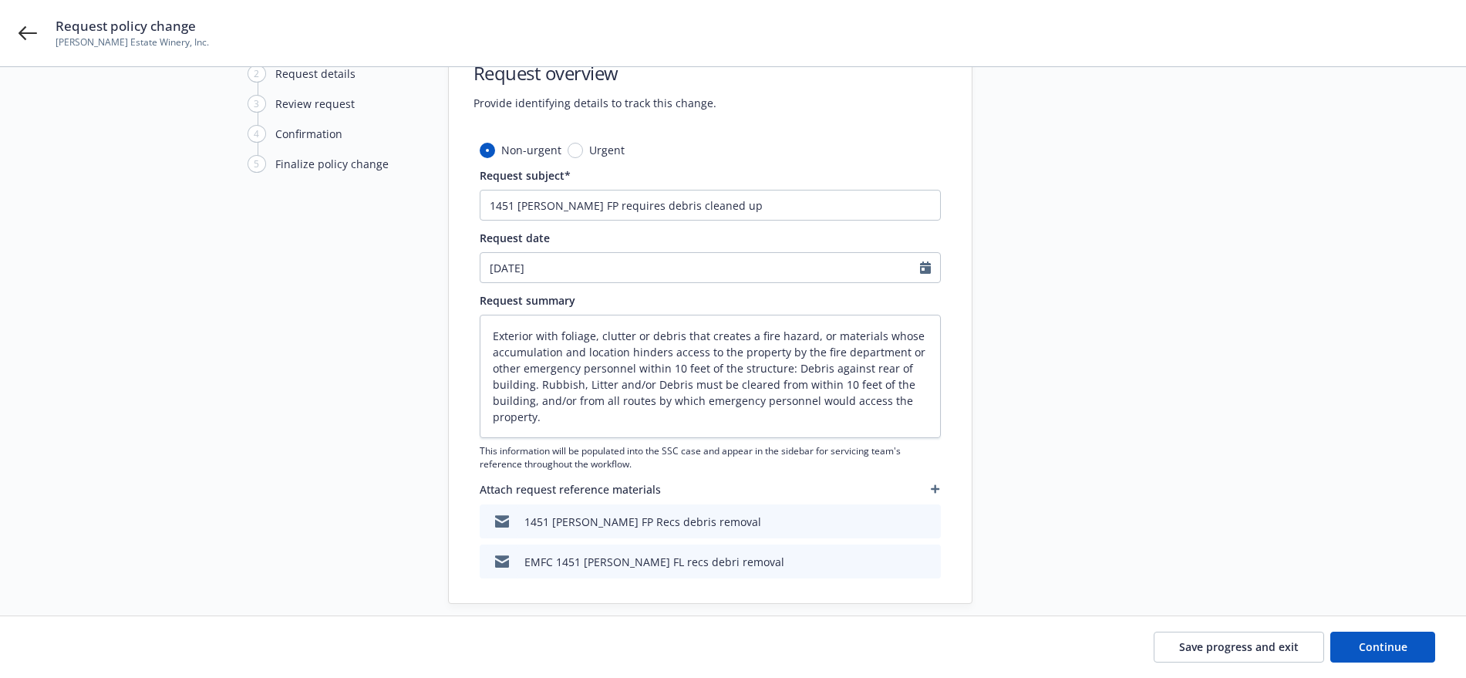
scroll to position [83, 0]
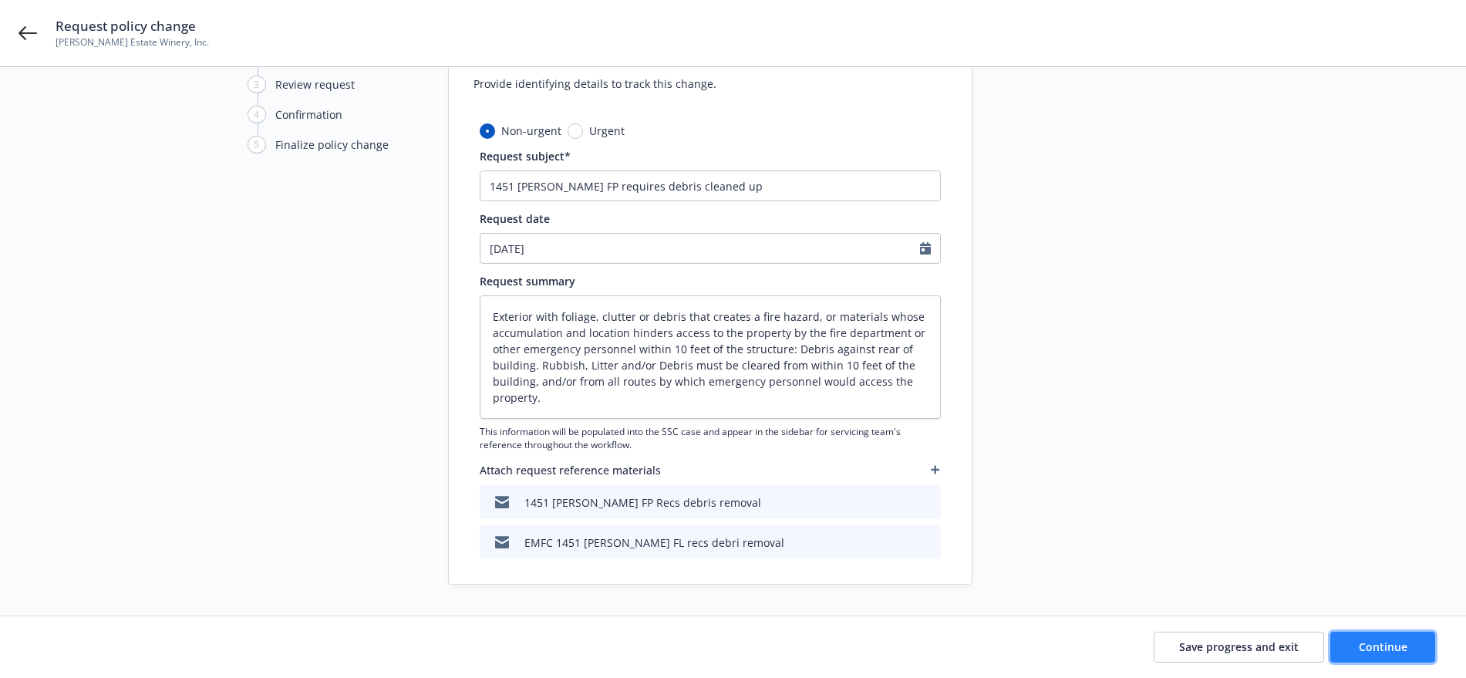
click at [1370, 646] on span "Continue" at bounding box center [1383, 646] width 49 height 15
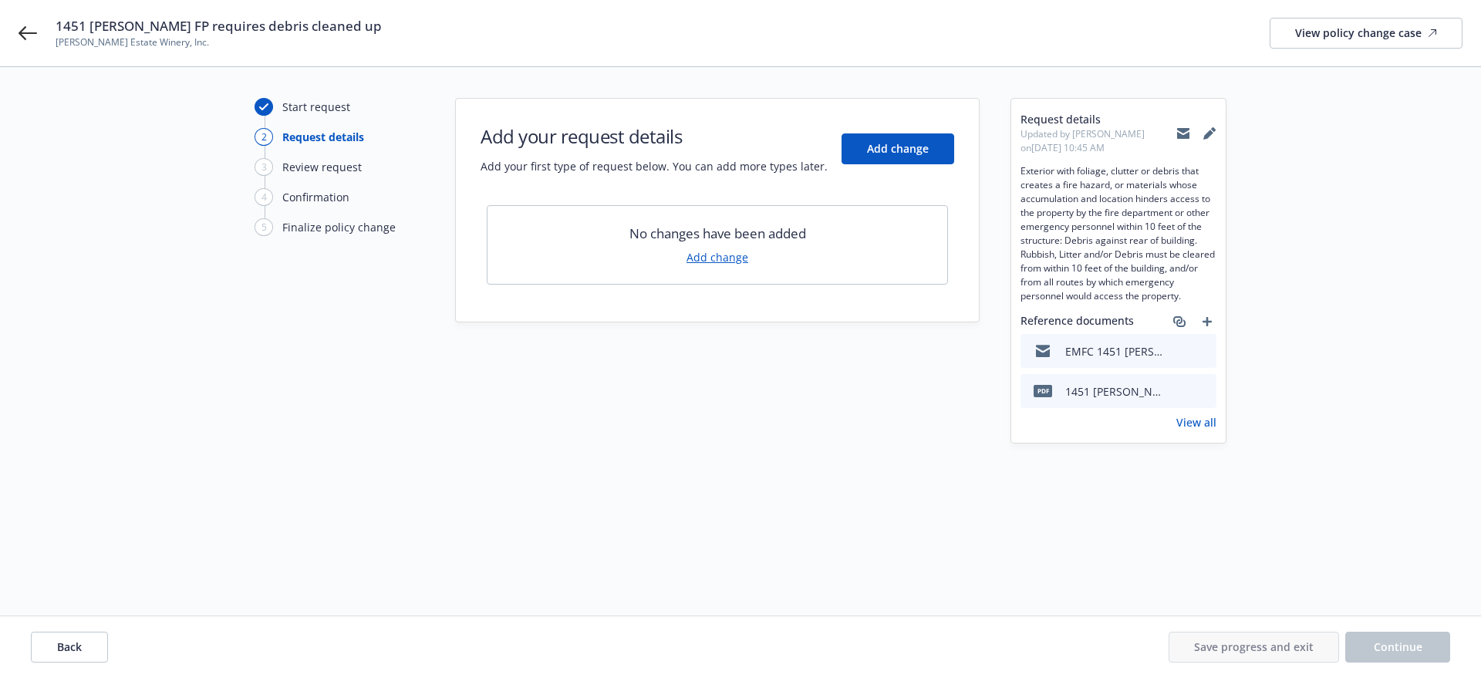
click at [727, 256] on link "Add change" at bounding box center [717, 257] width 62 height 16
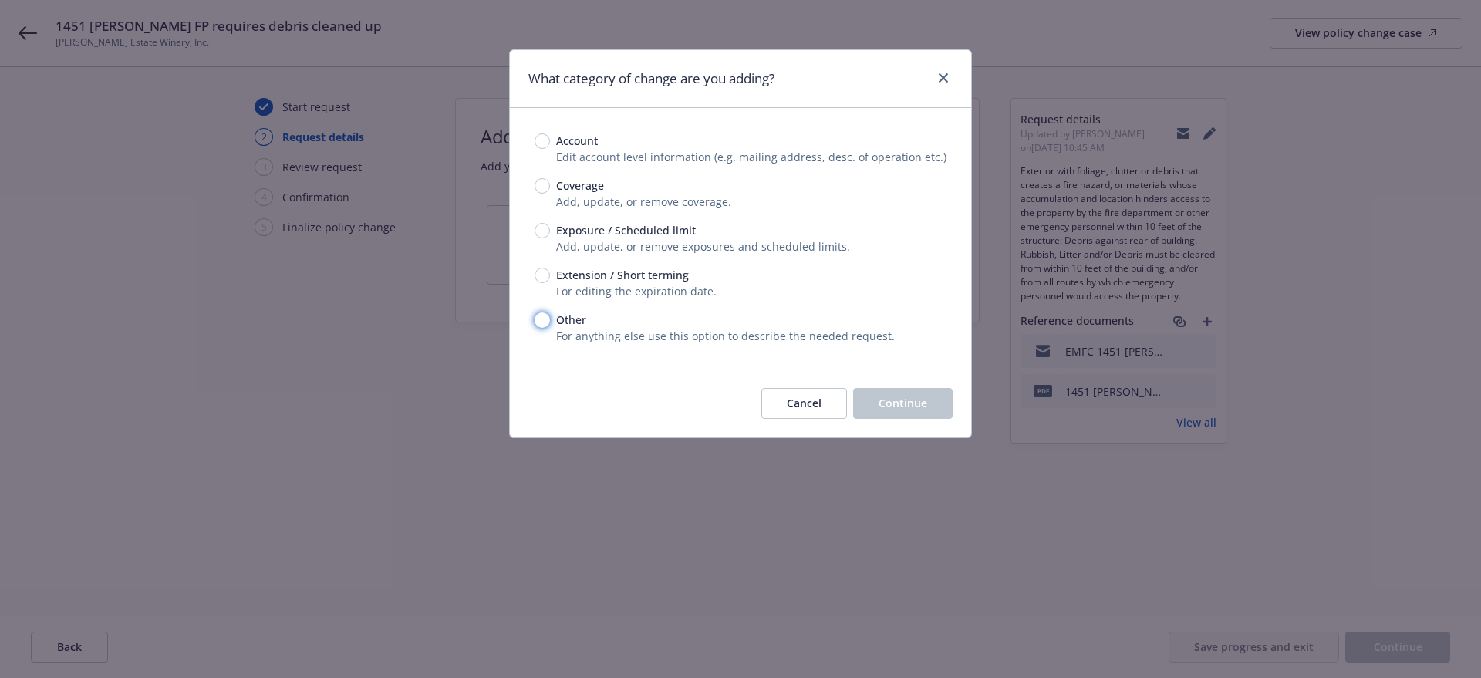
click at [544, 318] on input "Other" at bounding box center [542, 319] width 15 height 15
click at [926, 400] on span "Continue" at bounding box center [903, 403] width 49 height 15
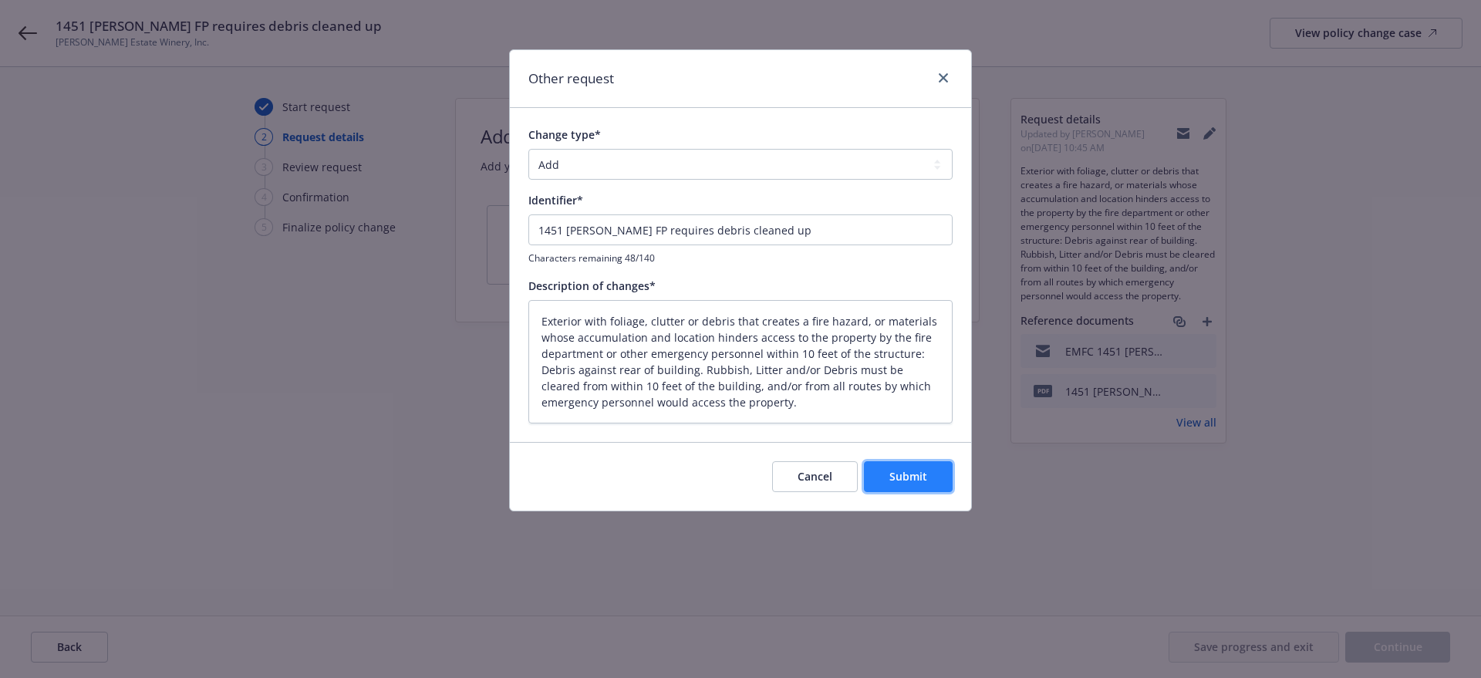
click at [896, 474] on span "Submit" at bounding box center [908, 476] width 38 height 15
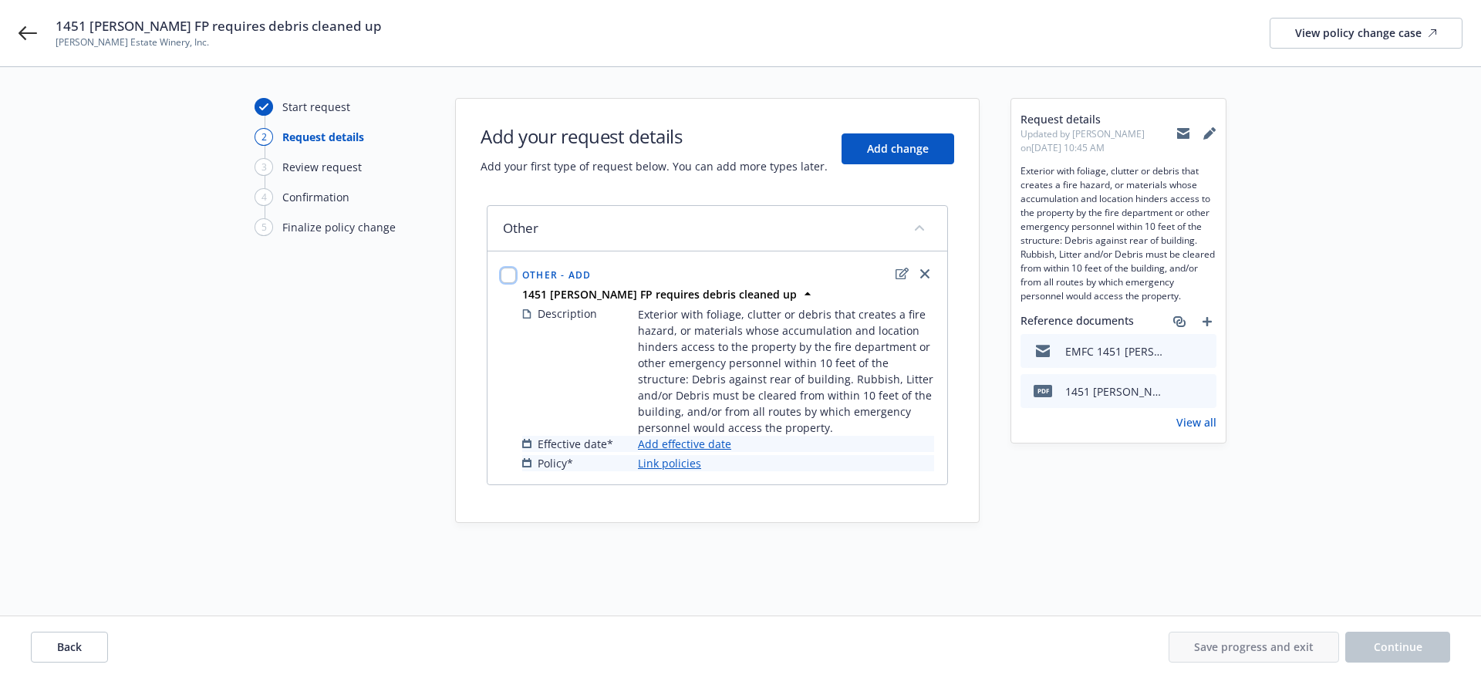
click at [507, 272] on input "checkbox" at bounding box center [508, 275] width 15 height 15
click at [710, 442] on link "Add effective date" at bounding box center [684, 444] width 93 height 16
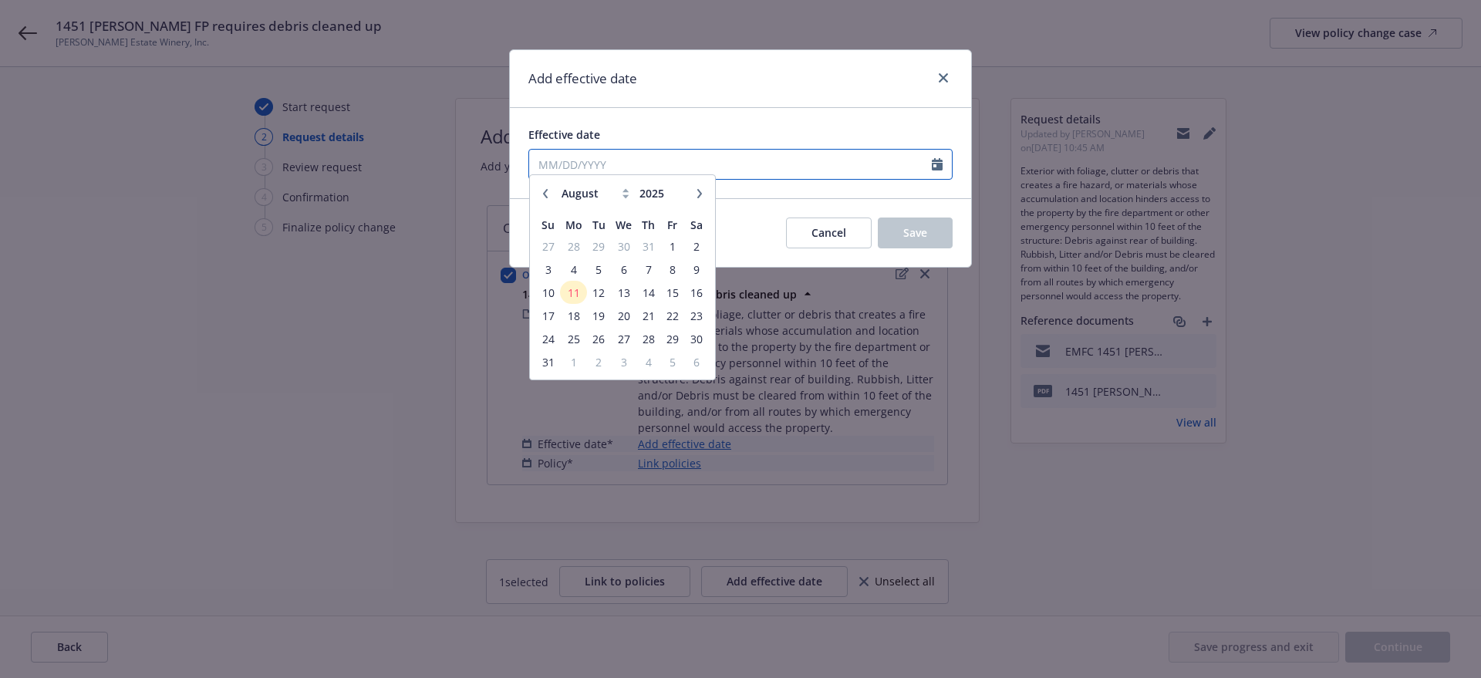
click at [565, 168] on input "Effective date" at bounding box center [730, 164] width 403 height 29
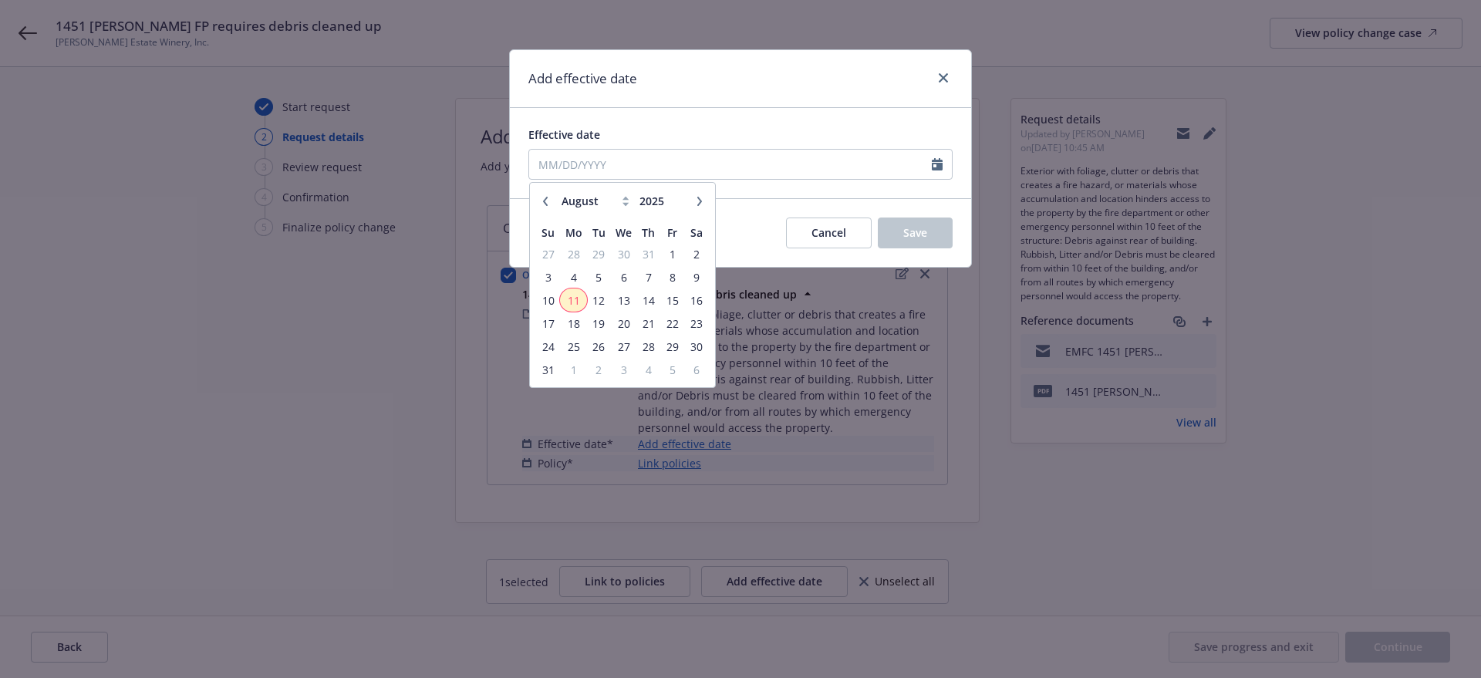
click at [571, 299] on span "11" at bounding box center [573, 300] width 23 height 19
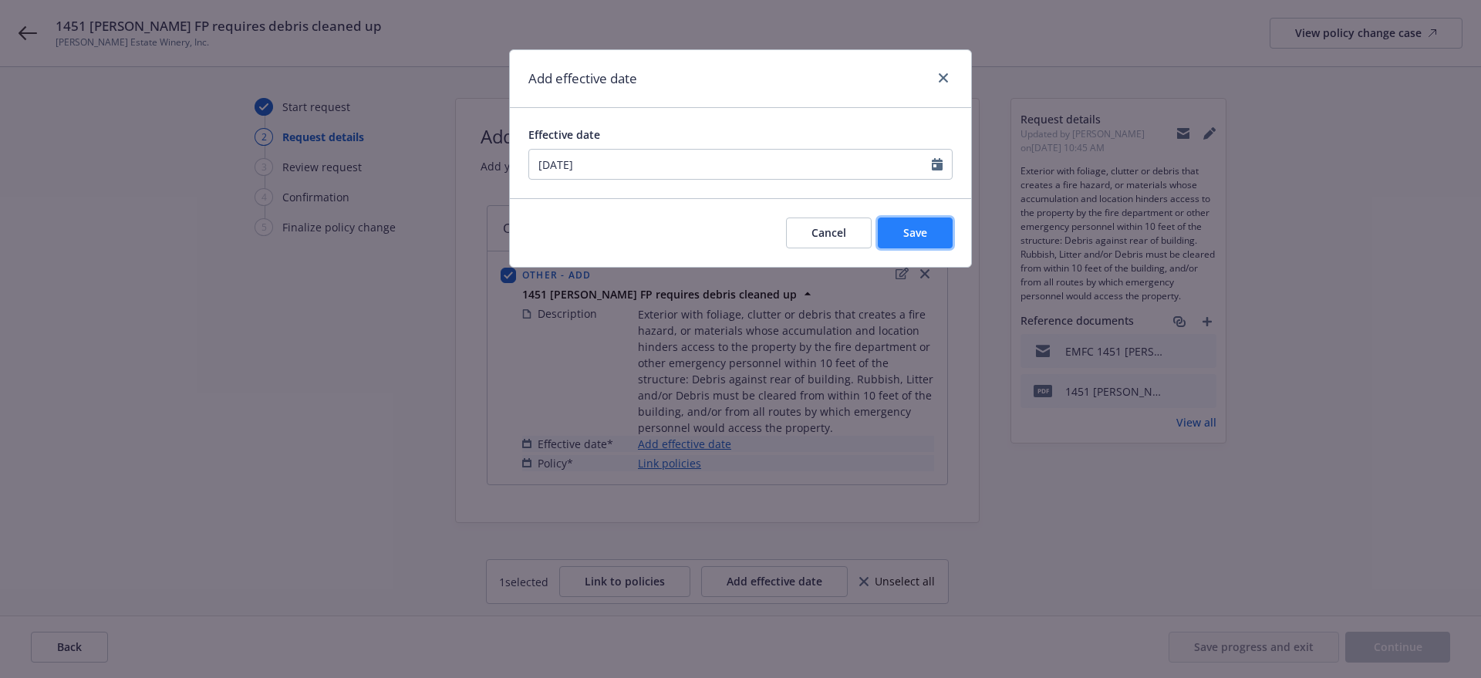
click at [928, 236] on button "Save" at bounding box center [915, 233] width 75 height 31
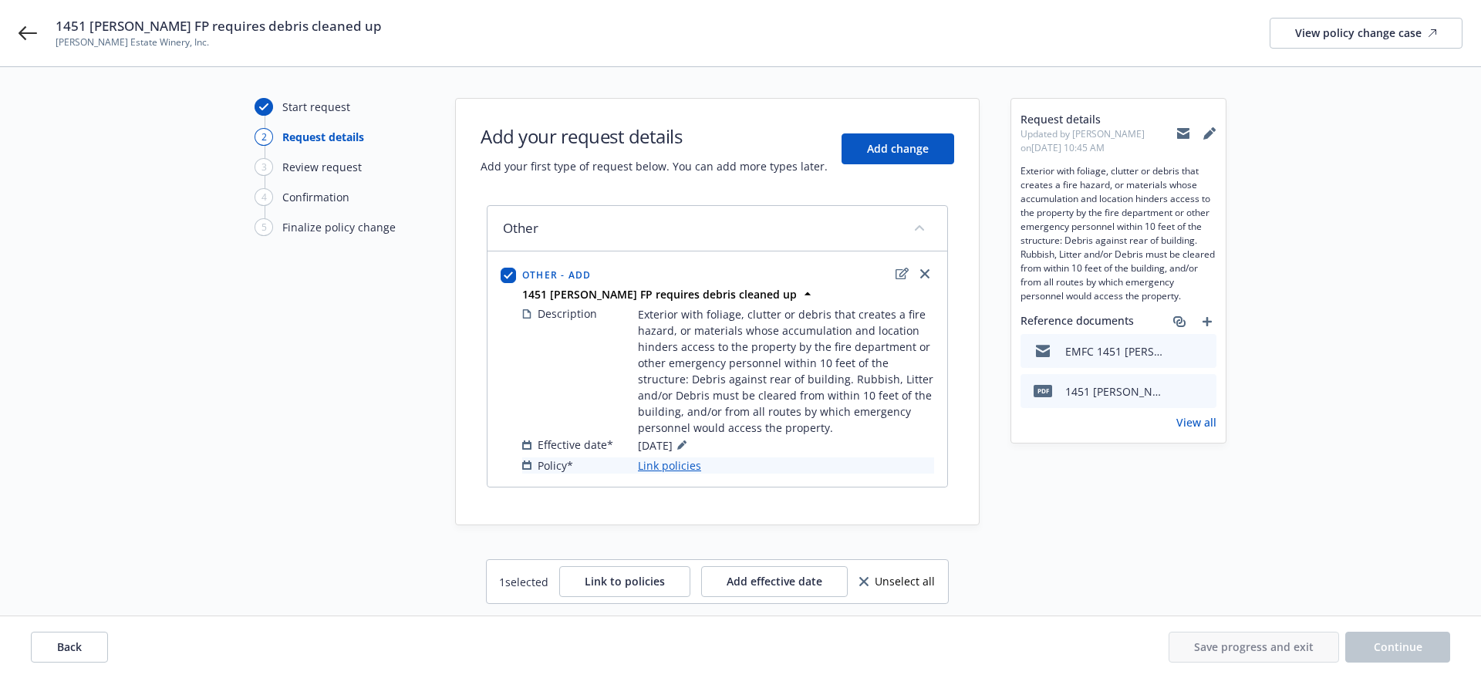
click at [670, 460] on link "Link policies" at bounding box center [669, 465] width 63 height 16
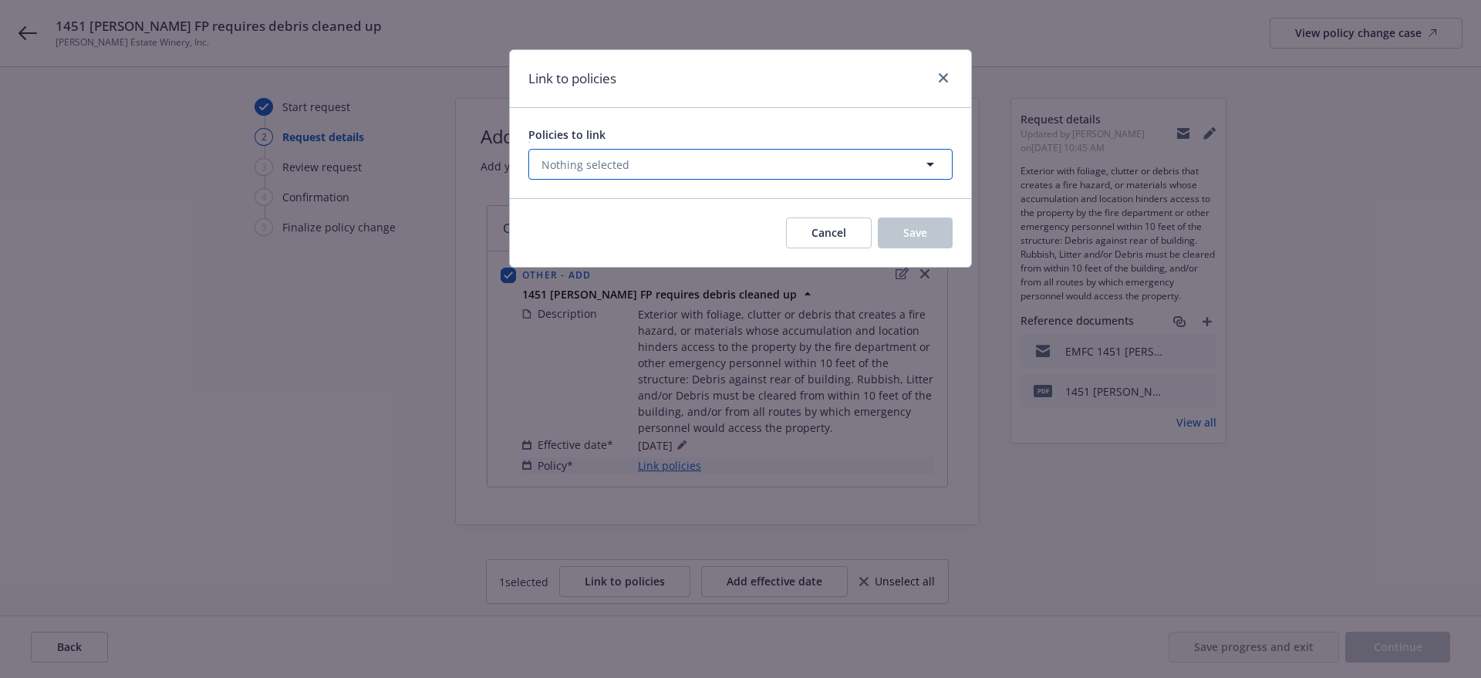
click at [592, 154] on button "Nothing selected" at bounding box center [740, 164] width 424 height 31
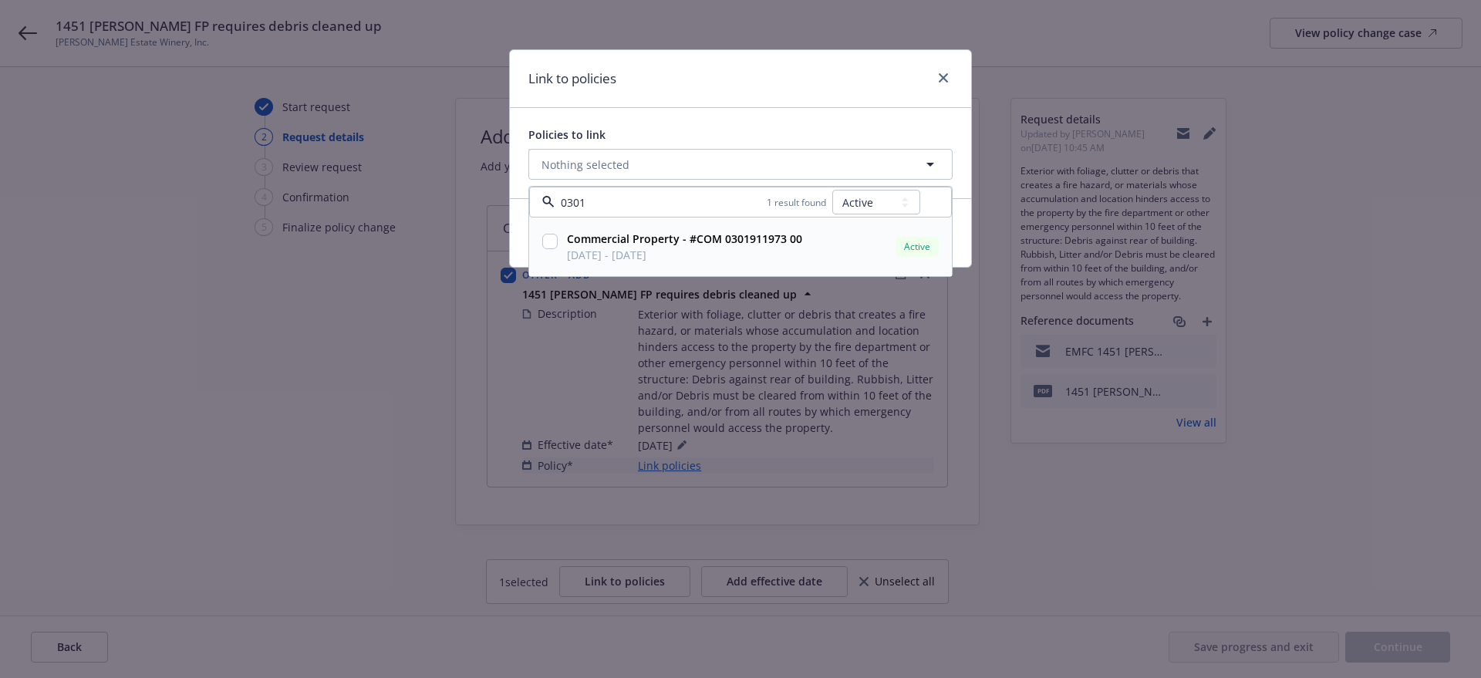
click at [548, 238] on input "checkbox" at bounding box center [549, 241] width 15 height 15
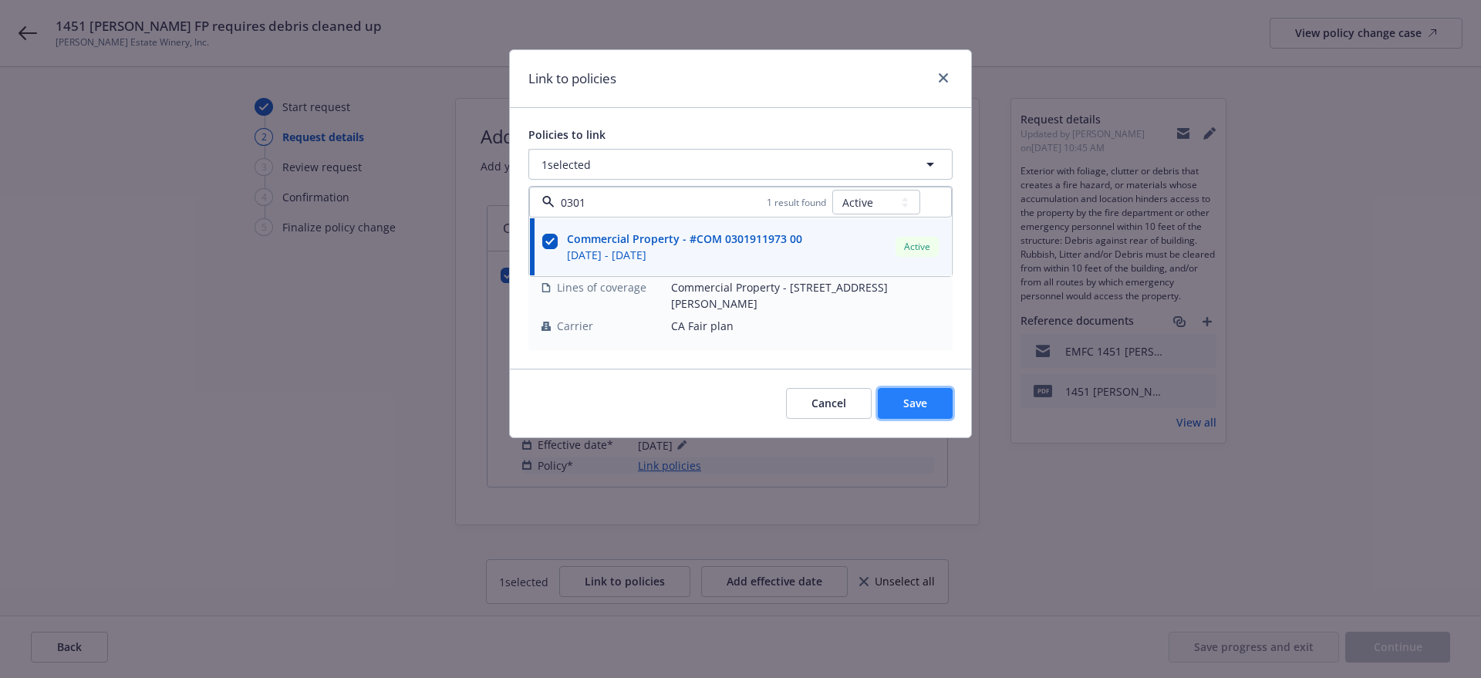
click at [934, 401] on button "Save" at bounding box center [915, 403] width 75 height 31
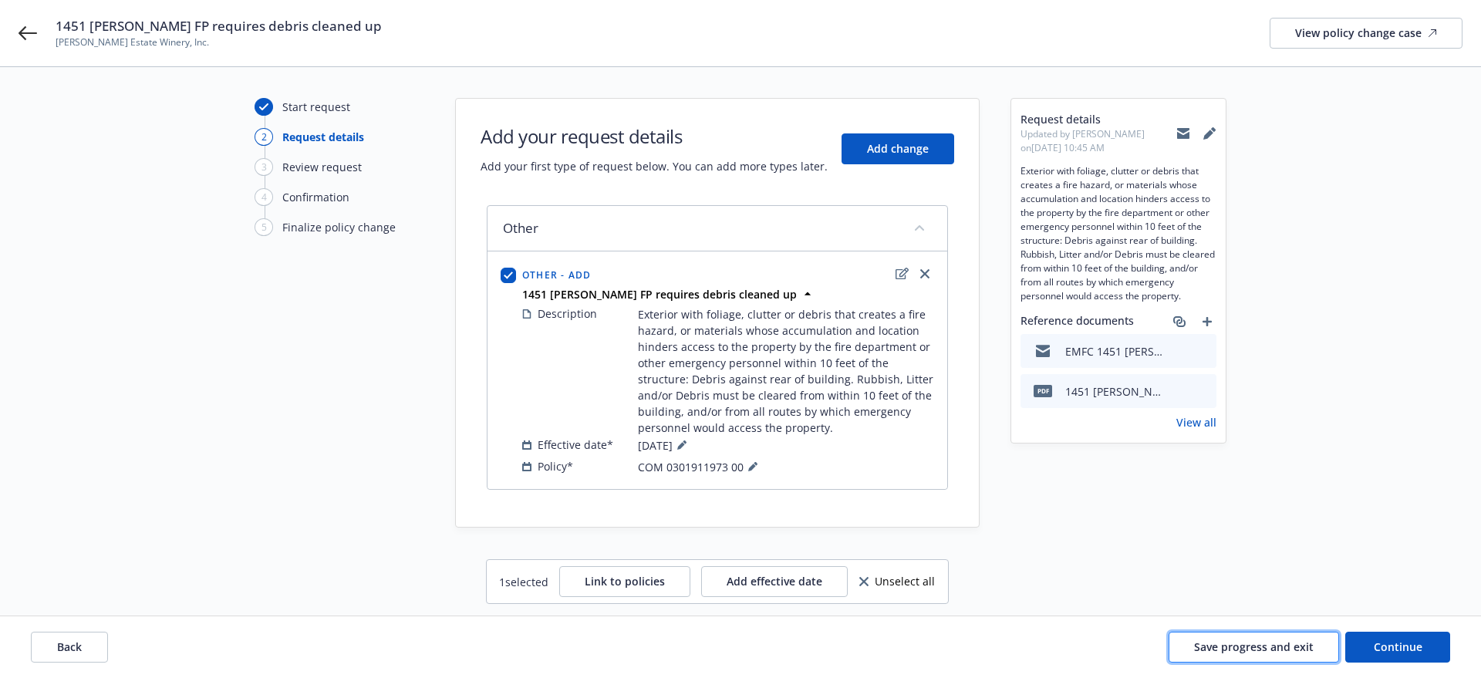
click at [1271, 647] on span "Save progress and exit" at bounding box center [1254, 646] width 120 height 15
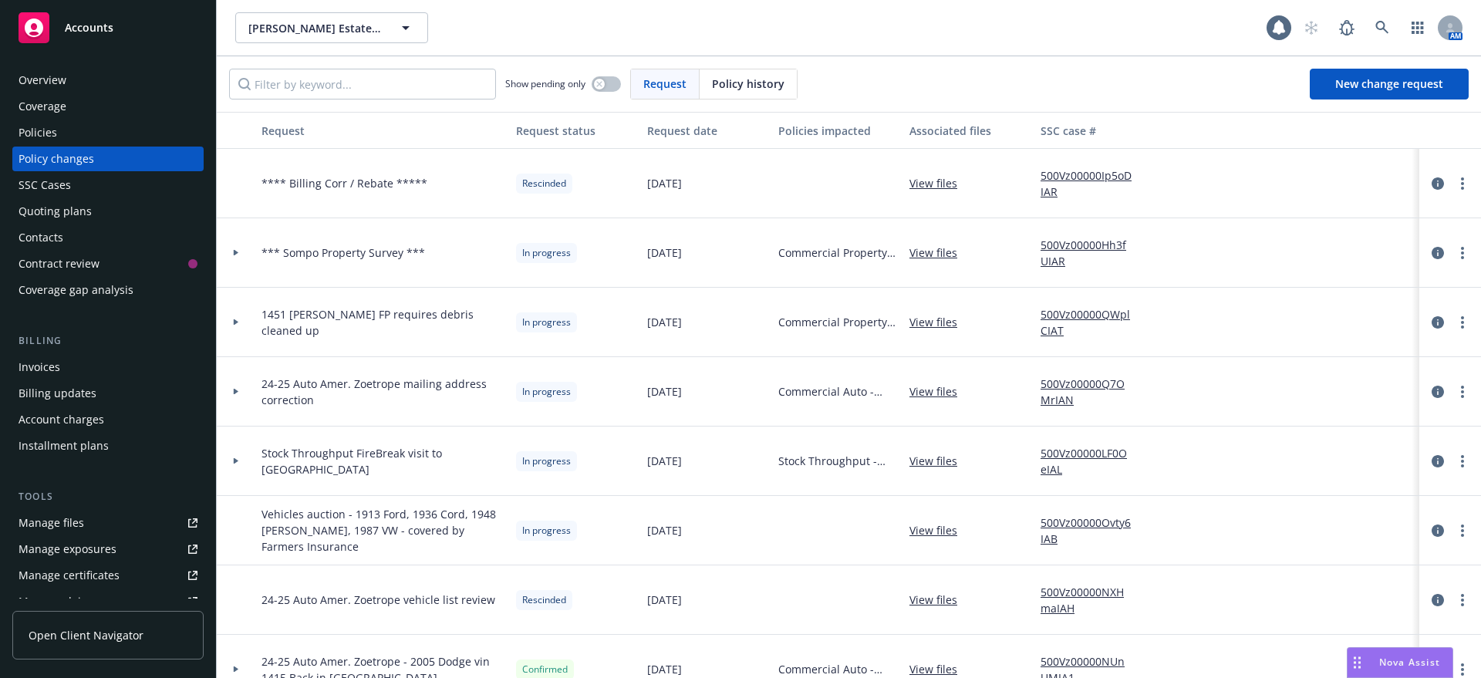
click at [1058, 310] on link "500Vz00000QWplCIAT" at bounding box center [1092, 322] width 103 height 32
click at [943, 319] on link "View files" at bounding box center [939, 322] width 60 height 16
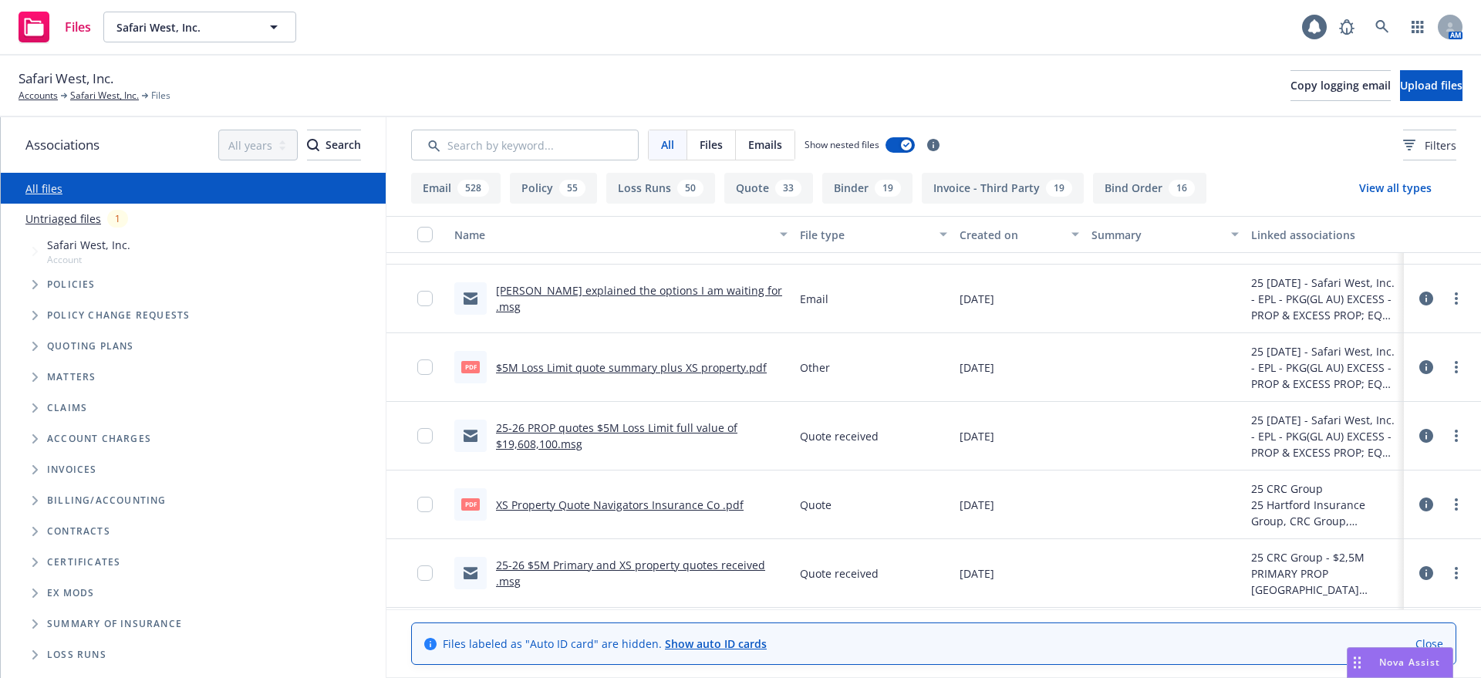
scroll to position [289, 0]
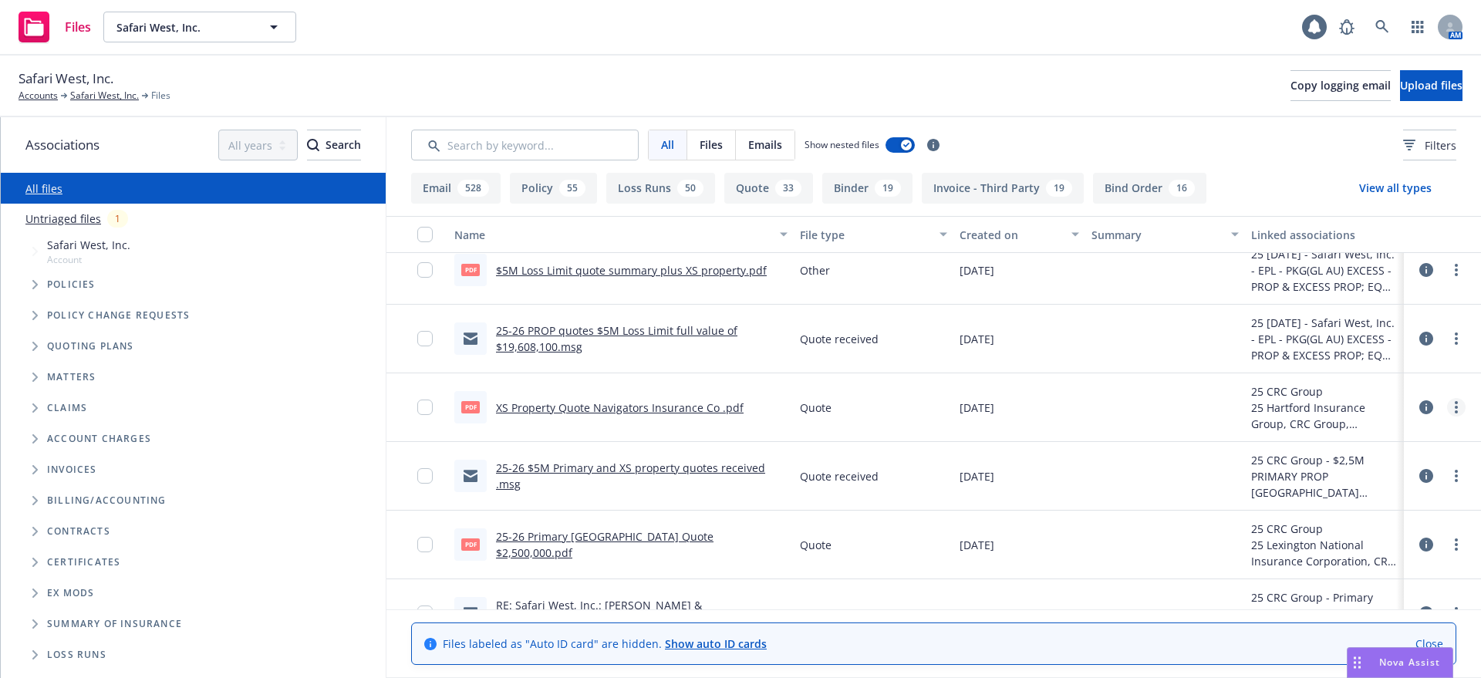
click at [1455, 406] on circle "more" at bounding box center [1456, 407] width 3 height 3
click at [1356, 467] on link "Download" at bounding box center [1373, 469] width 153 height 31
click at [604, 467] on link "25-26 $5M Primary and XS property quotes received .msg" at bounding box center [630, 475] width 269 height 31
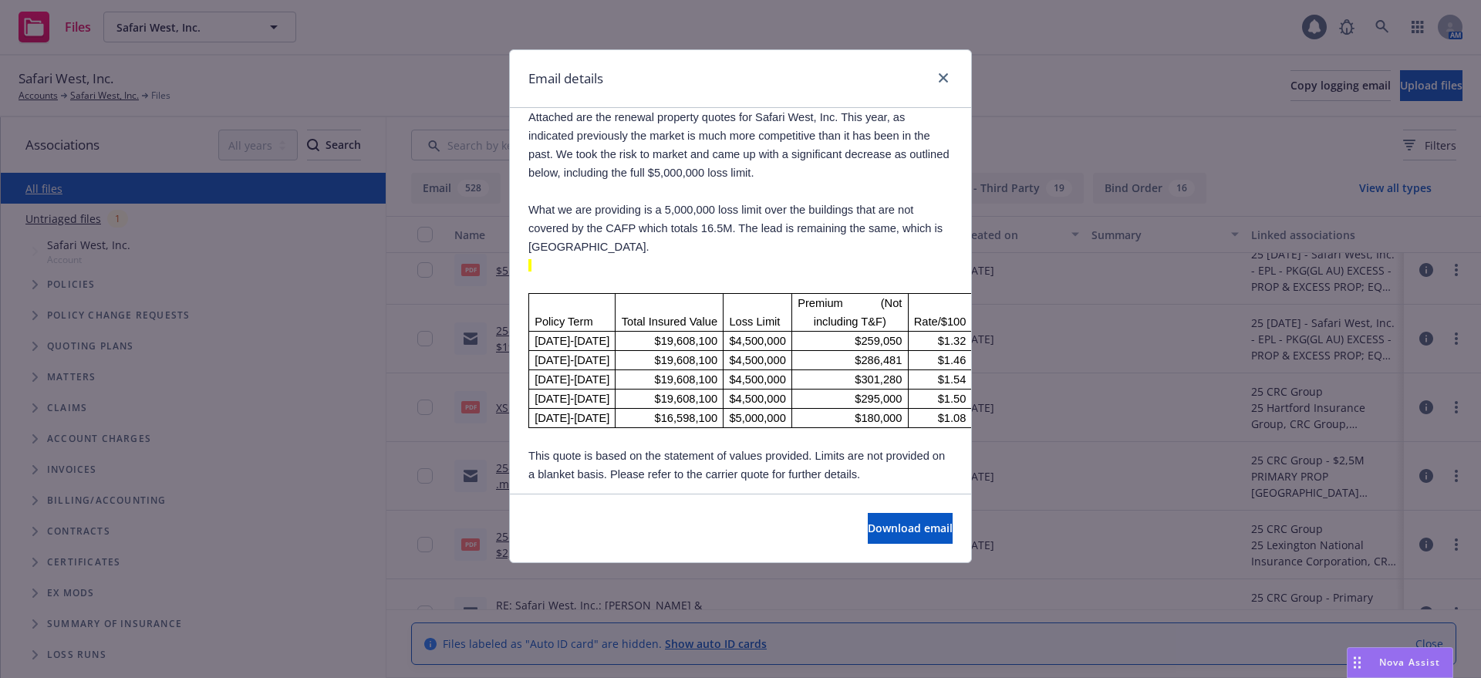
scroll to position [193, 0]
click at [942, 74] on icon "close" at bounding box center [943, 77] width 9 height 9
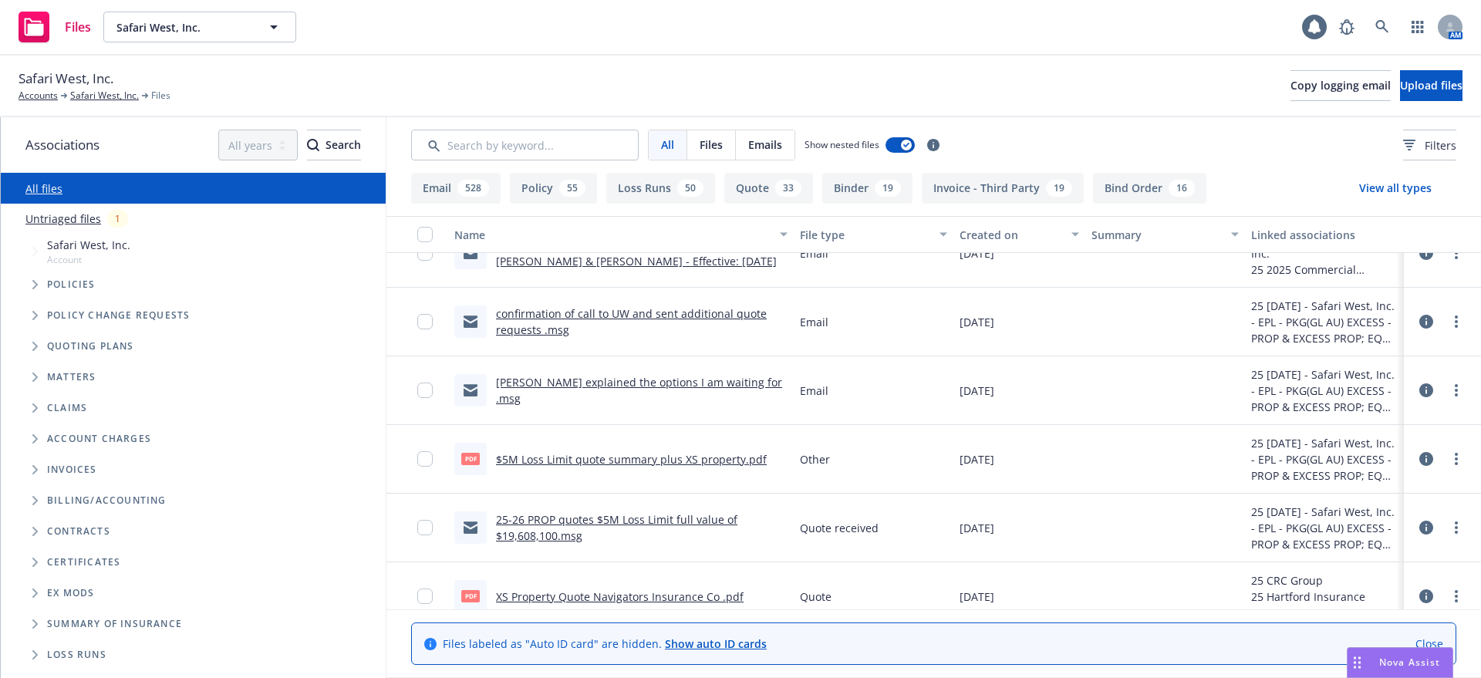
scroll to position [0, 0]
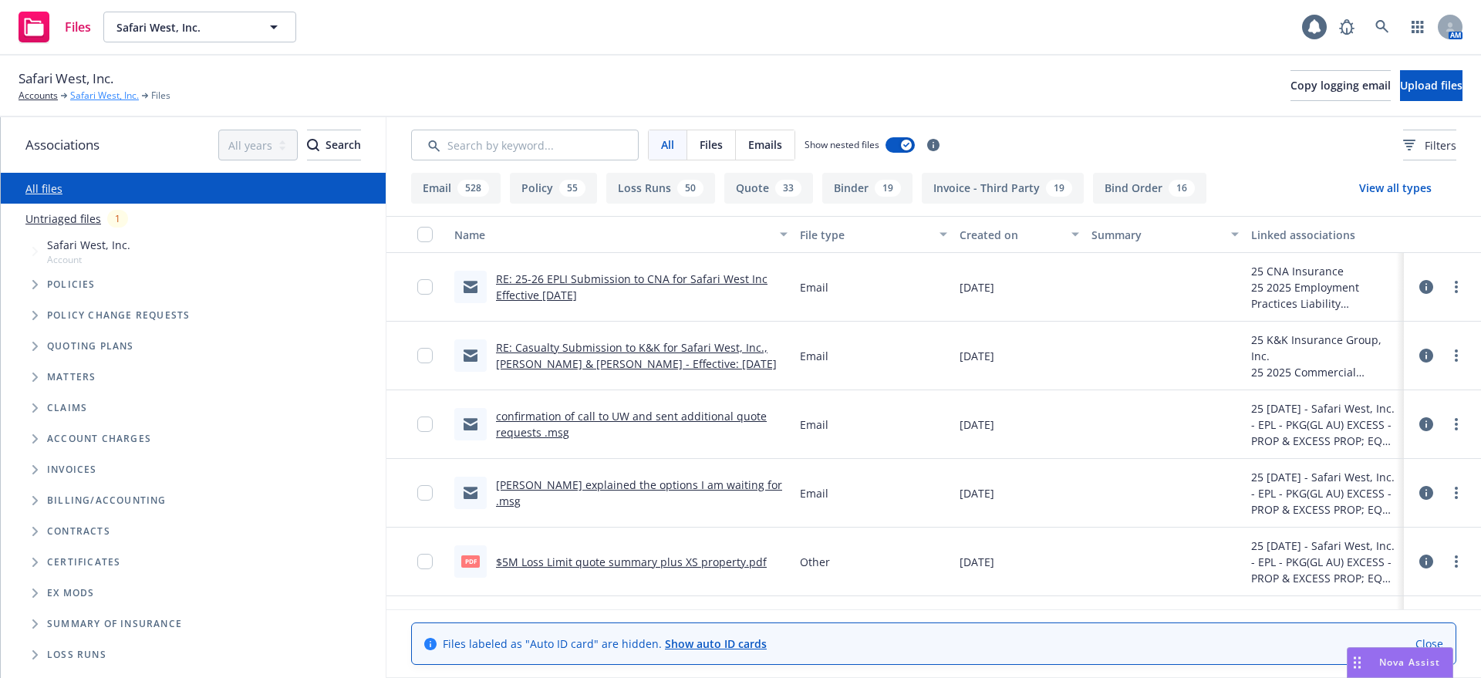
click at [96, 94] on link "Safari West, Inc." at bounding box center [104, 96] width 69 height 14
